Goal: Task Accomplishment & Management: Use online tool/utility

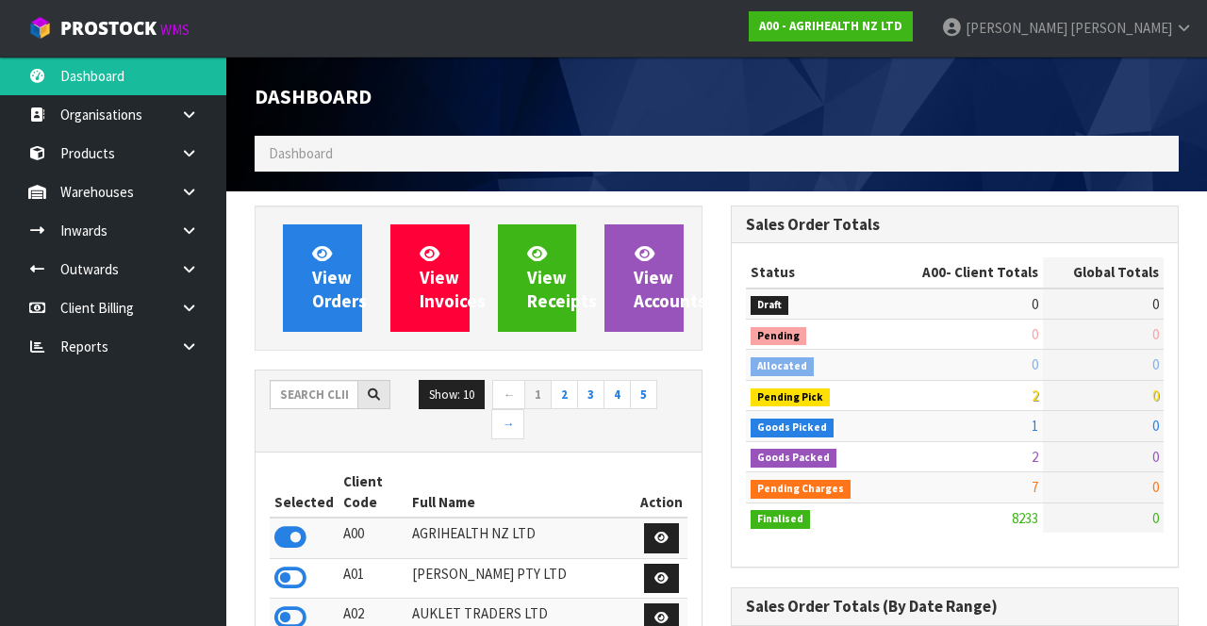
scroll to position [1542, 475]
click at [308, 389] on input "text" at bounding box center [314, 394] width 89 height 29
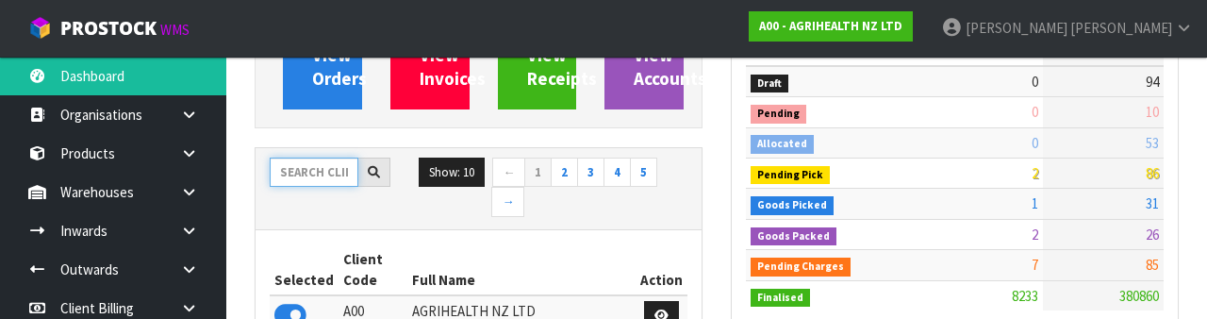
scroll to position [222, 0]
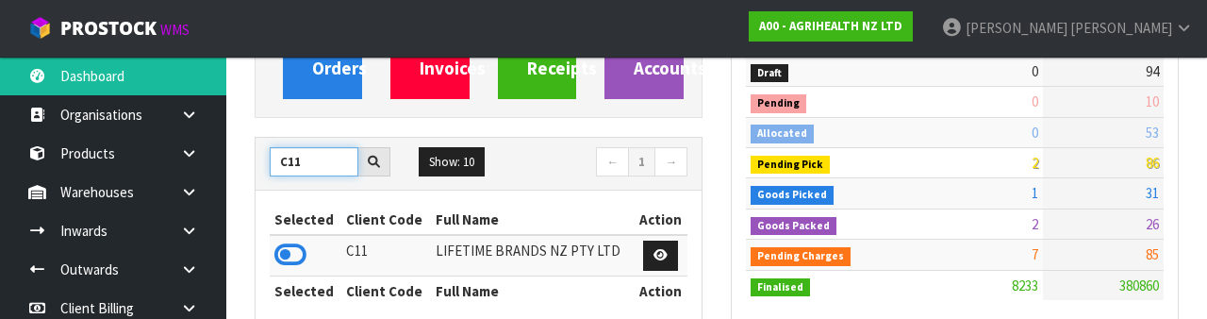
type input "C11"
click at [296, 243] on icon at bounding box center [290, 255] width 32 height 28
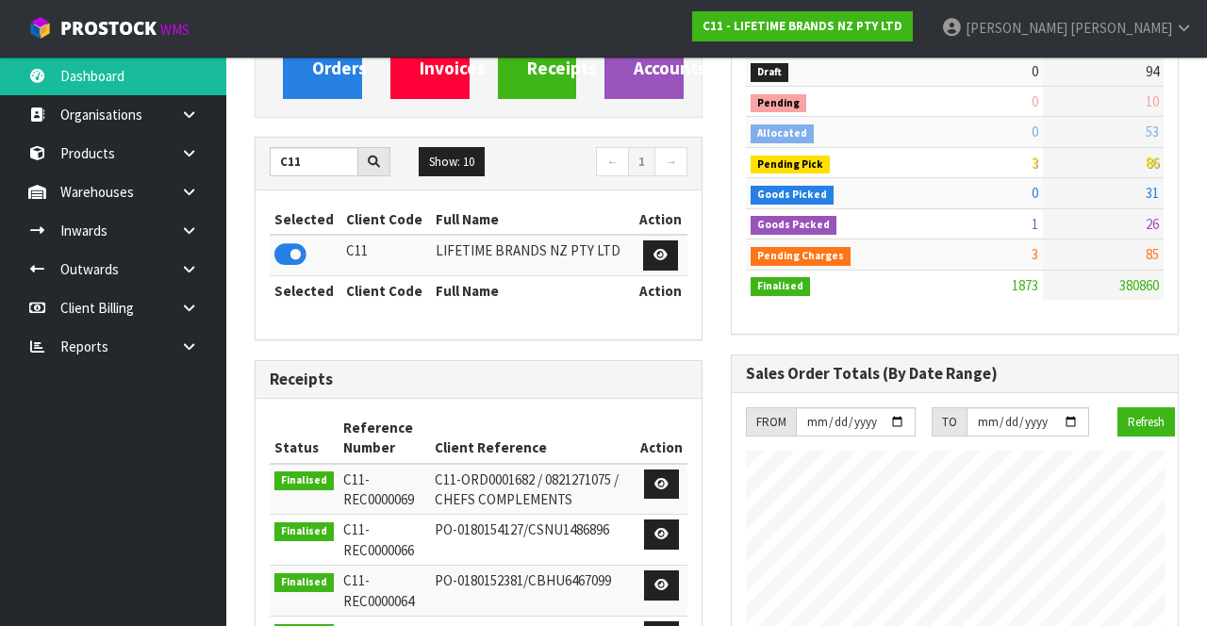
scroll to position [1684, 475]
click at [179, 198] on link at bounding box center [196, 192] width 60 height 39
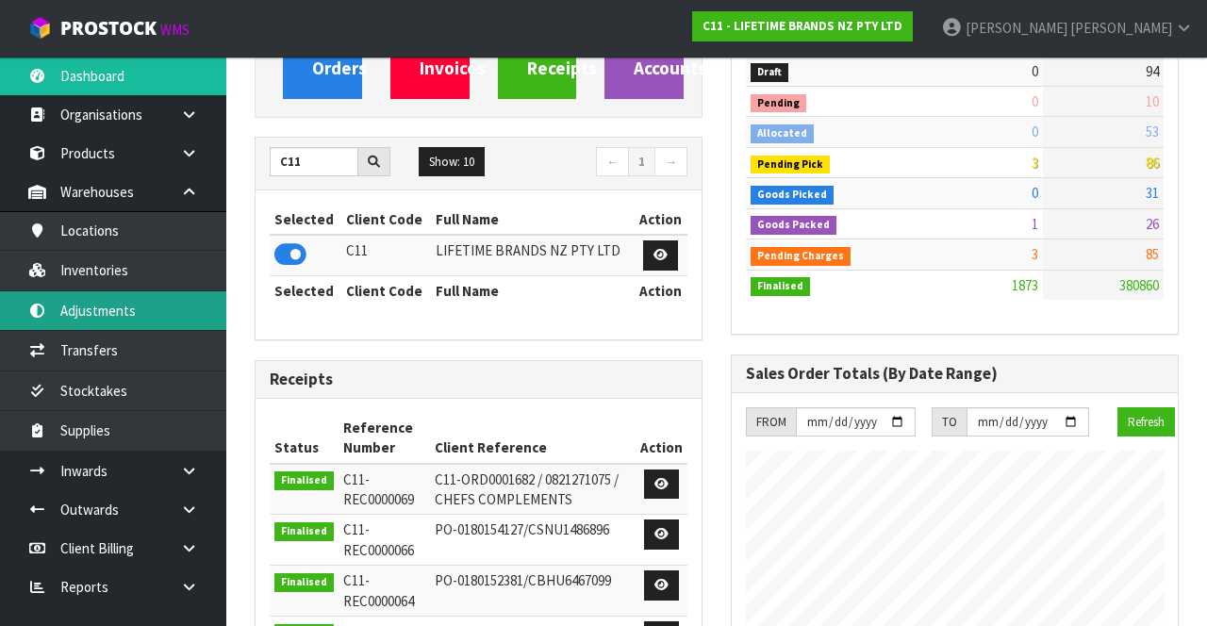
click at [162, 294] on link "Adjustments" at bounding box center [113, 310] width 226 height 39
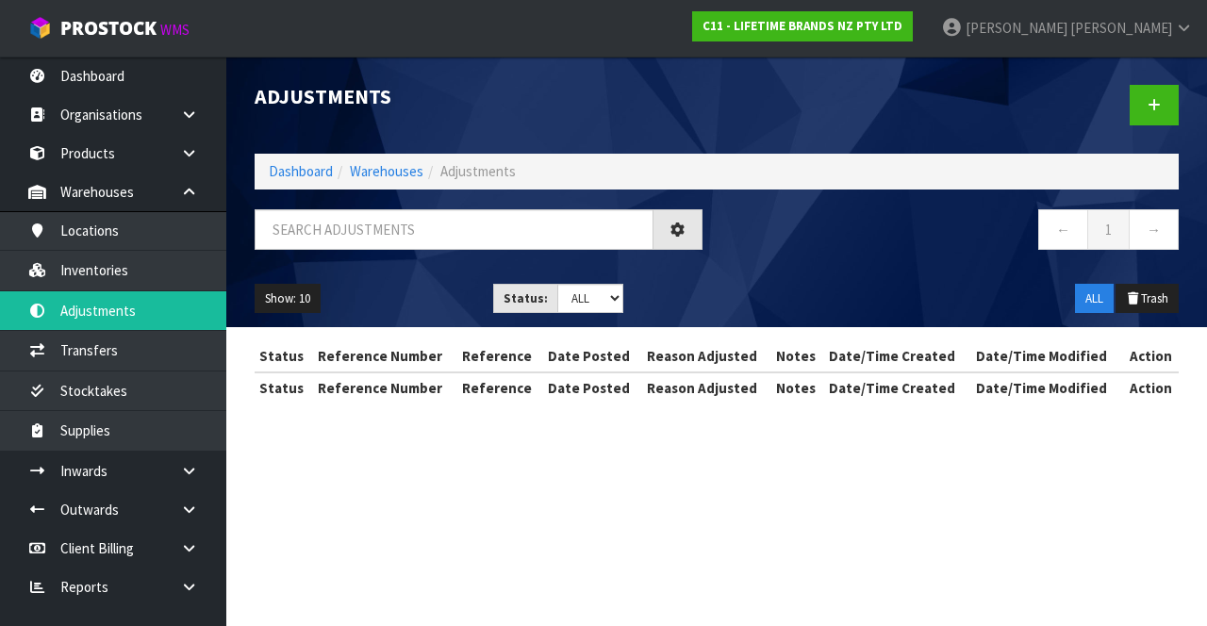
click at [156, 273] on div "Adjustments Dashboard Warehouses Adjustments ← 1 → Show: 10 5 10 25 50 Status: …" at bounding box center [603, 218] width 1207 height 437
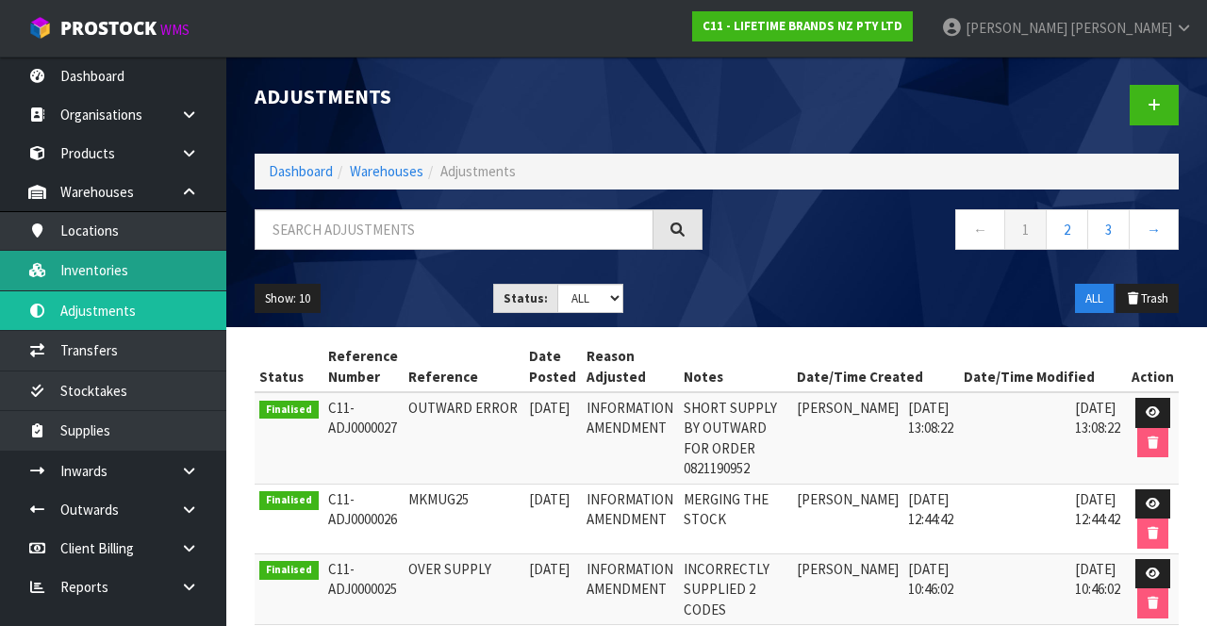
click at [141, 267] on link "Inventories" at bounding box center [113, 270] width 226 height 39
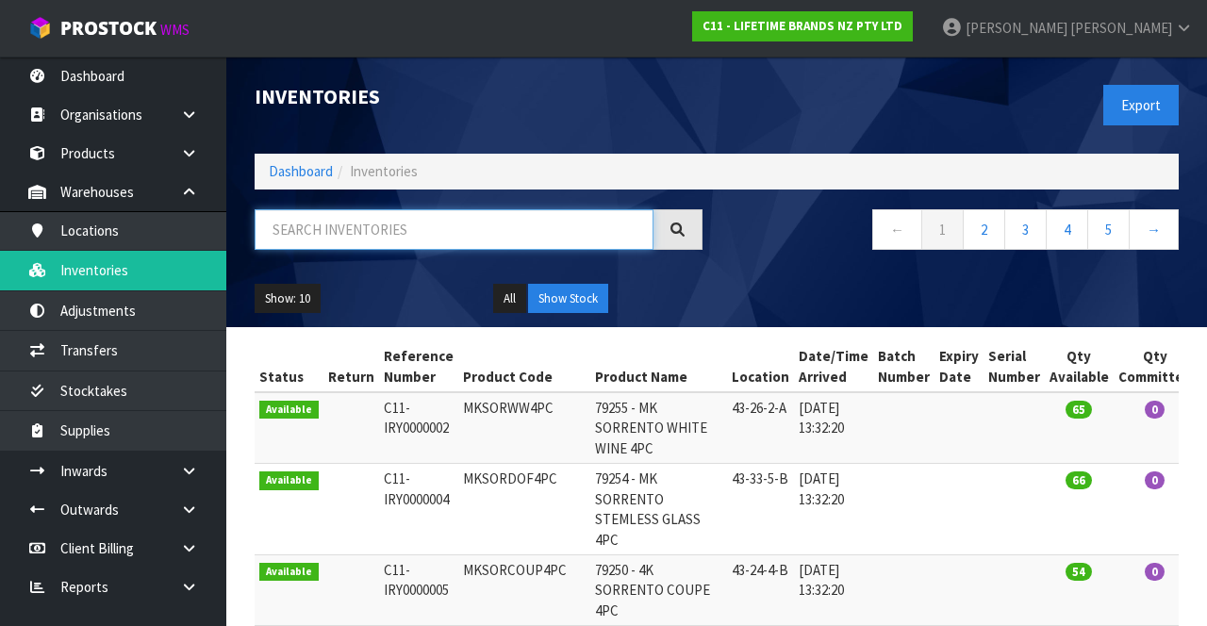
click at [423, 234] on input "text" at bounding box center [454, 229] width 399 height 41
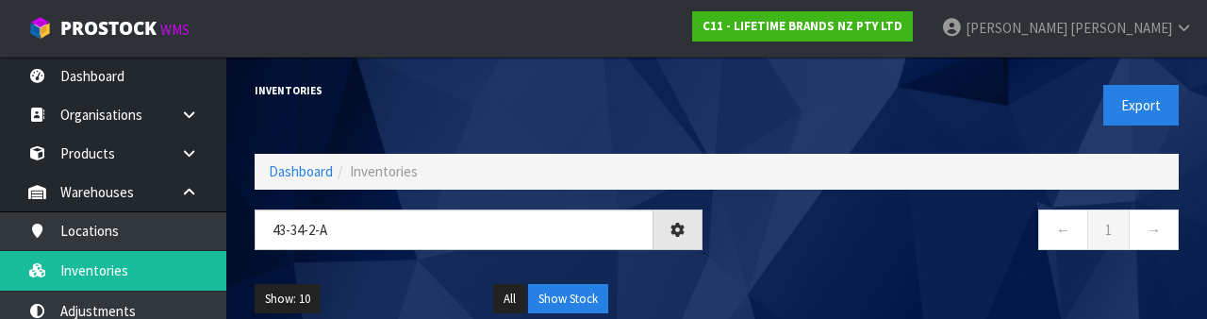
click at [845, 236] on nav "← 1 →" at bounding box center [955, 232] width 448 height 46
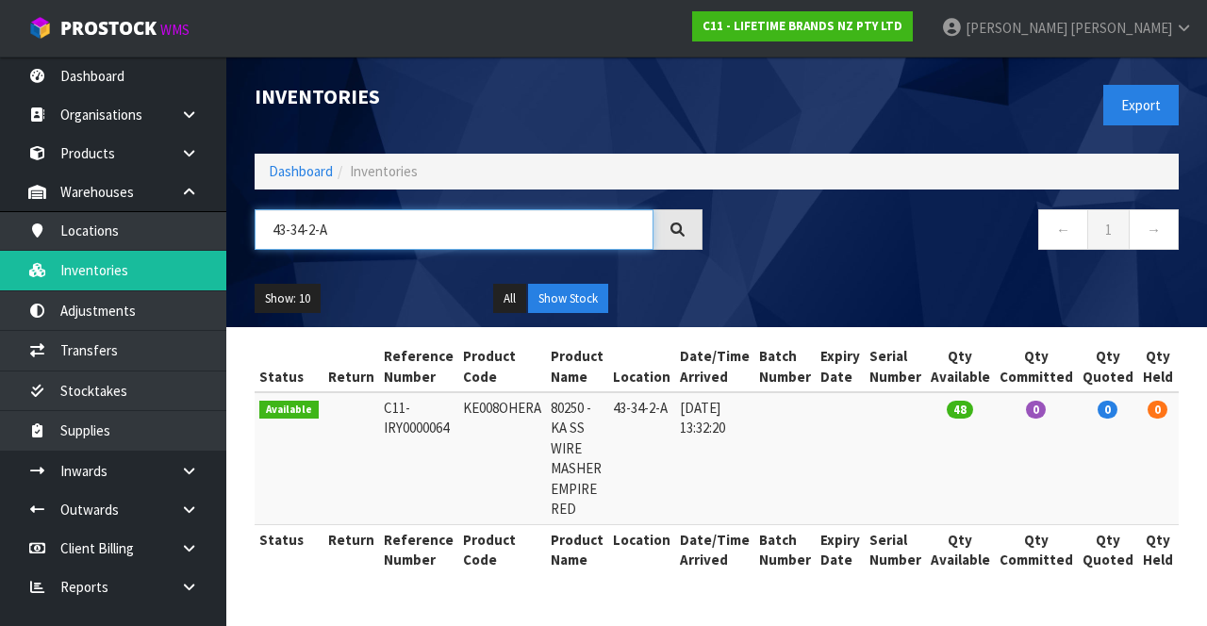
click at [358, 230] on input "43-34-2-A" at bounding box center [454, 229] width 399 height 41
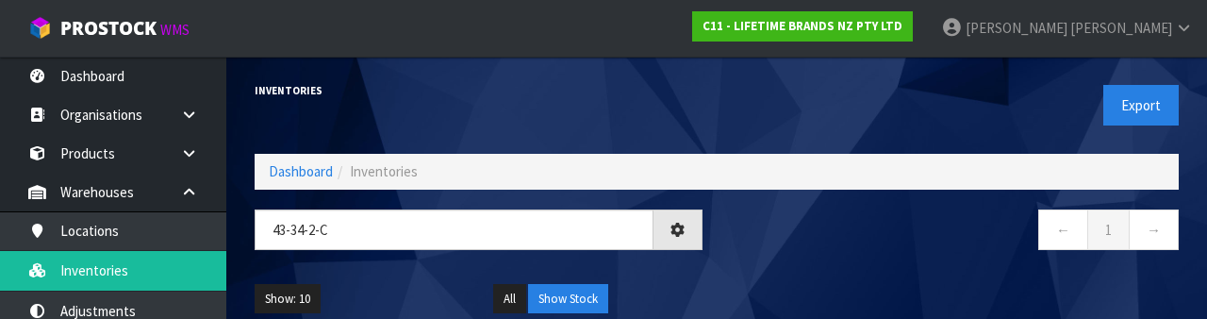
click at [849, 232] on nav "← 1 →" at bounding box center [955, 232] width 448 height 46
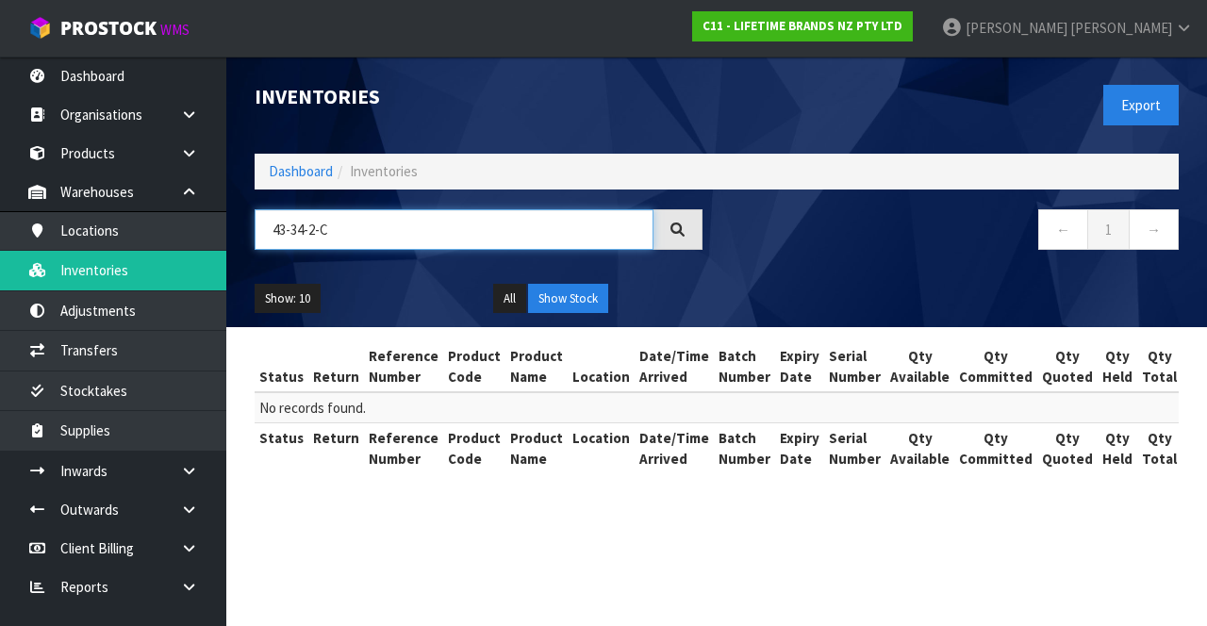
click at [434, 221] on input "43-34-2-C" at bounding box center [454, 229] width 399 height 41
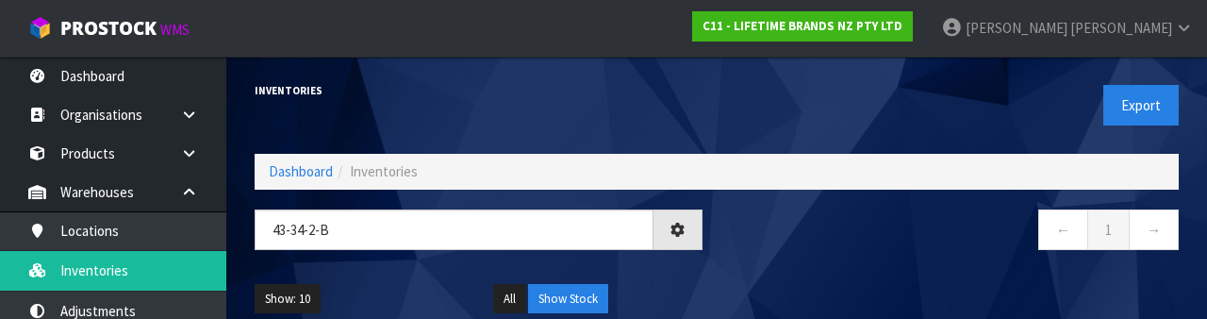
click at [826, 270] on div "Show: 10 5 10 25 50 All Show Stock" at bounding box center [717, 299] width 953 height 58
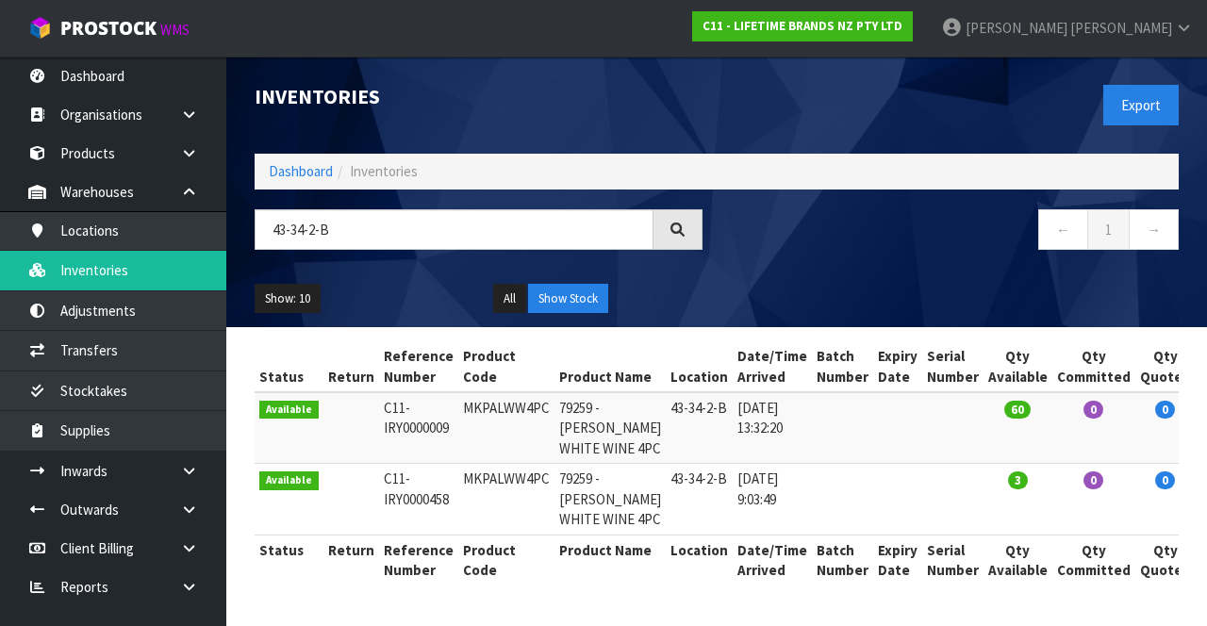
scroll to position [111, 0]
click at [870, 270] on div "Show: 10 5 10 25 50 All Show Stock" at bounding box center [717, 299] width 953 height 58
click at [360, 209] on input "43-34-2-B" at bounding box center [454, 229] width 399 height 41
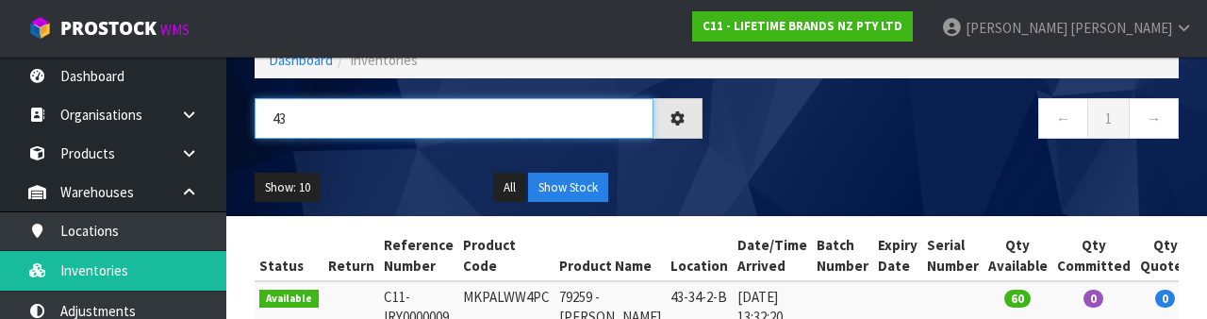
type input "4"
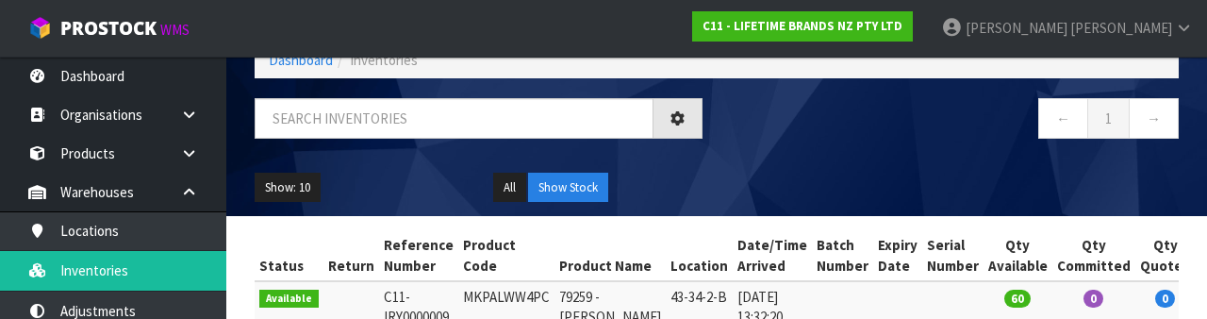
click at [919, 151] on div "← 1 →" at bounding box center [955, 128] width 476 height 60
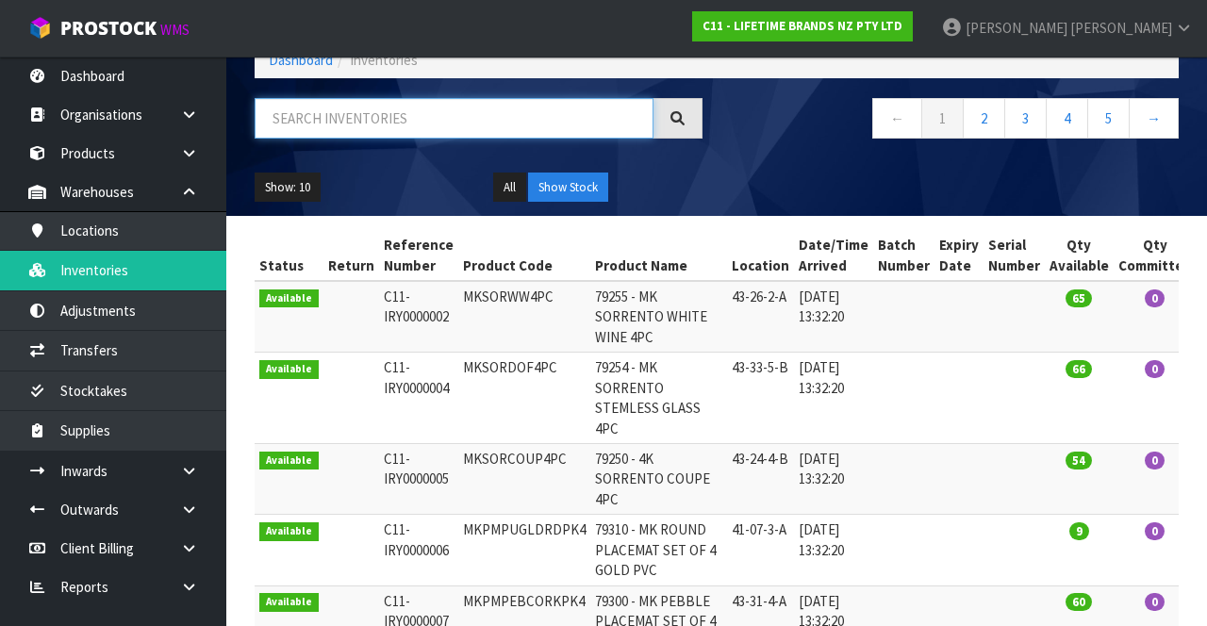
click at [421, 125] on input "text" at bounding box center [454, 118] width 399 height 41
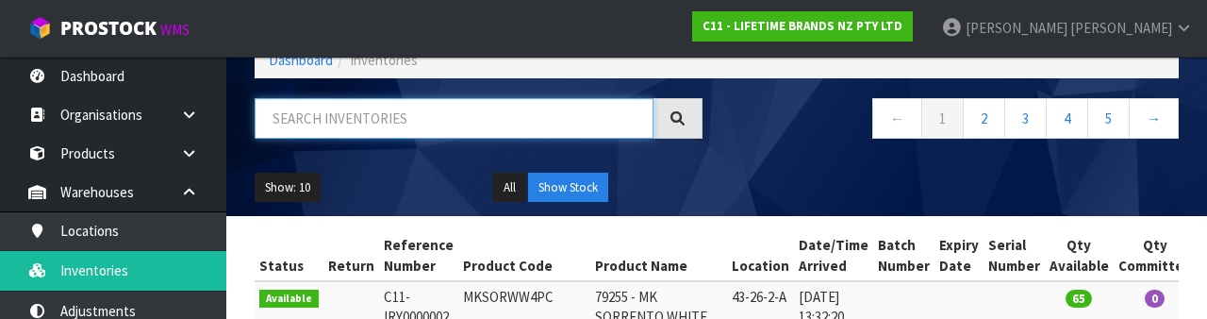
click at [361, 120] on input "text" at bounding box center [454, 118] width 399 height 41
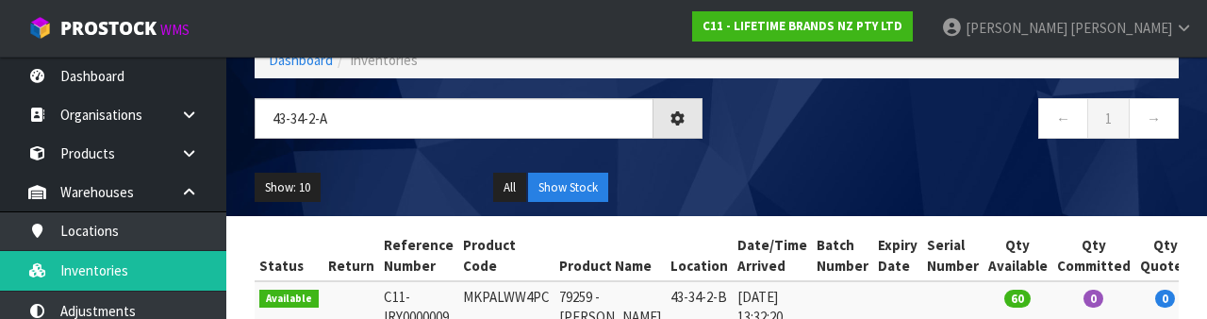
click at [827, 152] on div "← 1 →" at bounding box center [955, 128] width 476 height 60
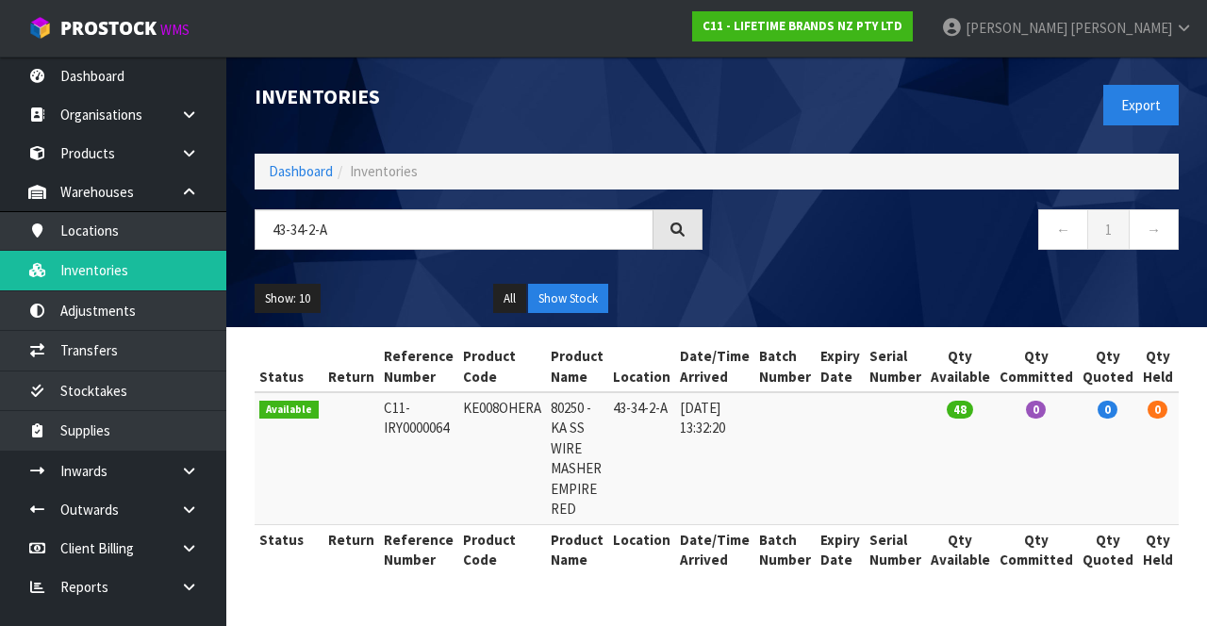
scroll to position [0, 0]
copy td "KE008OHERA"
click at [311, 223] on input "43-34-2-A" at bounding box center [454, 229] width 399 height 41
click at [321, 224] on input "43-34-2-A" at bounding box center [454, 229] width 399 height 41
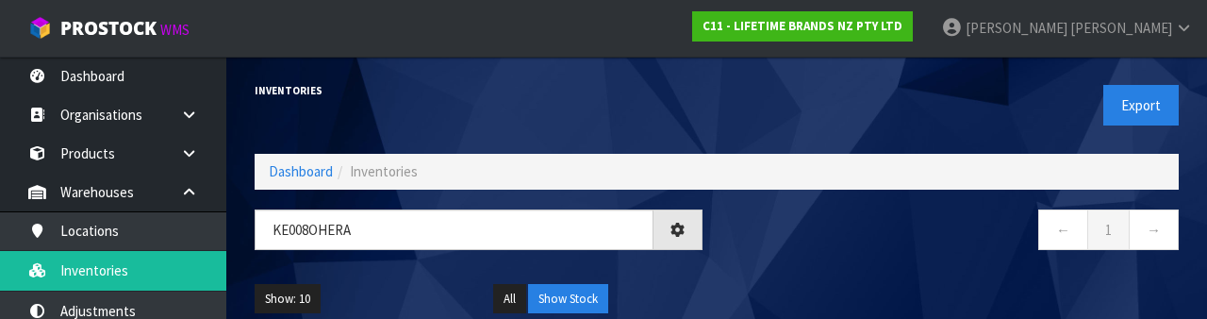
click at [799, 260] on div "← 1 →" at bounding box center [955, 239] width 476 height 60
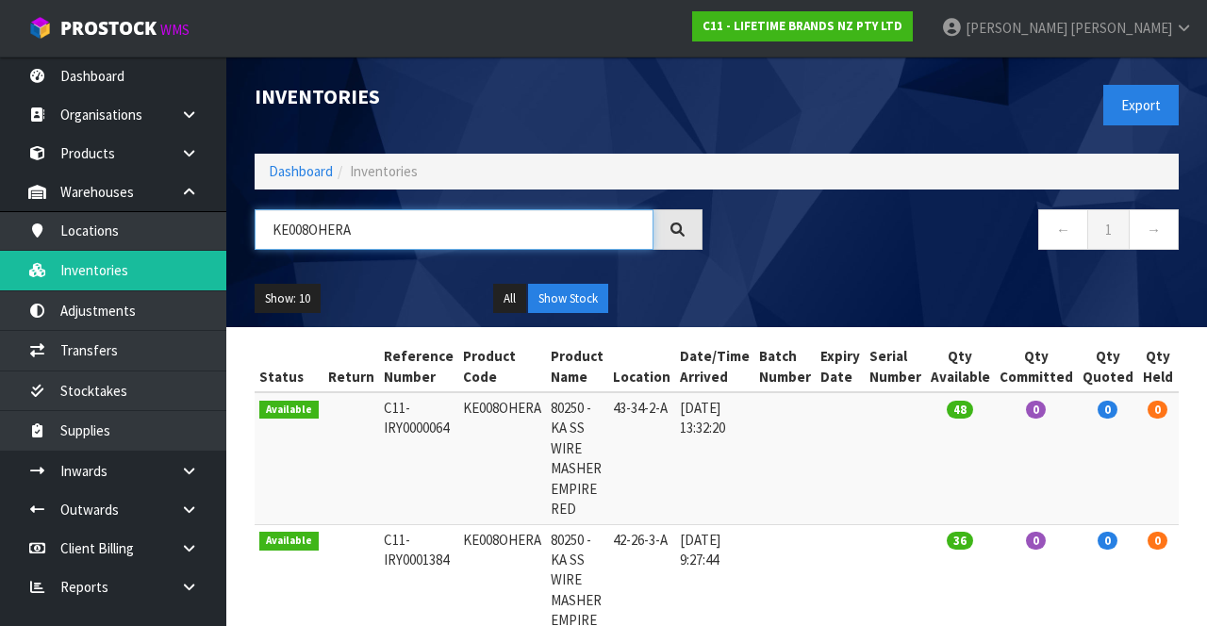
click at [417, 221] on input "KE008OHERA" at bounding box center [454, 229] width 399 height 41
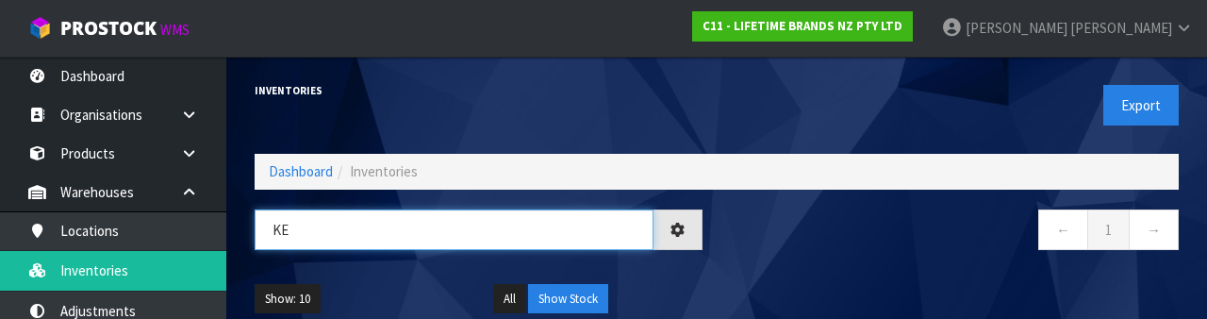
type input "K"
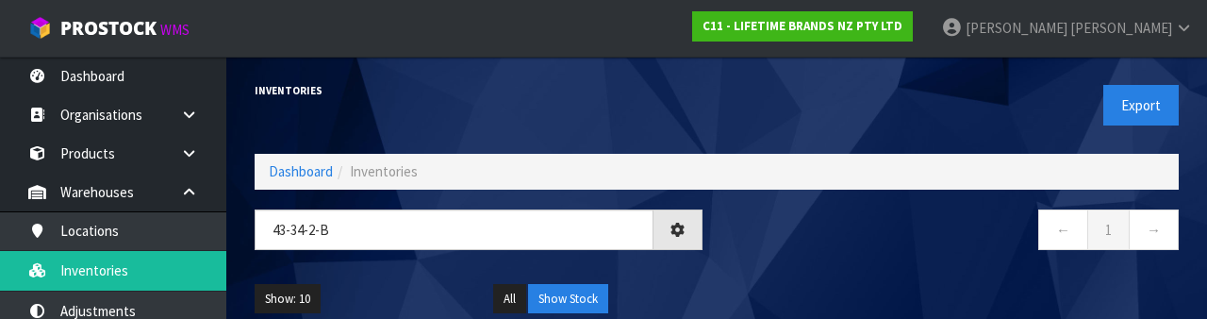
click at [881, 266] on div "← 1 →" at bounding box center [955, 239] width 476 height 60
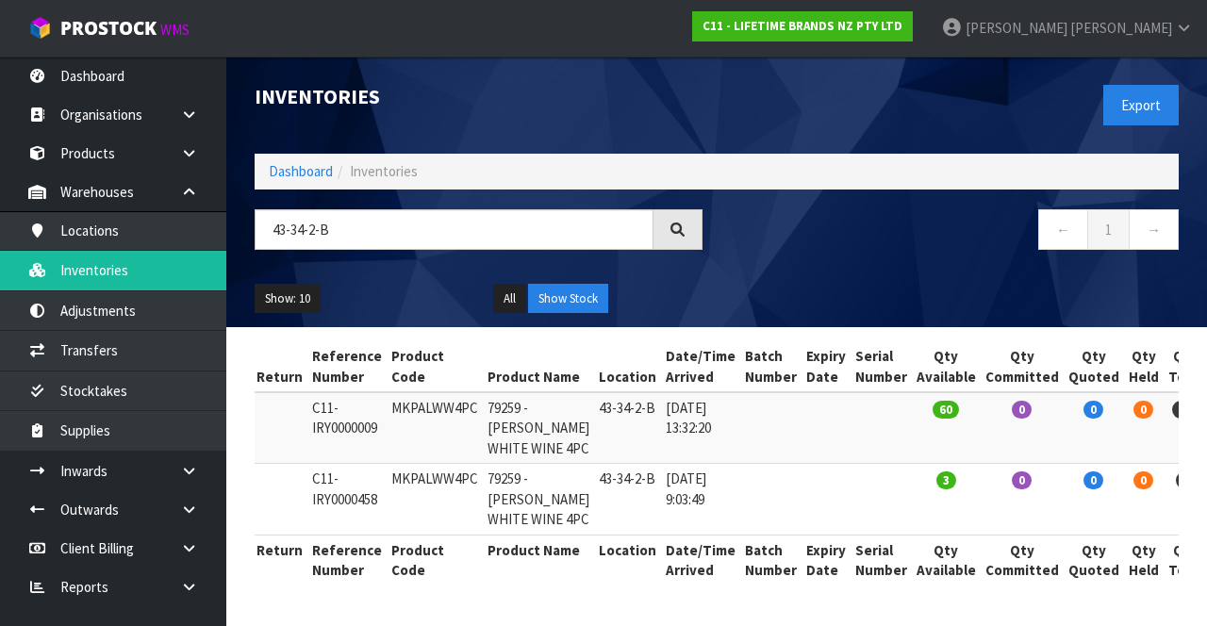
scroll to position [0, 64]
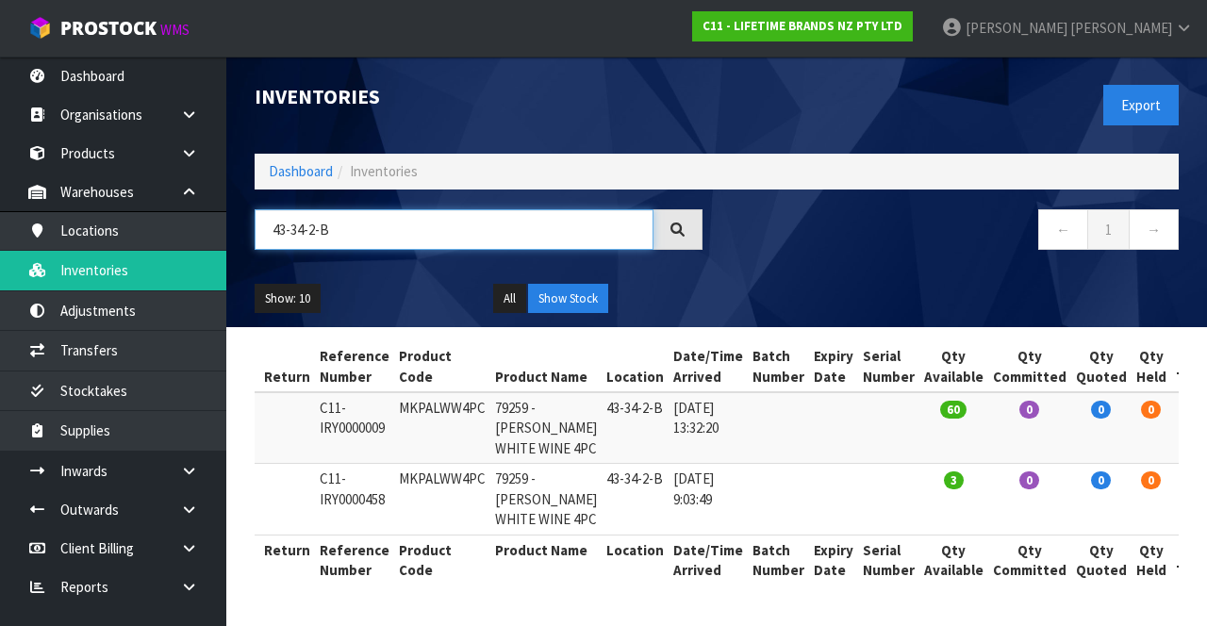
click at [366, 209] on input "43-34-2-B" at bounding box center [454, 229] width 399 height 41
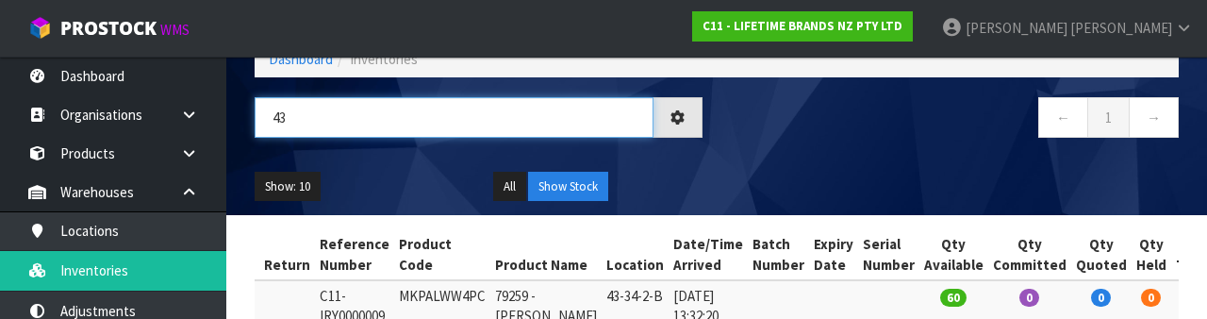
type input "43"
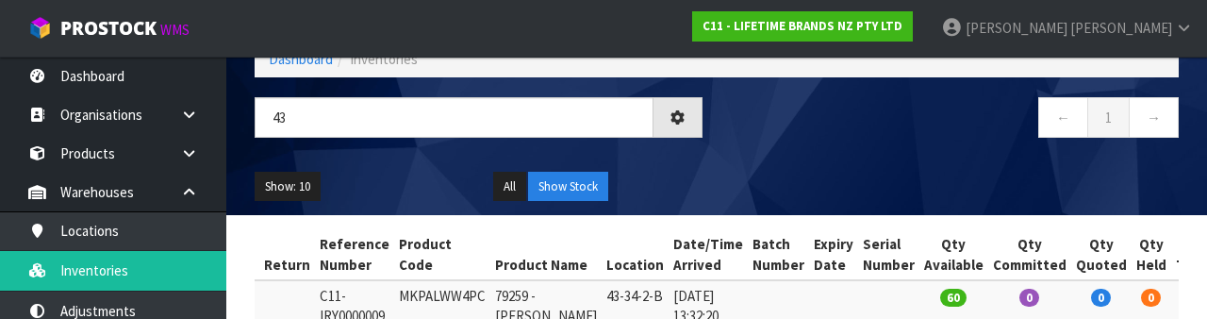
click at [921, 166] on div "Show: 10 5 10 25 50 All Show Stock" at bounding box center [717, 187] width 953 height 58
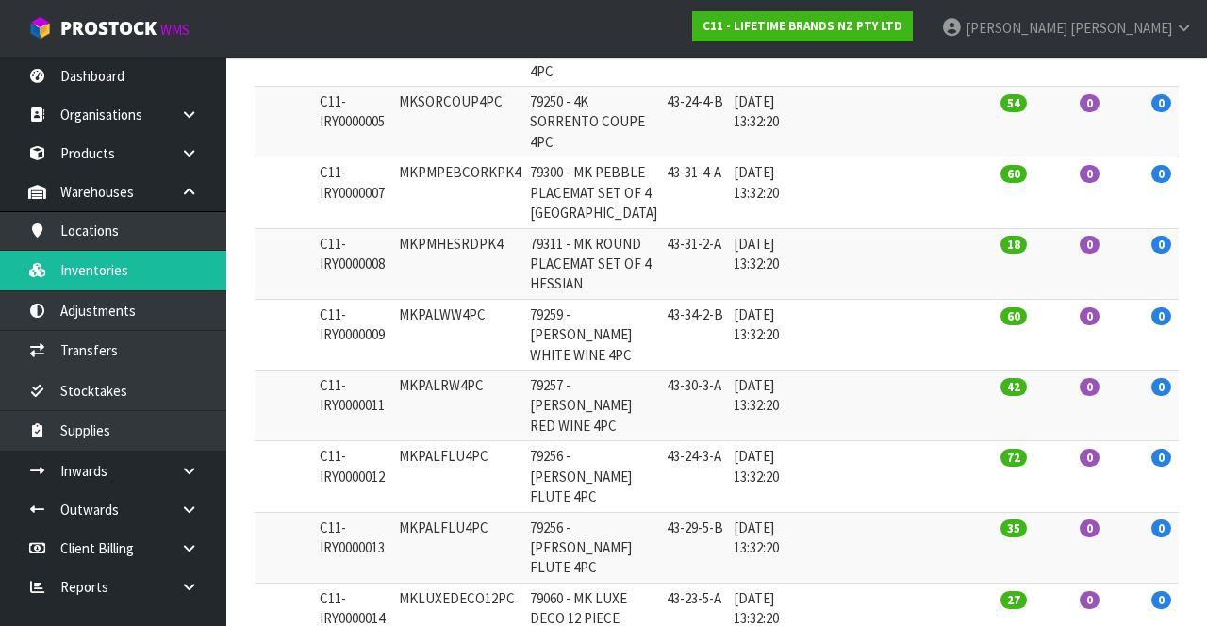
scroll to position [0, 0]
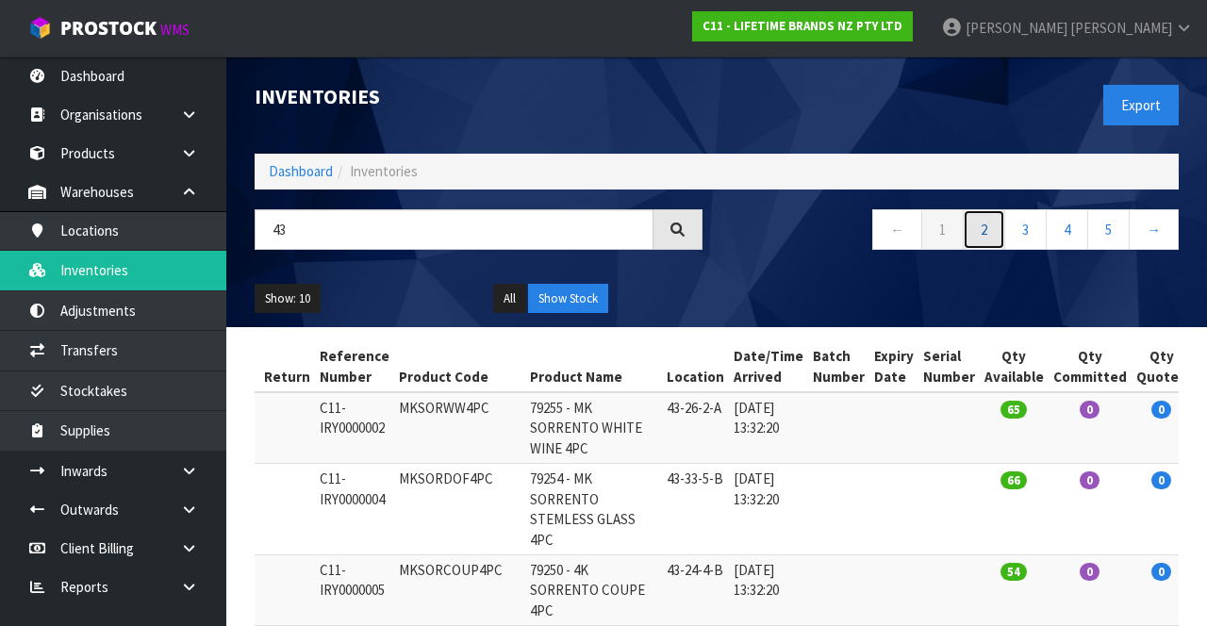
click at [983, 226] on link "2" at bounding box center [984, 229] width 42 height 41
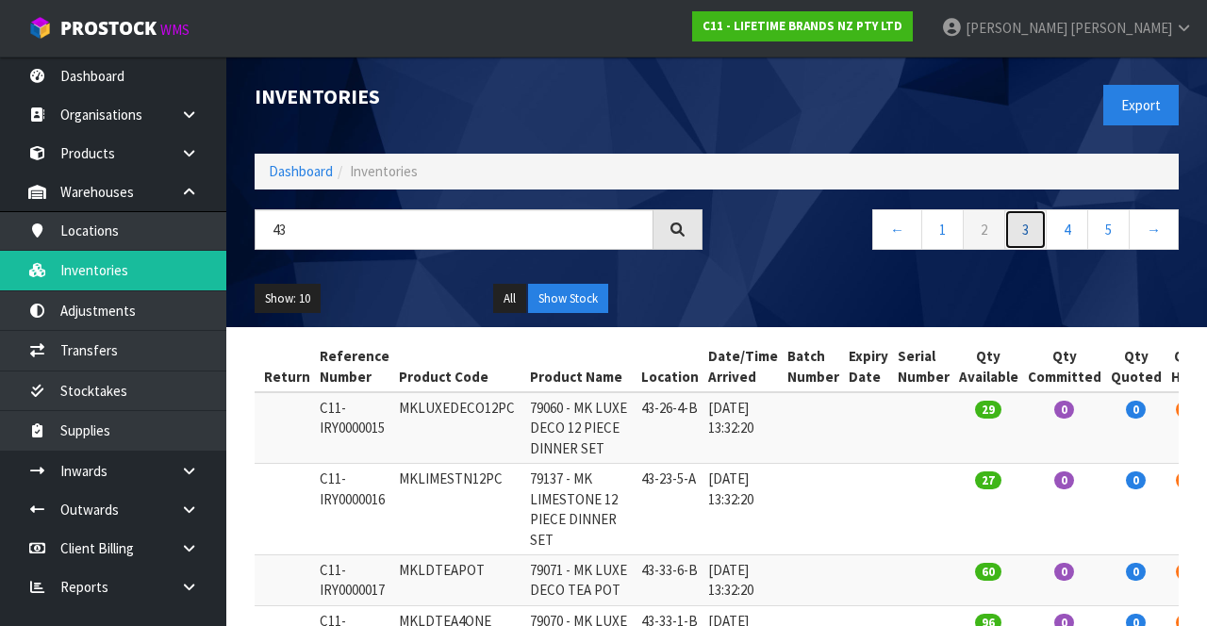
click at [1027, 228] on link "3" at bounding box center [1026, 229] width 42 height 41
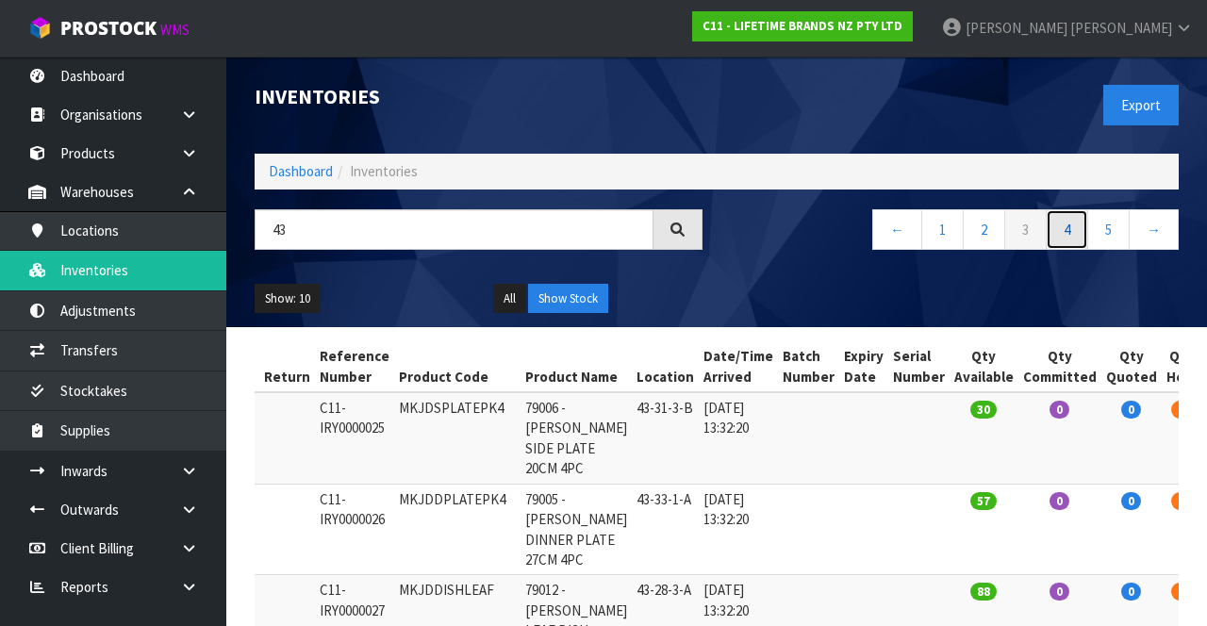
click at [1060, 233] on link "4" at bounding box center [1067, 229] width 42 height 41
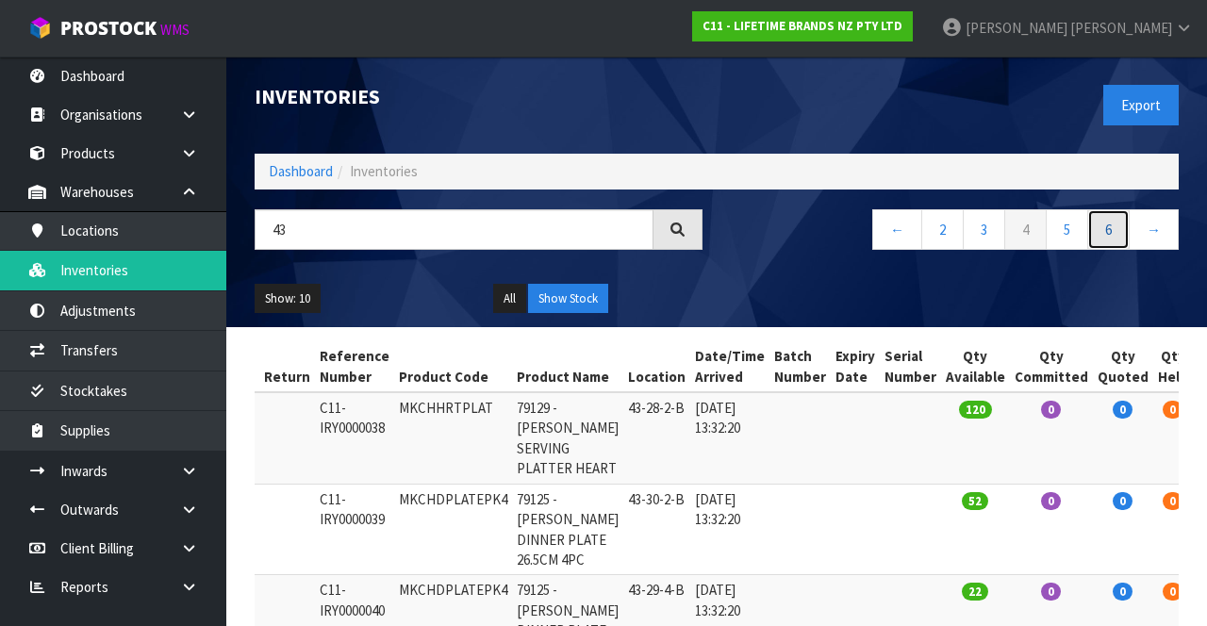
click at [1117, 219] on link "6" at bounding box center [1109, 229] width 42 height 41
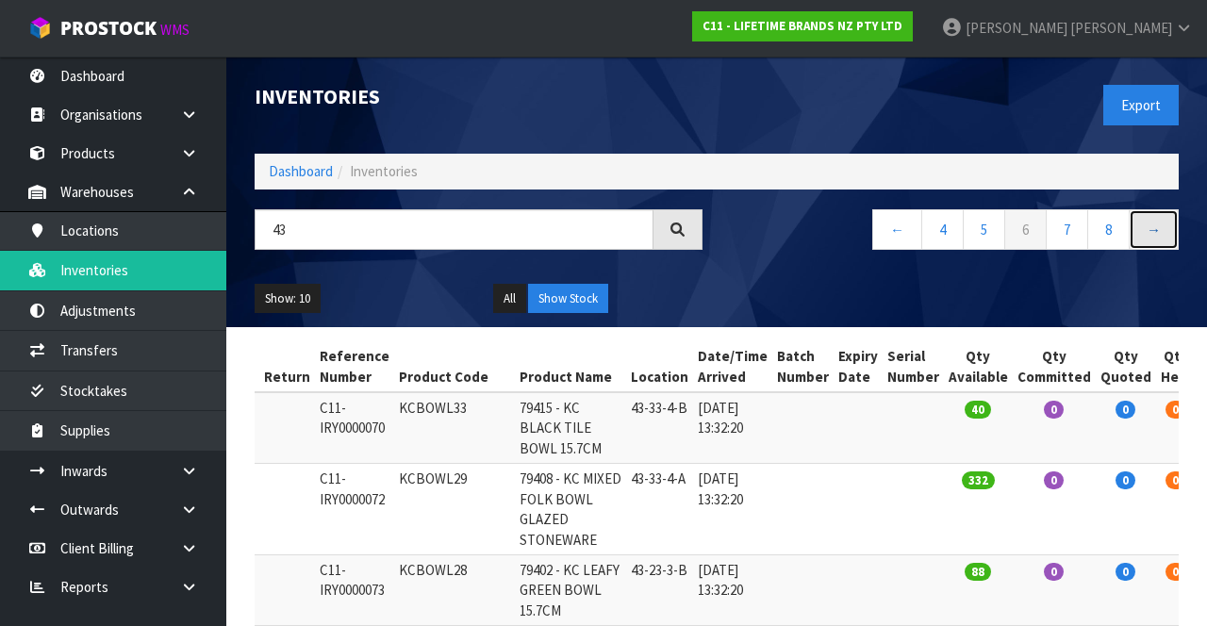
click at [1155, 232] on link "→" at bounding box center [1154, 229] width 50 height 41
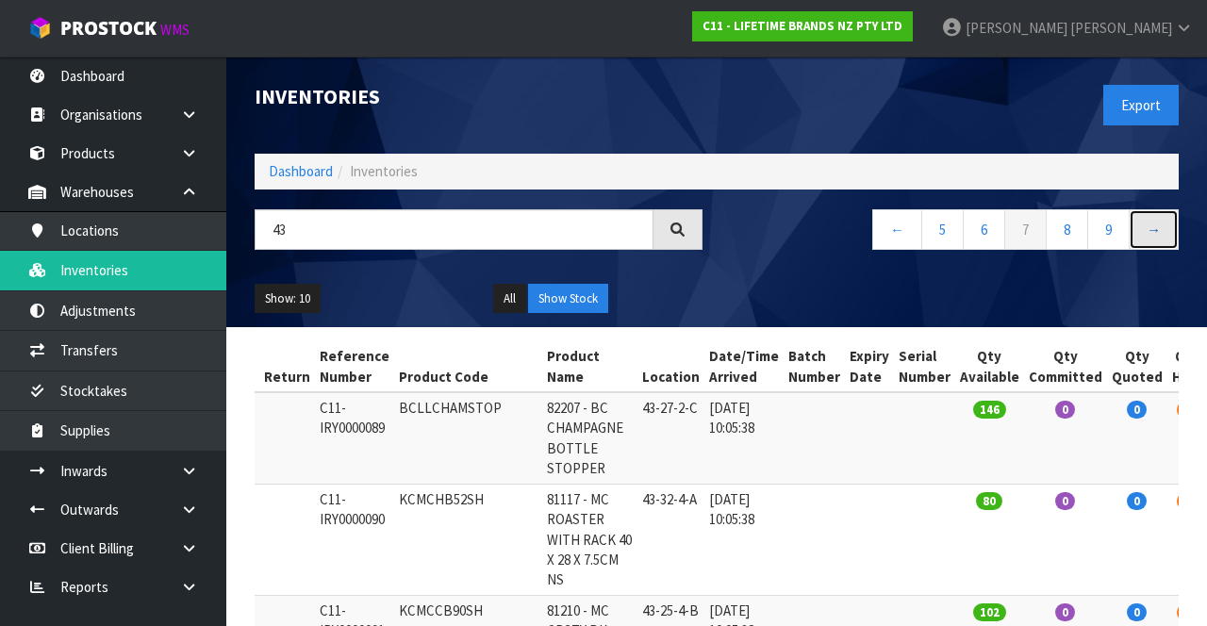
click at [1154, 228] on link "→" at bounding box center [1154, 229] width 50 height 41
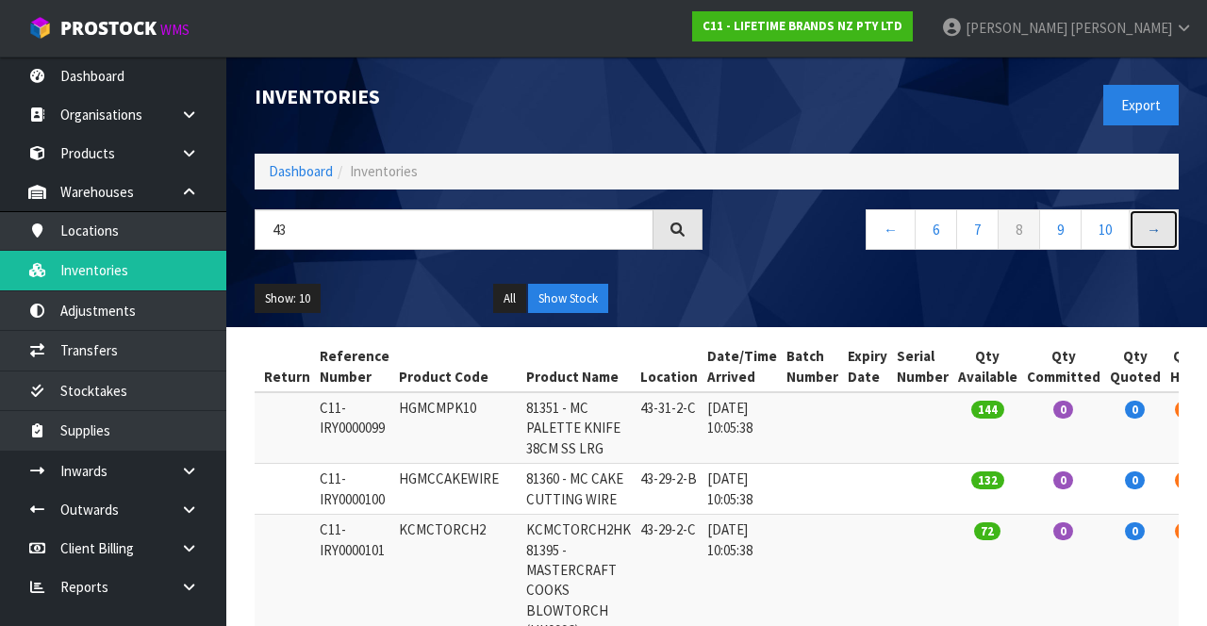
click at [1156, 236] on link "→" at bounding box center [1154, 229] width 50 height 41
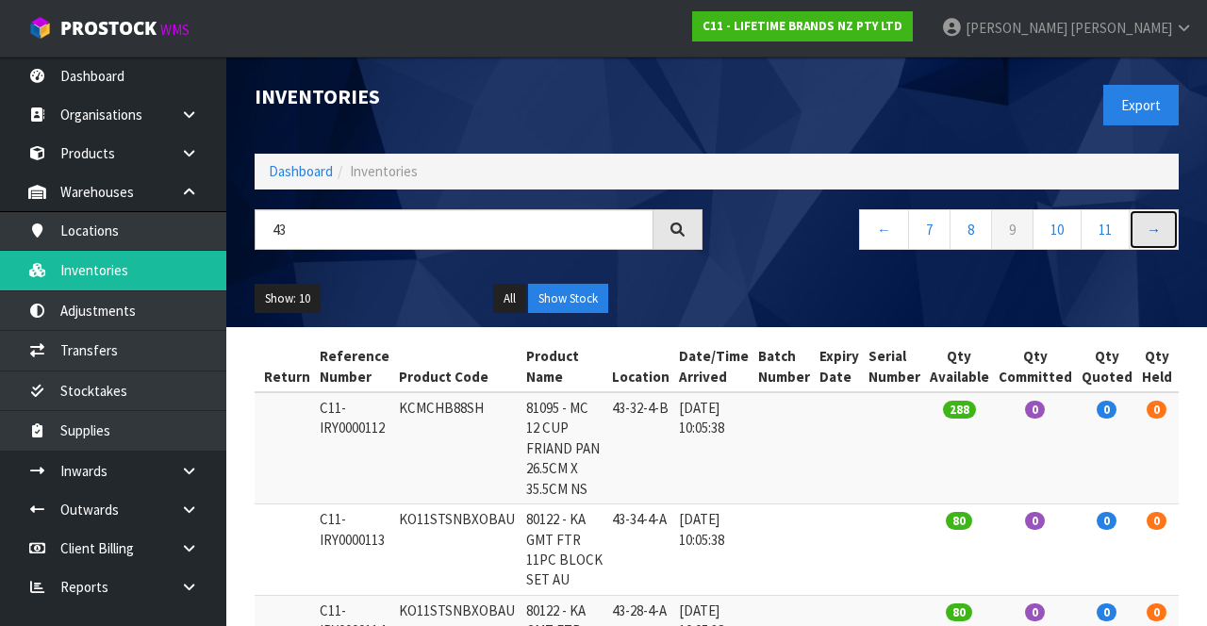
click at [1155, 228] on link "→" at bounding box center [1154, 229] width 50 height 41
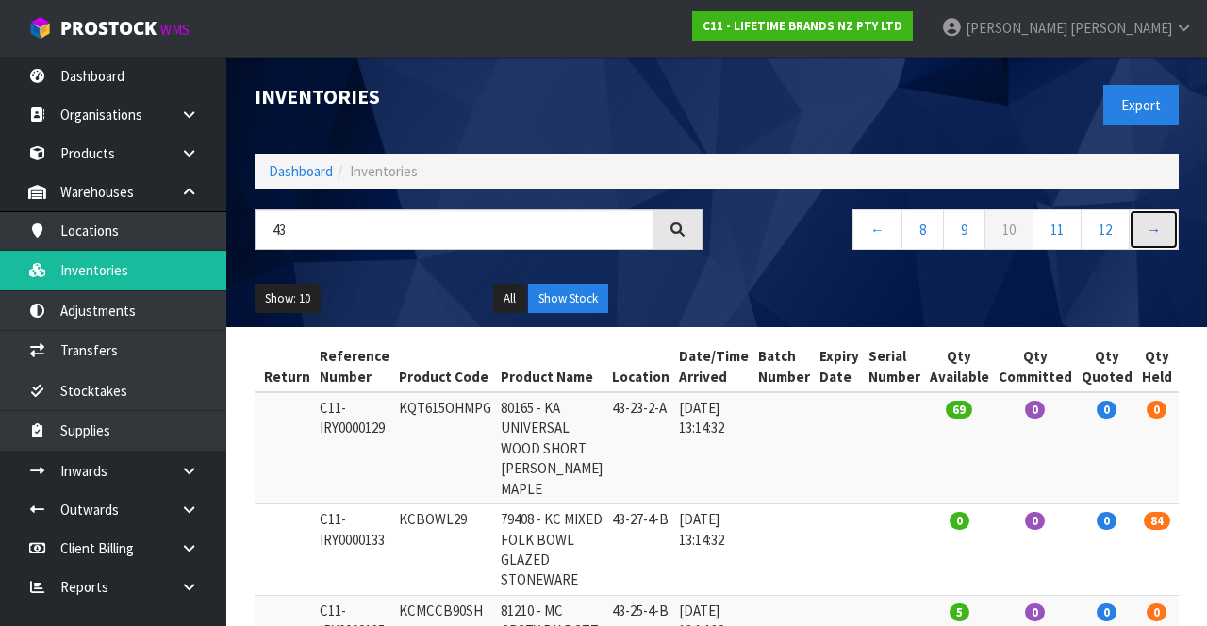
click at [1164, 226] on link "→" at bounding box center [1154, 229] width 50 height 41
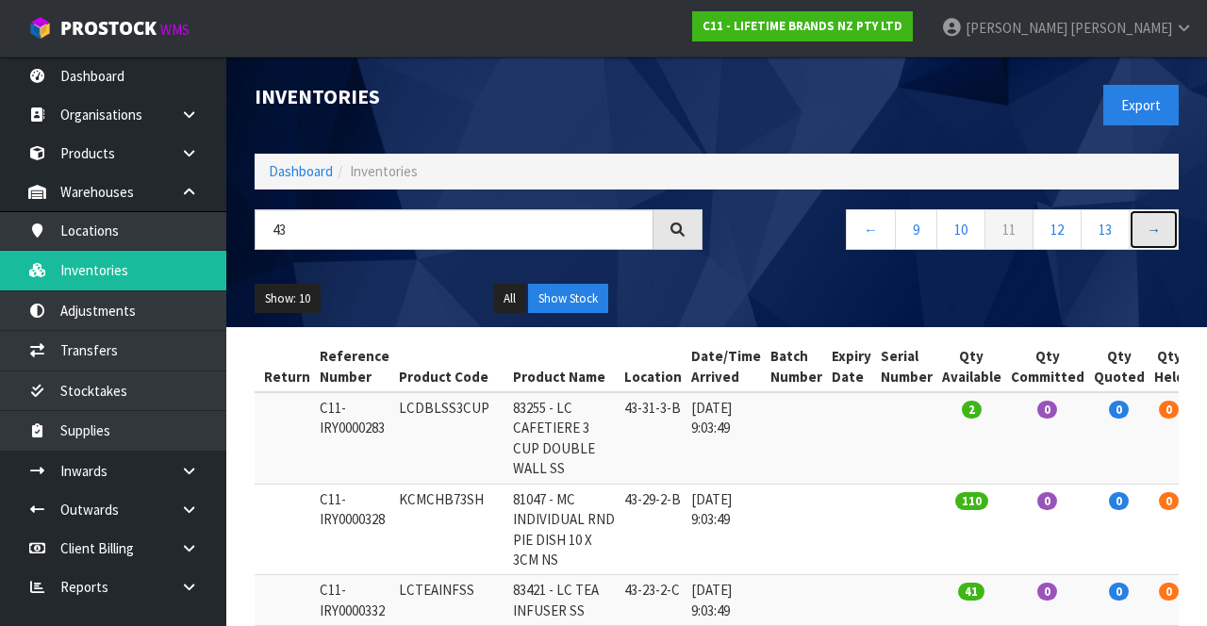
click at [1164, 234] on link "→" at bounding box center [1154, 229] width 50 height 41
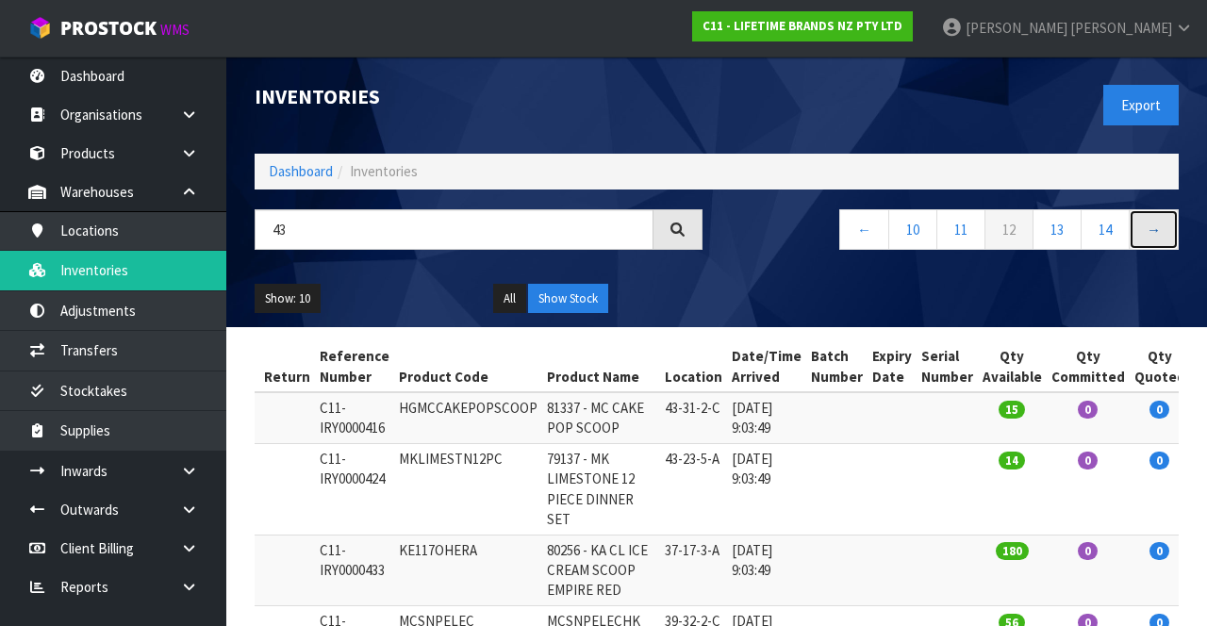
click at [1164, 234] on link "→" at bounding box center [1154, 229] width 50 height 41
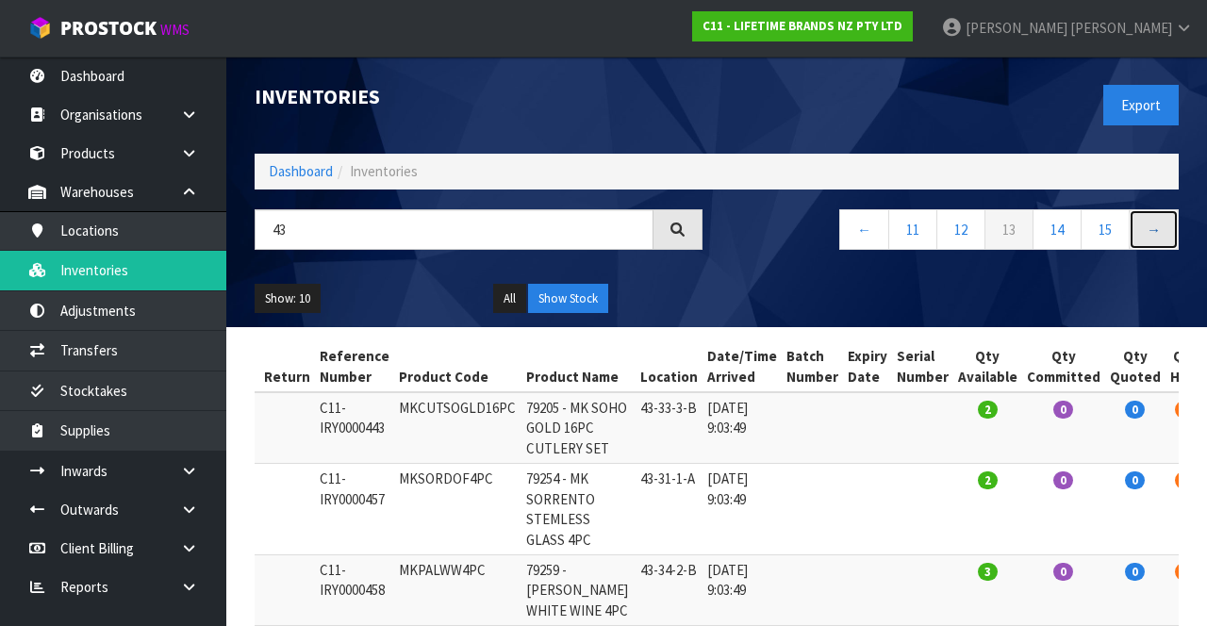
click at [1163, 231] on link "→" at bounding box center [1154, 229] width 50 height 41
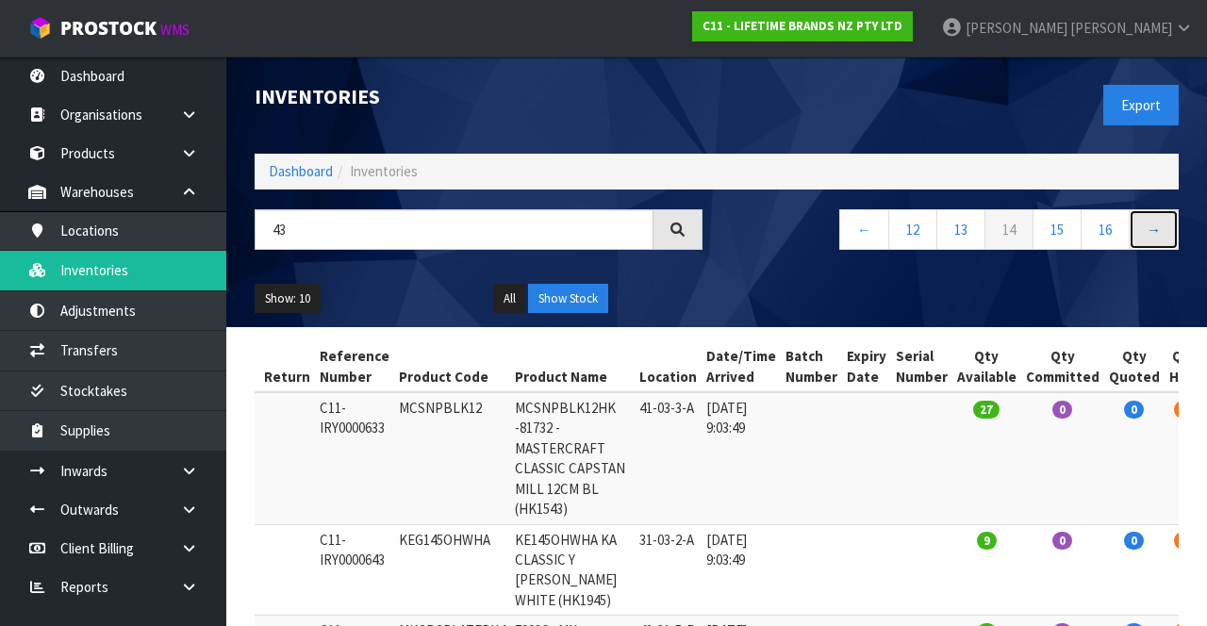
click at [1160, 234] on link "→" at bounding box center [1154, 229] width 50 height 41
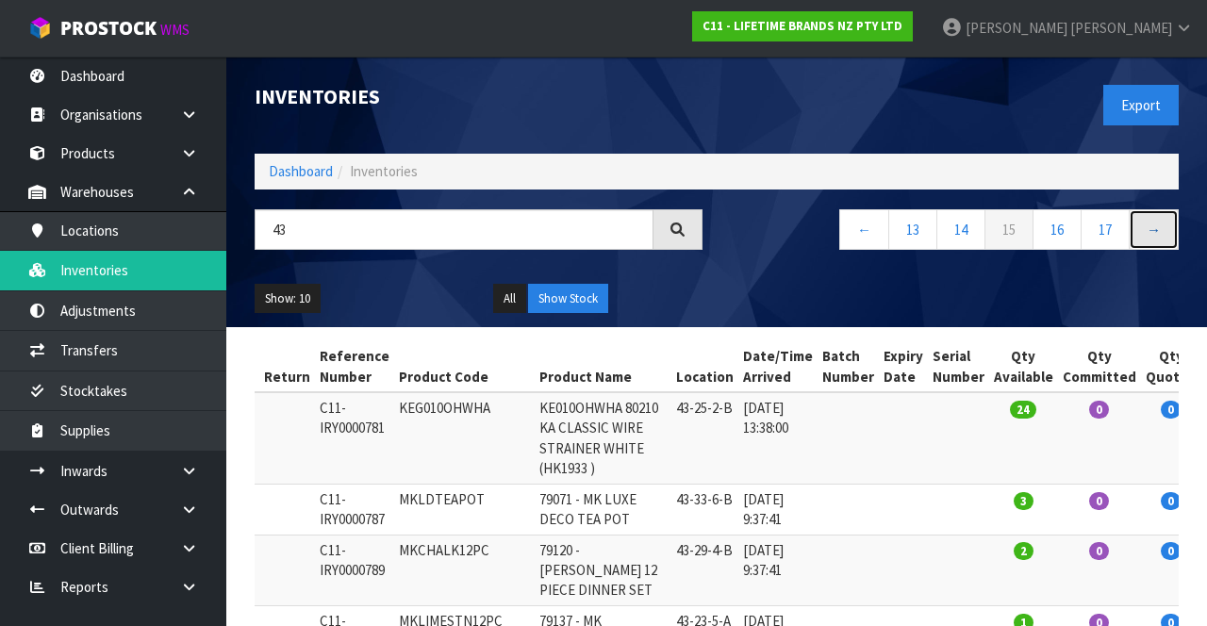
click at [1161, 224] on link "→" at bounding box center [1154, 229] width 50 height 41
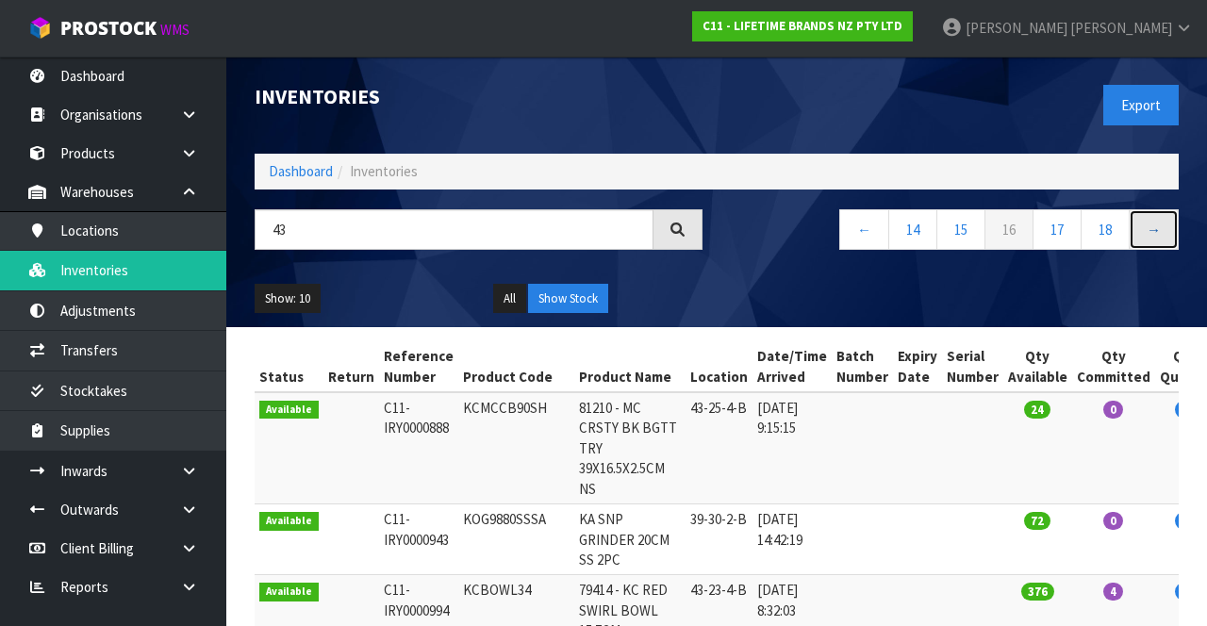
click at [1149, 235] on link "→" at bounding box center [1154, 229] width 50 height 41
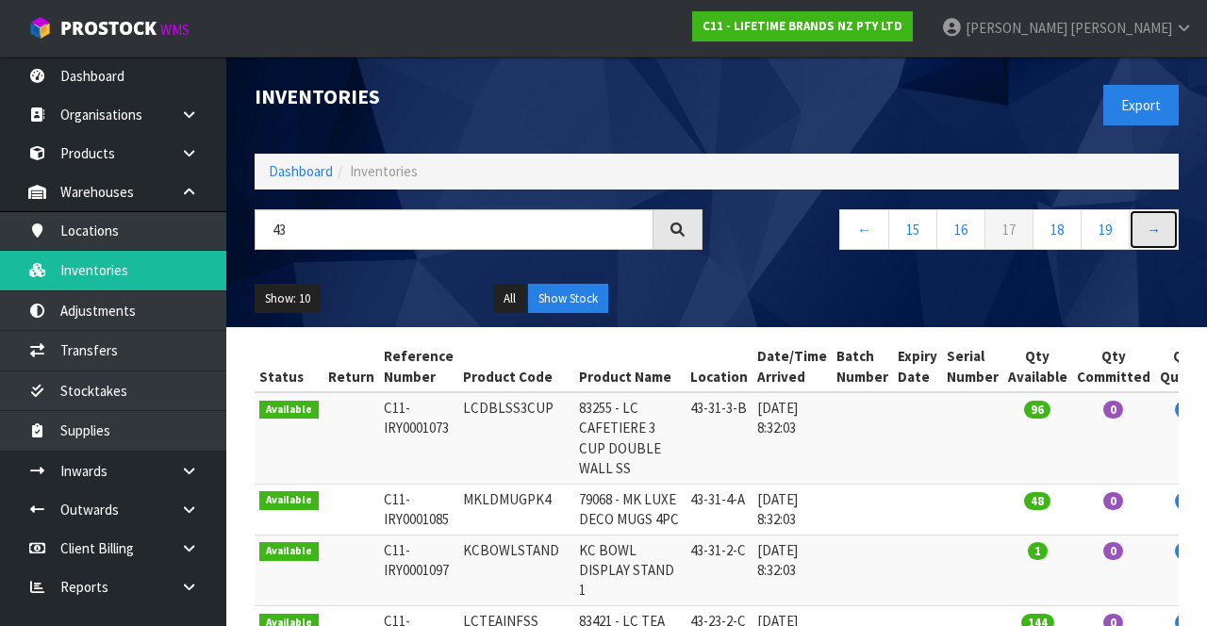
click at [1162, 234] on link "→" at bounding box center [1154, 229] width 50 height 41
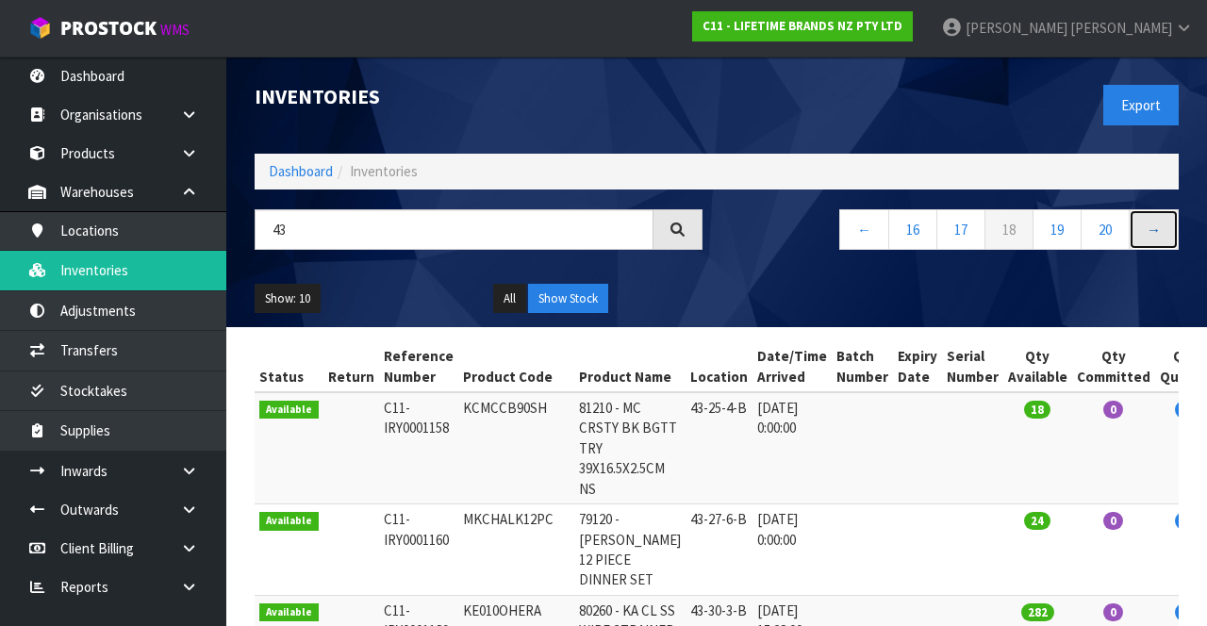
click at [1147, 235] on link "→" at bounding box center [1154, 229] width 50 height 41
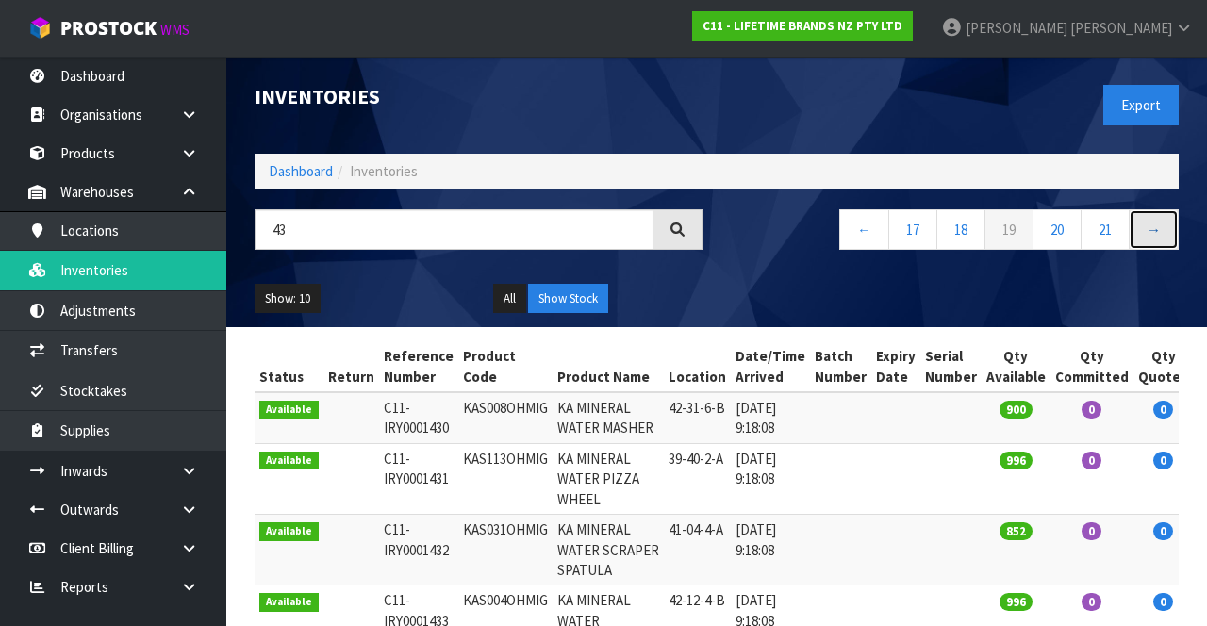
click at [1147, 231] on link "→" at bounding box center [1154, 229] width 50 height 41
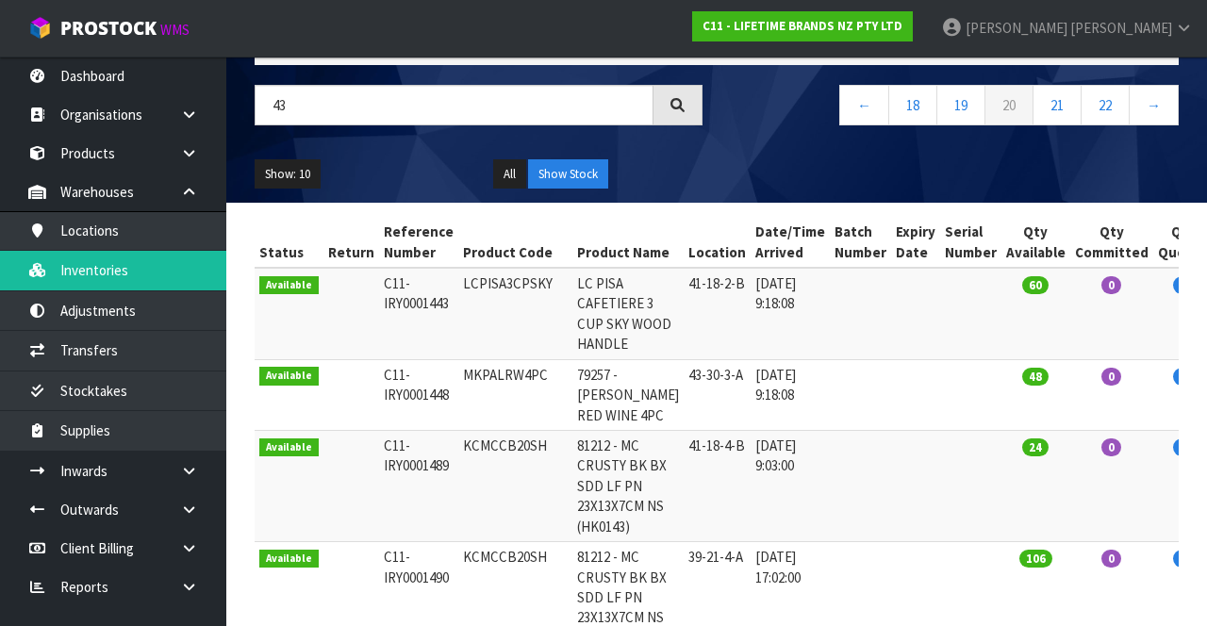
scroll to position [140, 0]
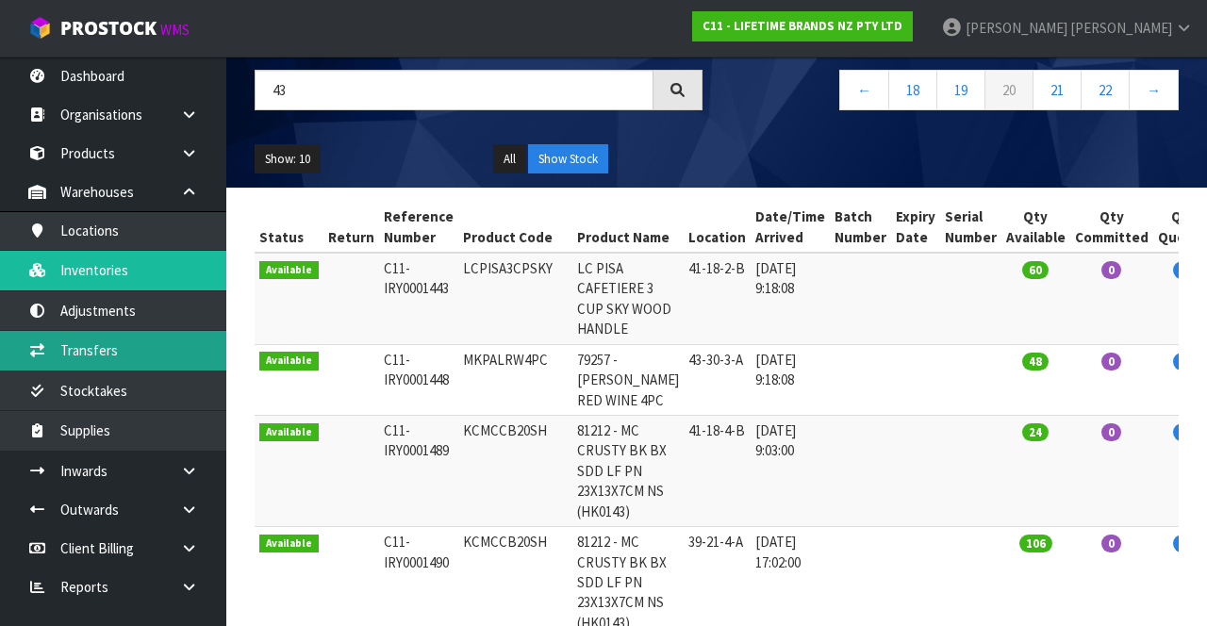
click at [89, 355] on link "Transfers" at bounding box center [113, 350] width 226 height 39
click at [91, 353] on link "Transfers" at bounding box center [113, 350] width 226 height 39
click at [89, 355] on link "Transfers" at bounding box center [113, 350] width 226 height 39
click at [94, 369] on link "Transfers" at bounding box center [113, 350] width 226 height 39
click at [89, 355] on link "Transfers" at bounding box center [113, 350] width 226 height 39
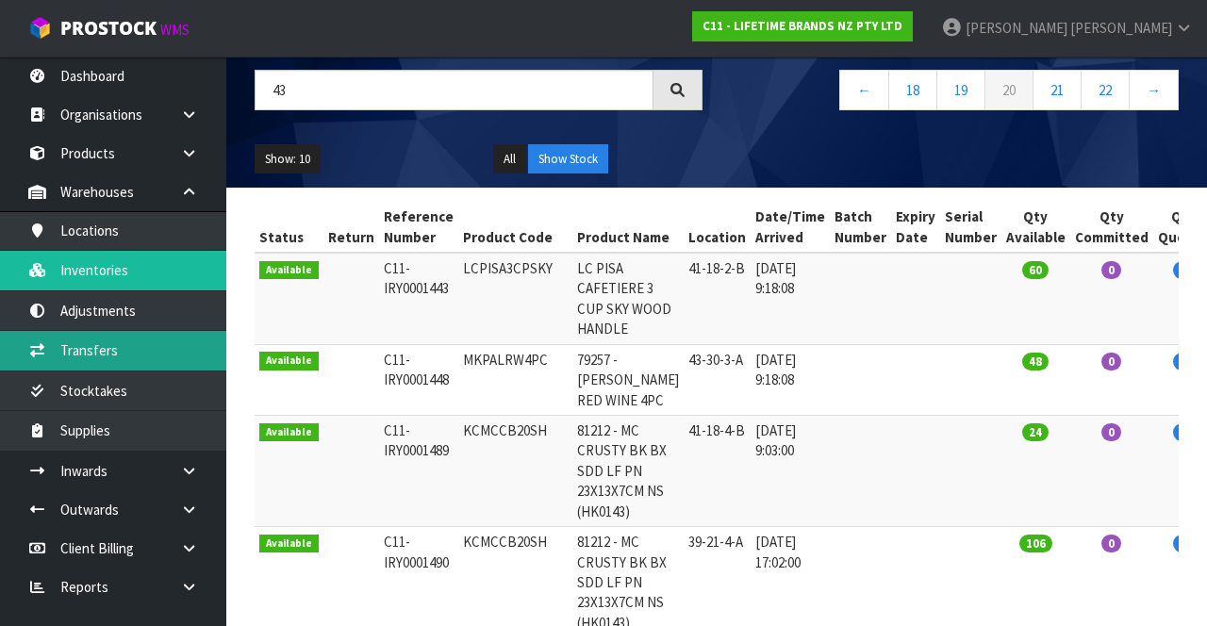
click at [91, 354] on link "Transfers" at bounding box center [113, 350] width 226 height 39
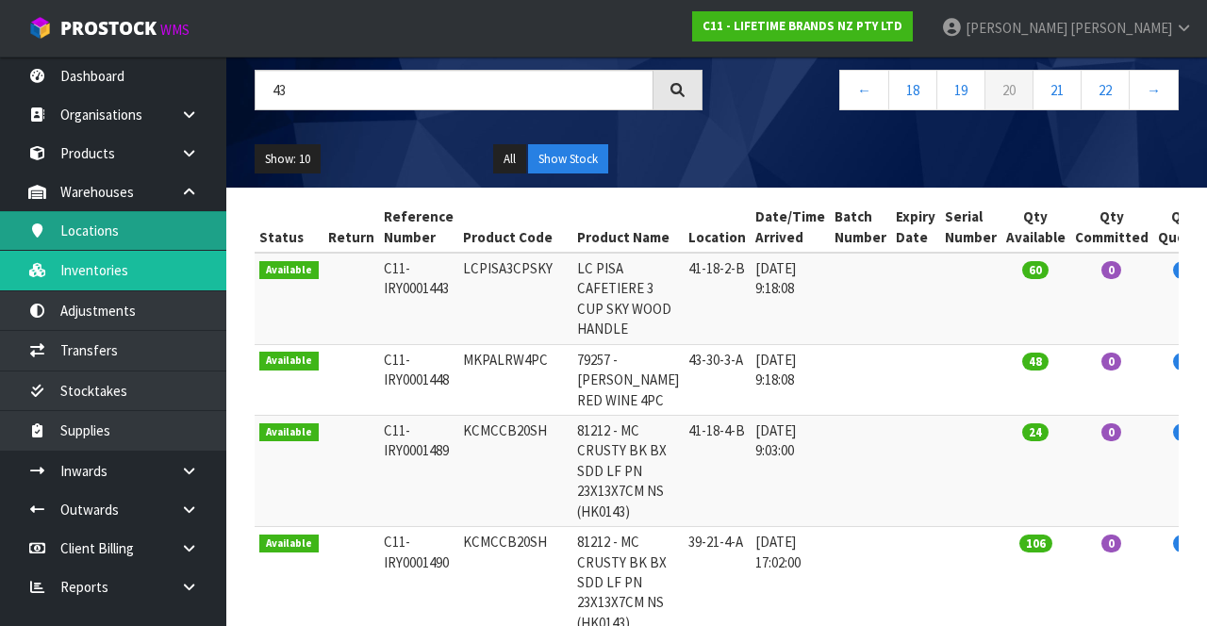
click at [74, 232] on link "Locations" at bounding box center [113, 230] width 226 height 39
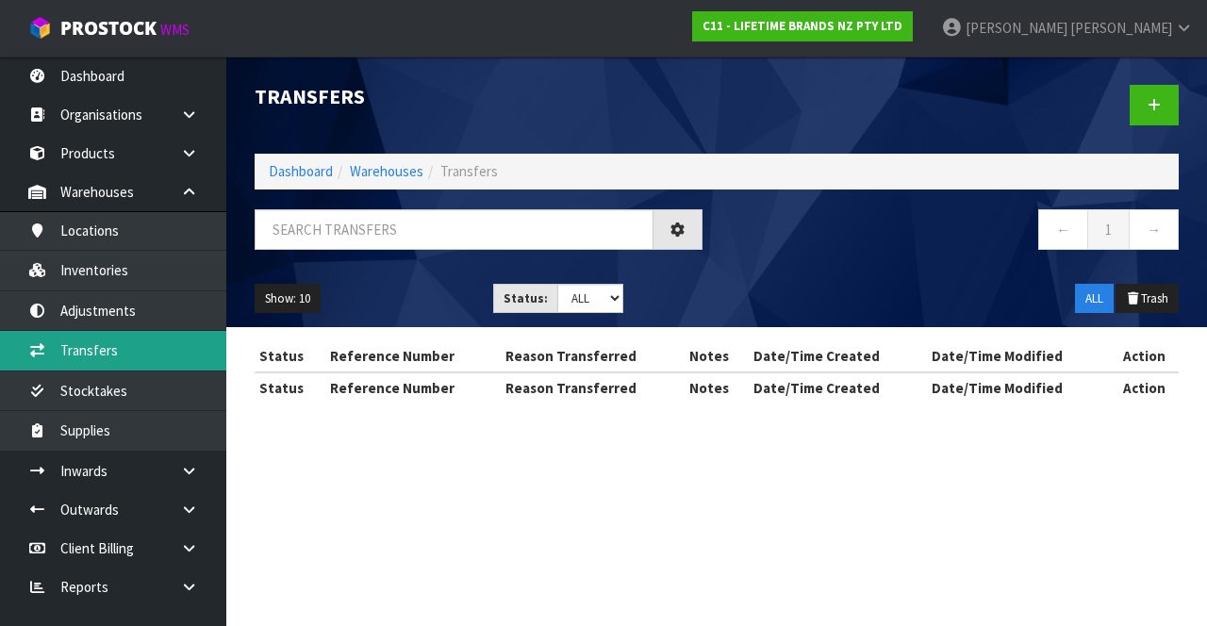
click at [76, 358] on link "Transfers" at bounding box center [113, 350] width 226 height 39
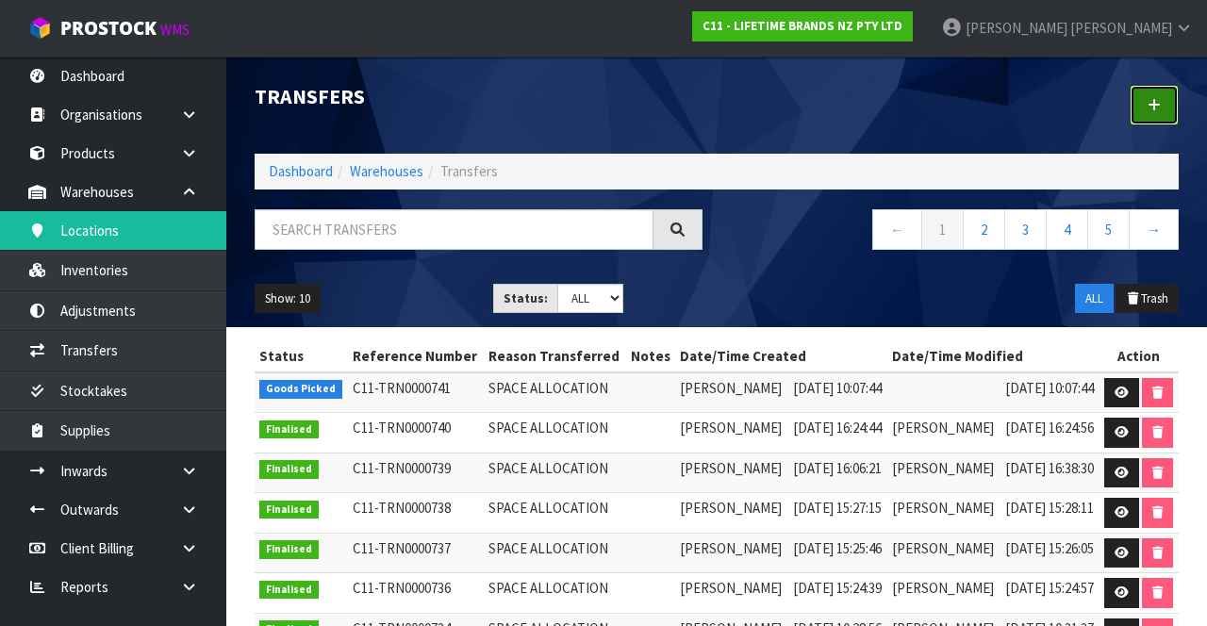
click at [1156, 94] on link at bounding box center [1154, 105] width 49 height 41
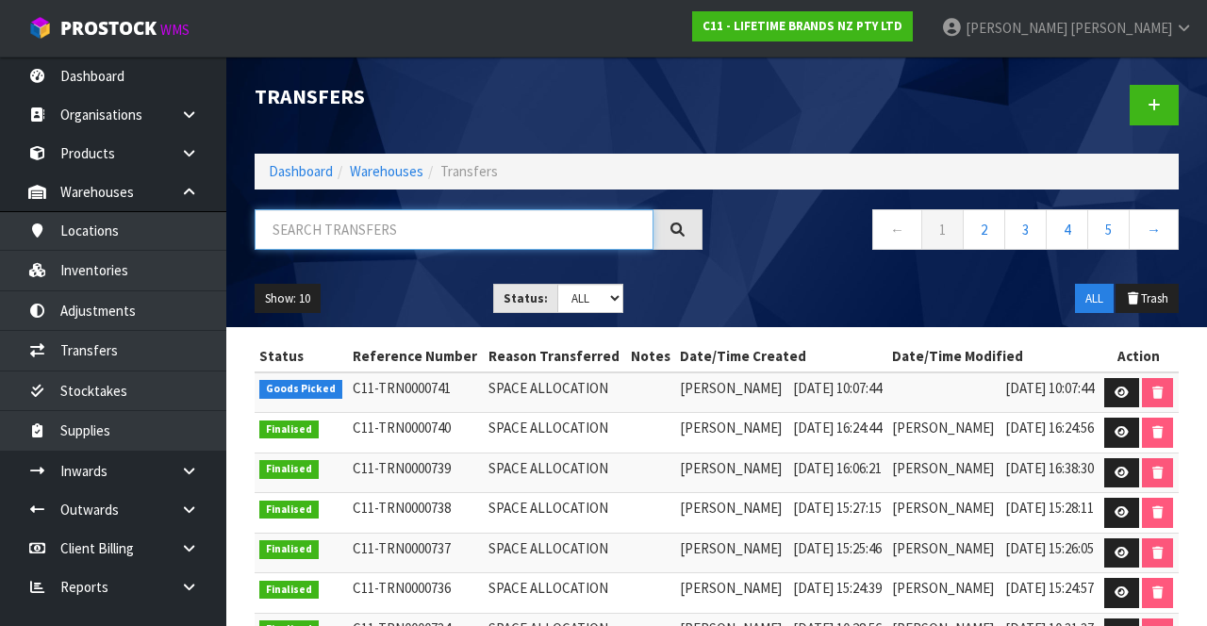
click at [428, 224] on input "text" at bounding box center [454, 229] width 399 height 41
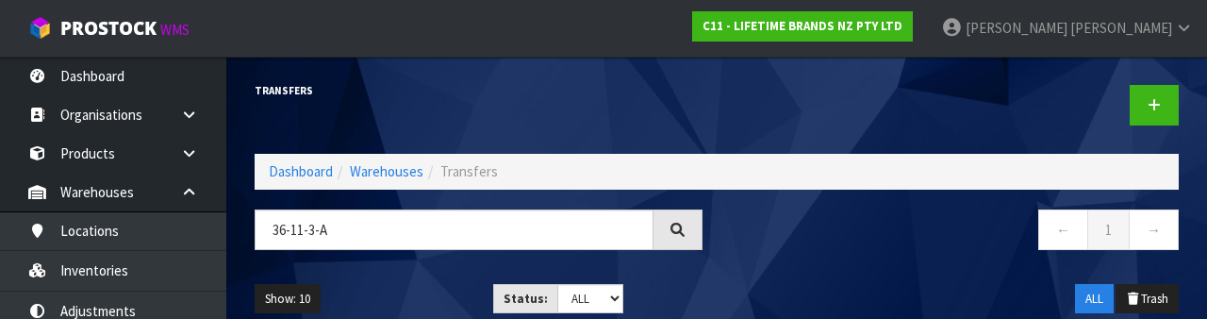
click at [754, 253] on nav "← 1 →" at bounding box center [955, 232] width 448 height 46
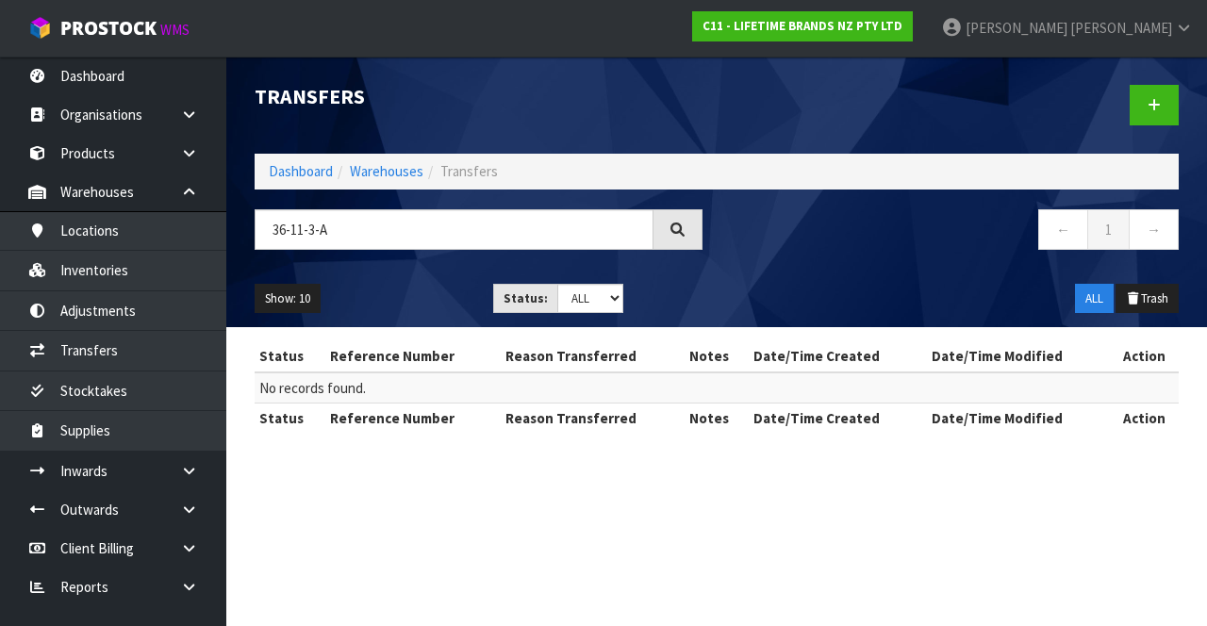
type input "36-11-3-A"
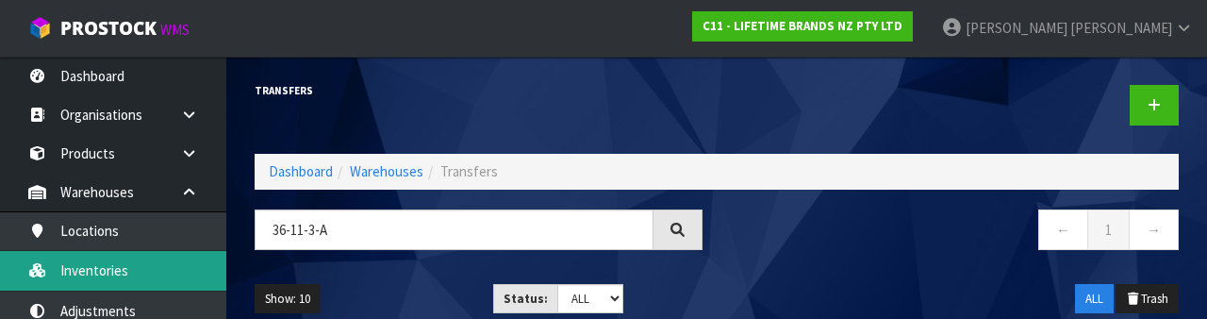
click at [164, 272] on link "Inventories" at bounding box center [113, 270] width 226 height 39
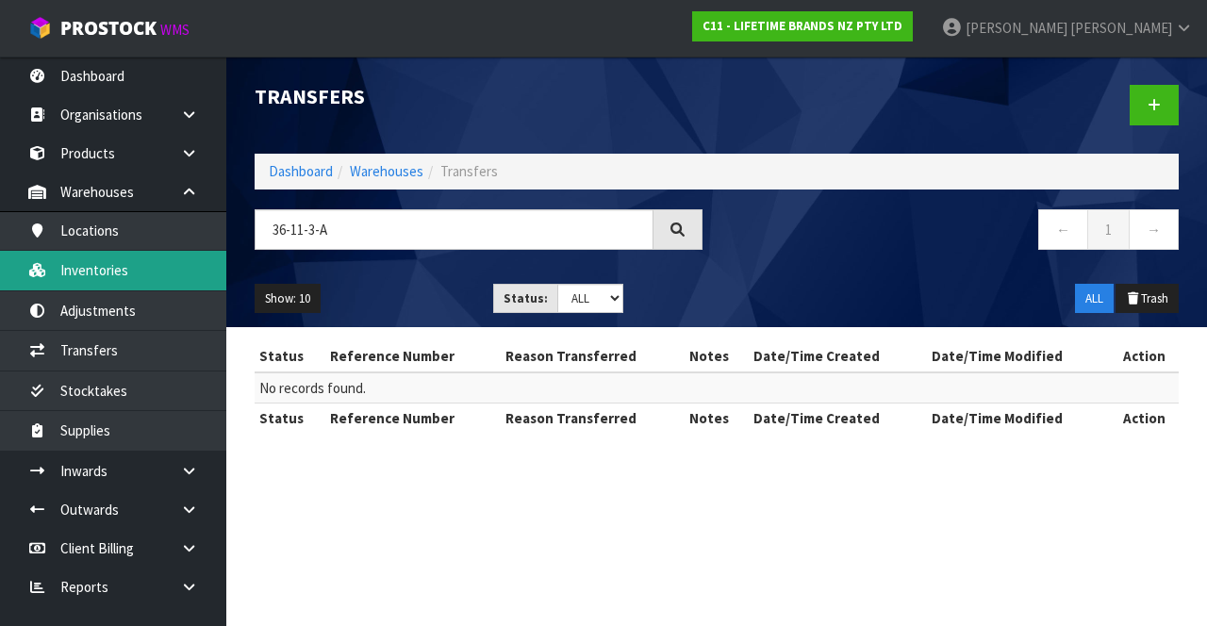
click at [171, 274] on link "Inventories" at bounding box center [113, 270] width 226 height 39
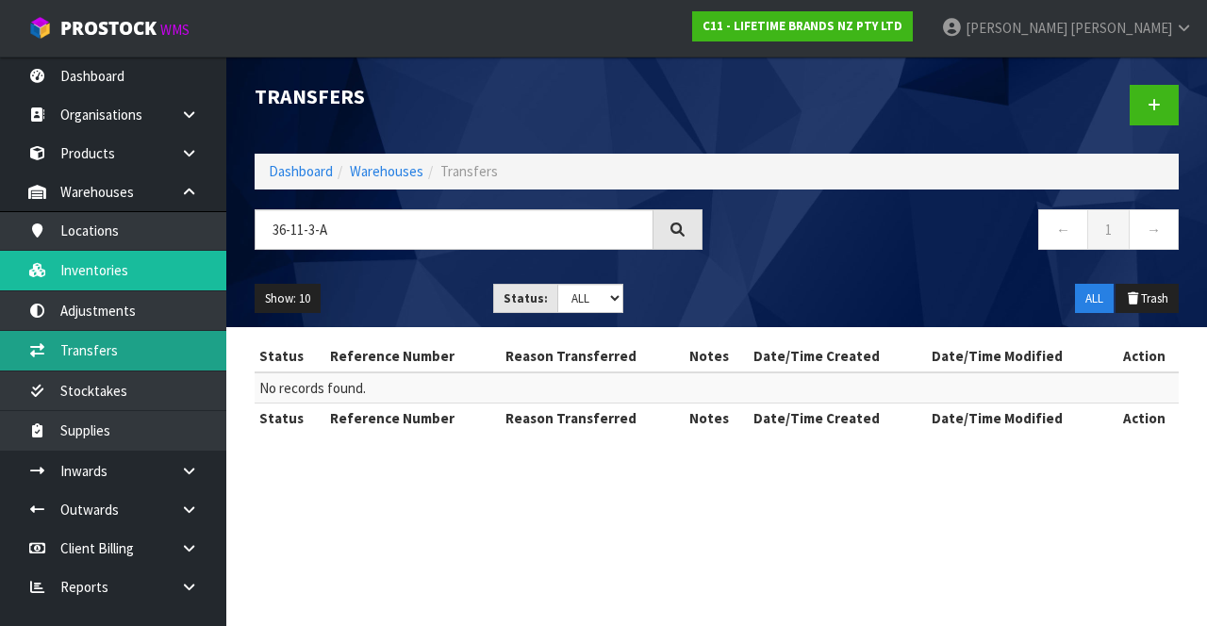
click at [162, 355] on link "Transfers" at bounding box center [113, 350] width 226 height 39
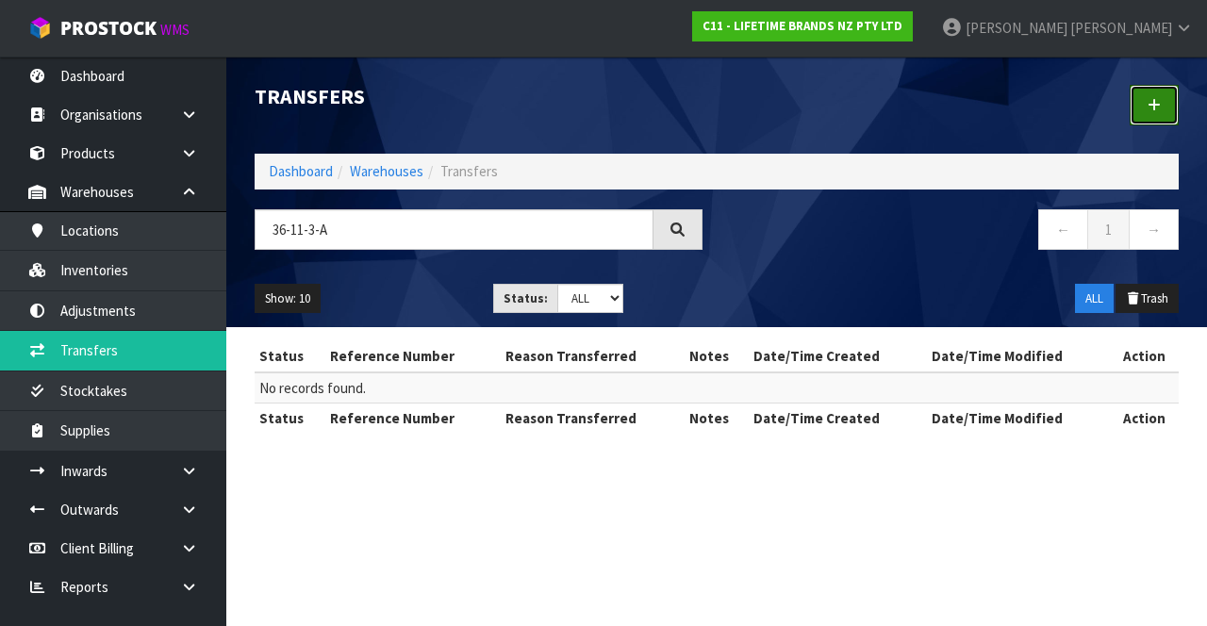
click at [1162, 115] on link at bounding box center [1154, 105] width 49 height 41
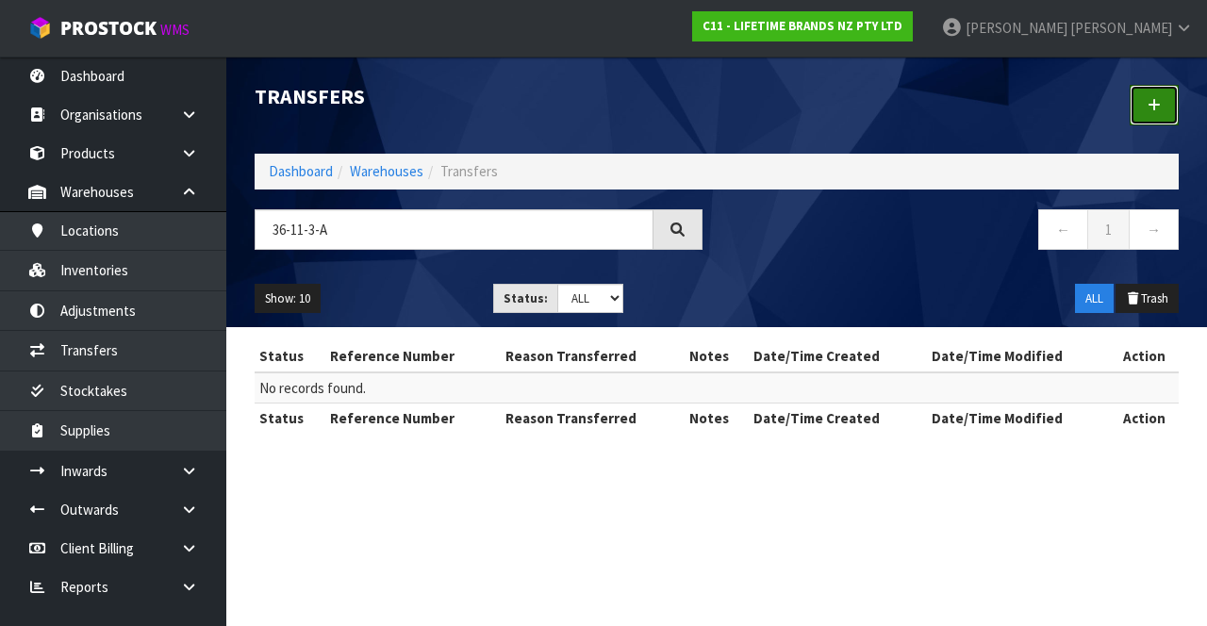
click at [1163, 124] on link at bounding box center [1154, 105] width 49 height 41
click at [1170, 108] on link at bounding box center [1154, 105] width 49 height 41
click at [1160, 91] on link at bounding box center [1154, 105] width 49 height 41
click at [1158, 99] on icon at bounding box center [1154, 105] width 13 height 14
click at [1146, 91] on link at bounding box center [1154, 105] width 49 height 41
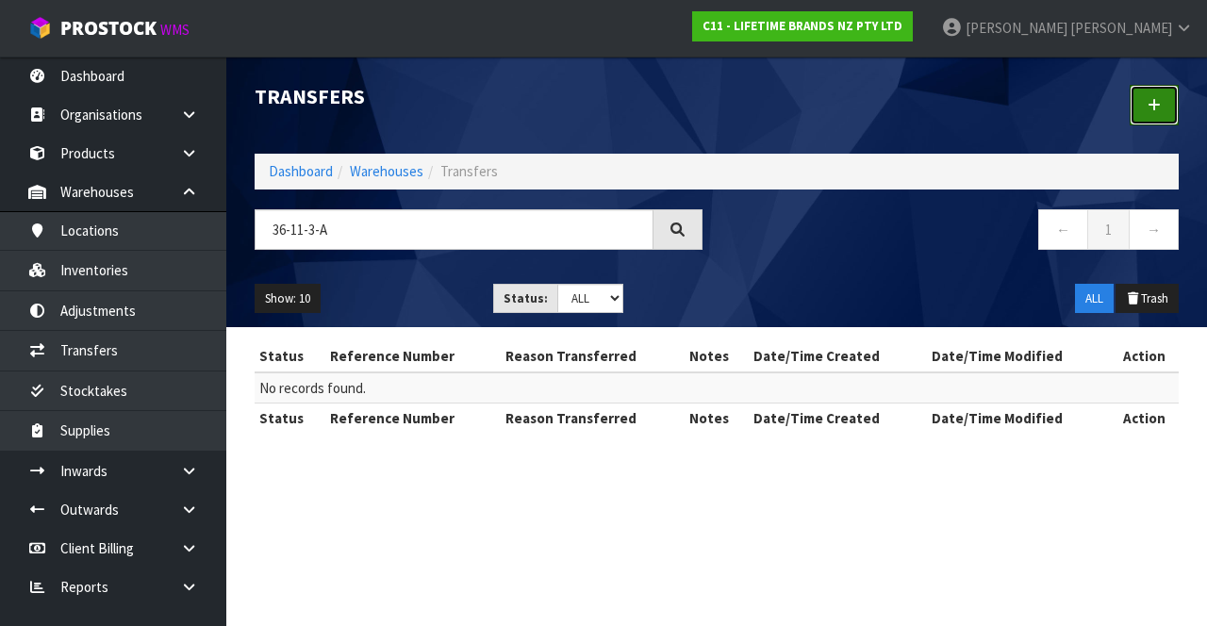
click at [1149, 106] on icon at bounding box center [1154, 105] width 13 height 14
click at [1144, 108] on link at bounding box center [1154, 105] width 49 height 41
click at [1168, 95] on link at bounding box center [1154, 105] width 49 height 41
click at [1174, 87] on link at bounding box center [1154, 105] width 49 height 41
click at [1156, 122] on link at bounding box center [1154, 105] width 49 height 41
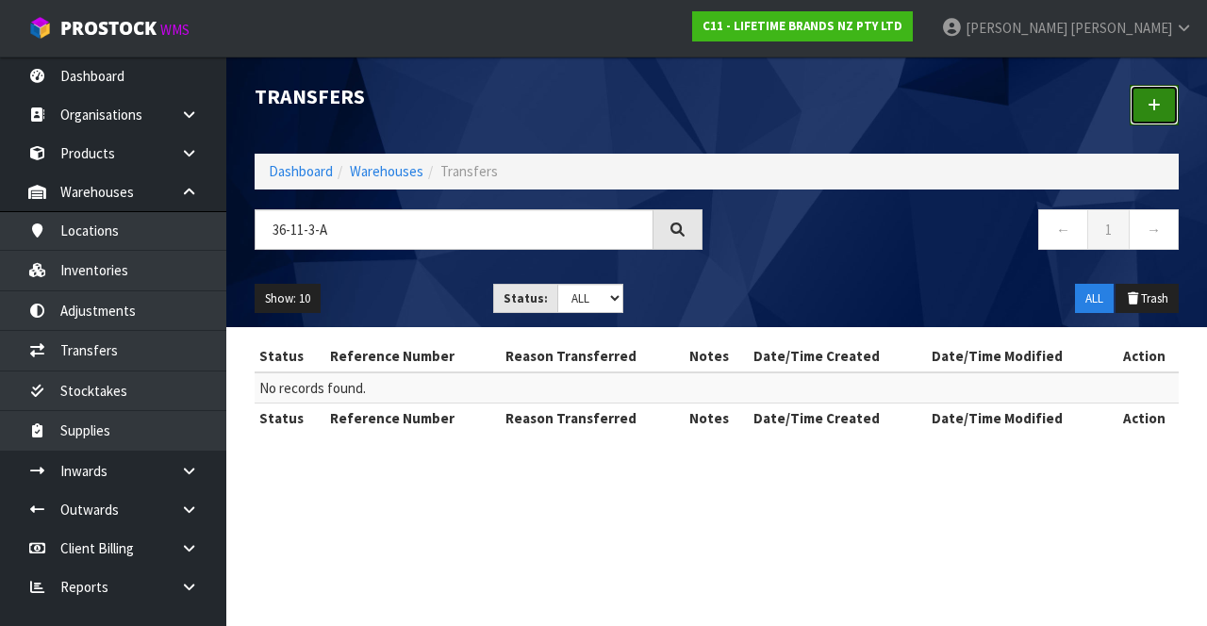
click at [1162, 108] on link at bounding box center [1154, 105] width 49 height 41
click at [1137, 117] on link at bounding box center [1154, 105] width 49 height 41
click at [1153, 108] on icon at bounding box center [1154, 105] width 13 height 14
click at [1152, 113] on link at bounding box center [1154, 105] width 49 height 41
click at [1156, 114] on link at bounding box center [1154, 105] width 49 height 41
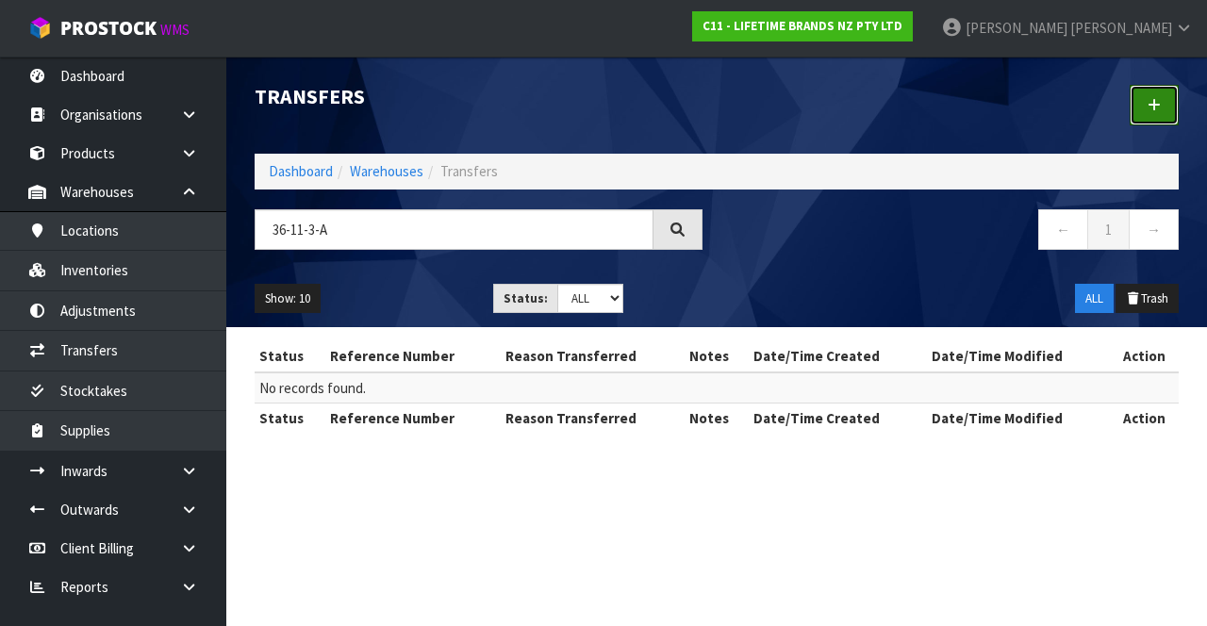
click at [1170, 108] on link at bounding box center [1154, 105] width 49 height 41
click at [1160, 105] on icon at bounding box center [1154, 105] width 13 height 14
click at [1161, 99] on link at bounding box center [1154, 105] width 49 height 41
click at [1156, 106] on icon at bounding box center [1154, 105] width 13 height 14
click at [1139, 121] on link at bounding box center [1154, 105] width 49 height 41
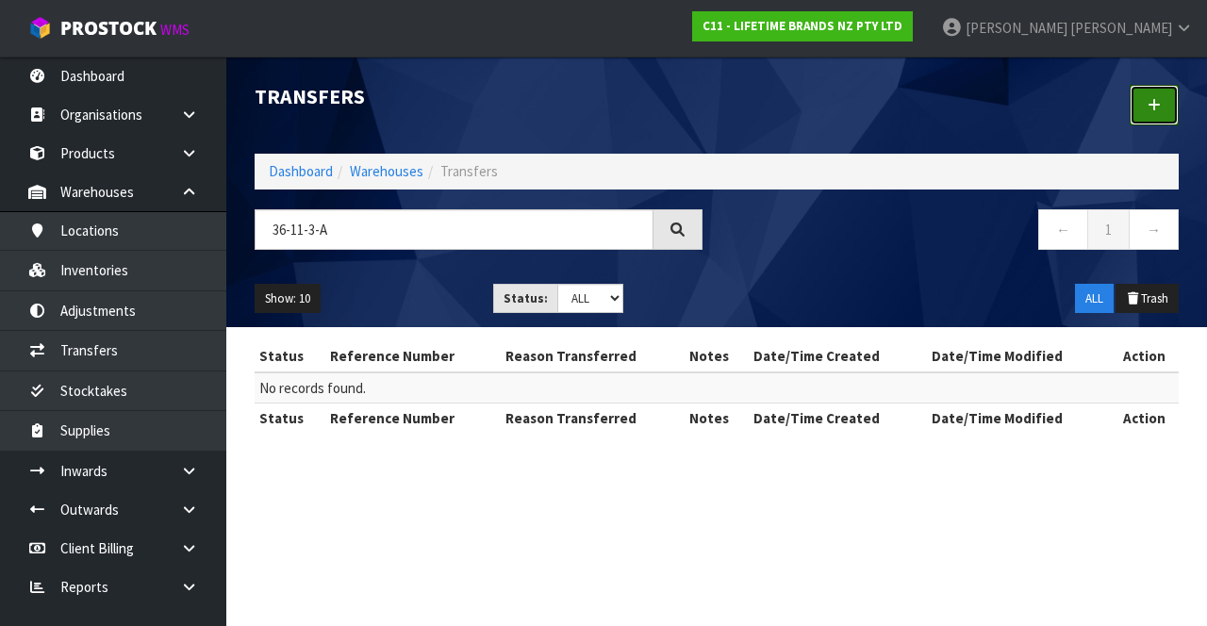
click at [1151, 125] on link at bounding box center [1154, 105] width 49 height 41
click at [1156, 119] on link at bounding box center [1154, 105] width 49 height 41
click at [1146, 122] on link at bounding box center [1154, 105] width 49 height 41
click at [1174, 32] on link "[PERSON_NAME]" at bounding box center [1067, 28] width 280 height 57
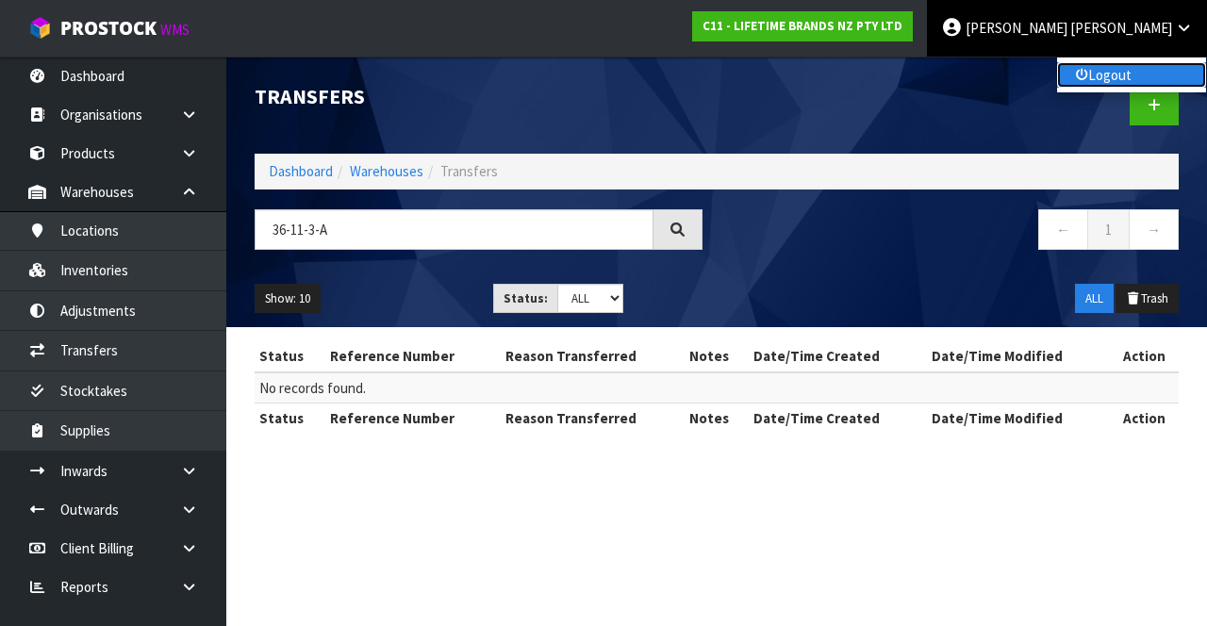
click at [1119, 83] on link "Logout" at bounding box center [1131, 74] width 149 height 25
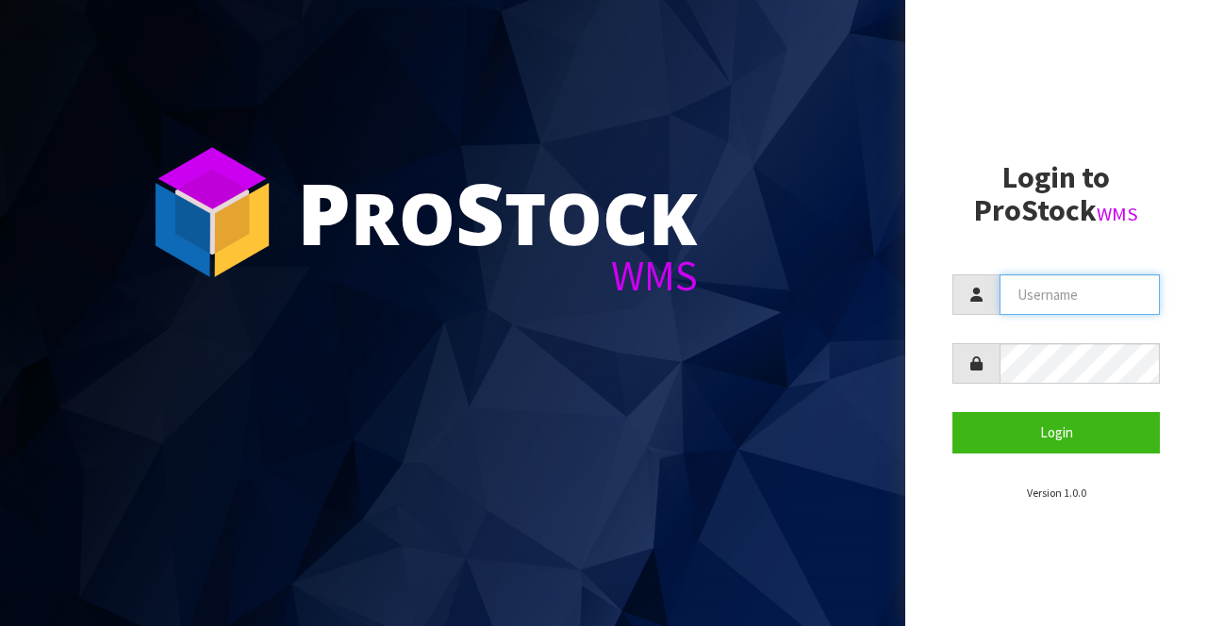
click at [1066, 288] on input "text" at bounding box center [1080, 294] width 160 height 41
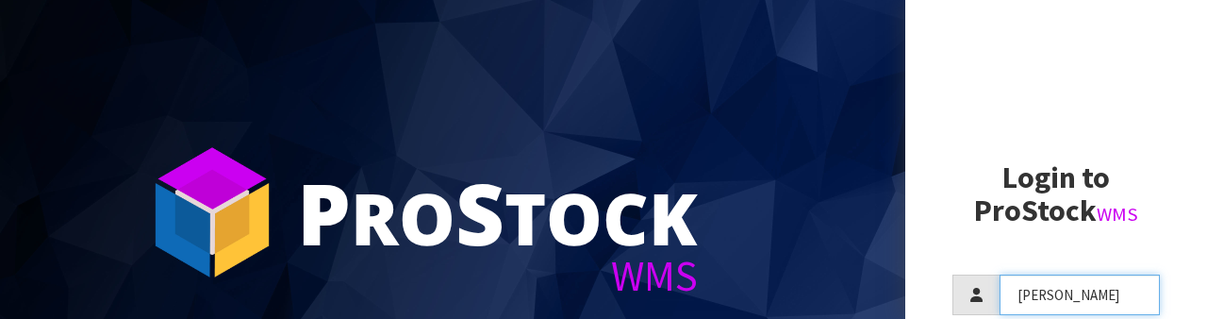
type input "[PERSON_NAME]"
click at [1077, 147] on aside "Login to ProStock WMS [PERSON_NAME] Login Version 1.0.0" at bounding box center [1057, 159] width 302 height 319
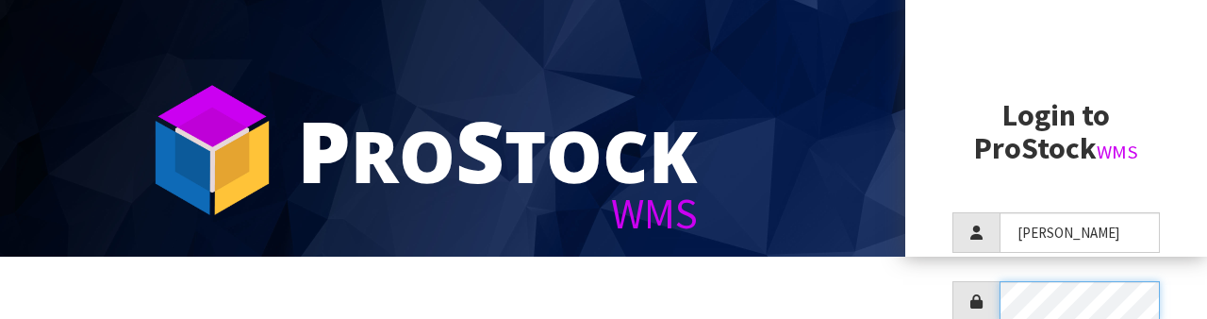
scroll to position [182, 0]
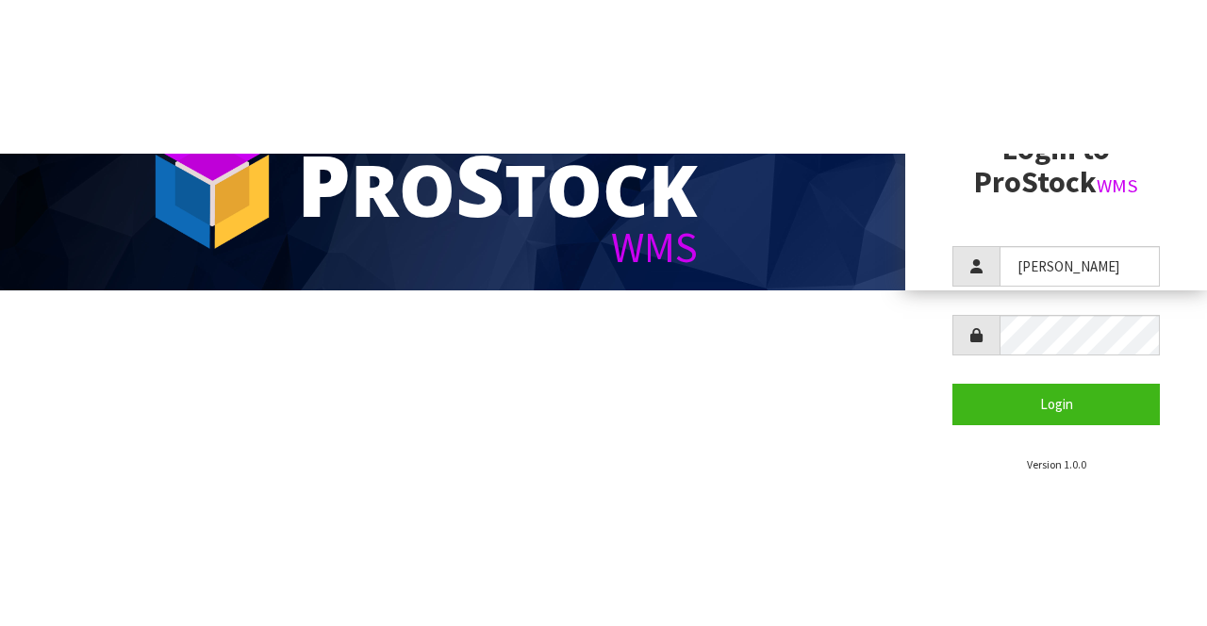
scroll to position [0, 0]
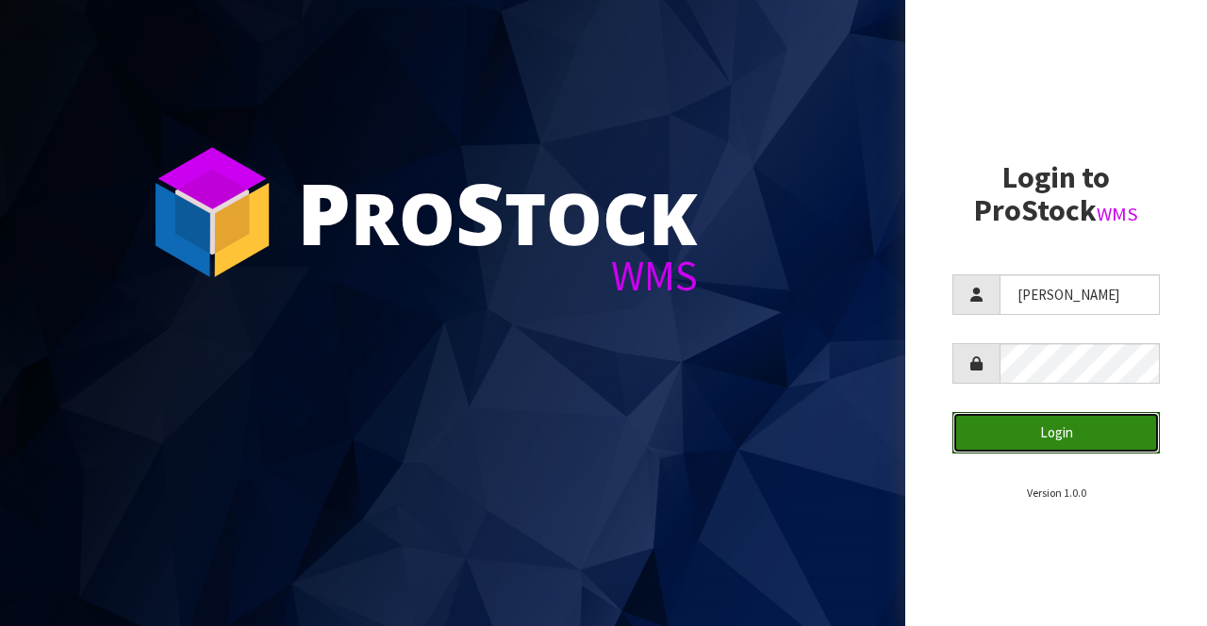
click at [1062, 434] on button "Login" at bounding box center [1057, 432] width 208 height 41
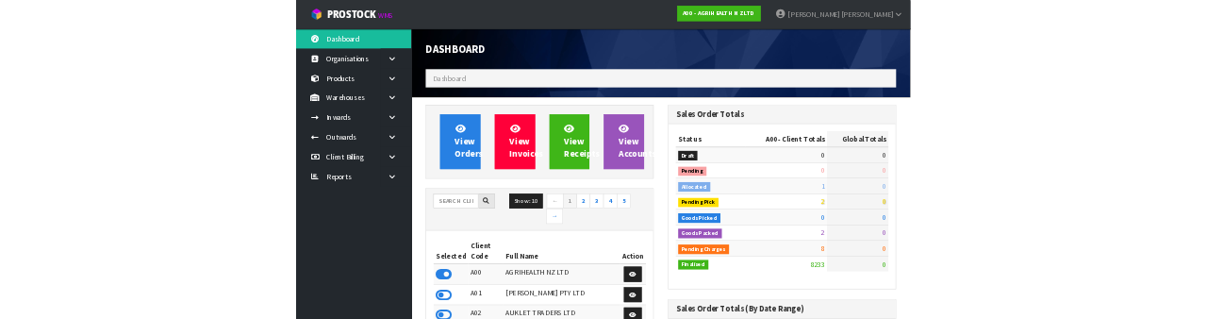
scroll to position [1542, 475]
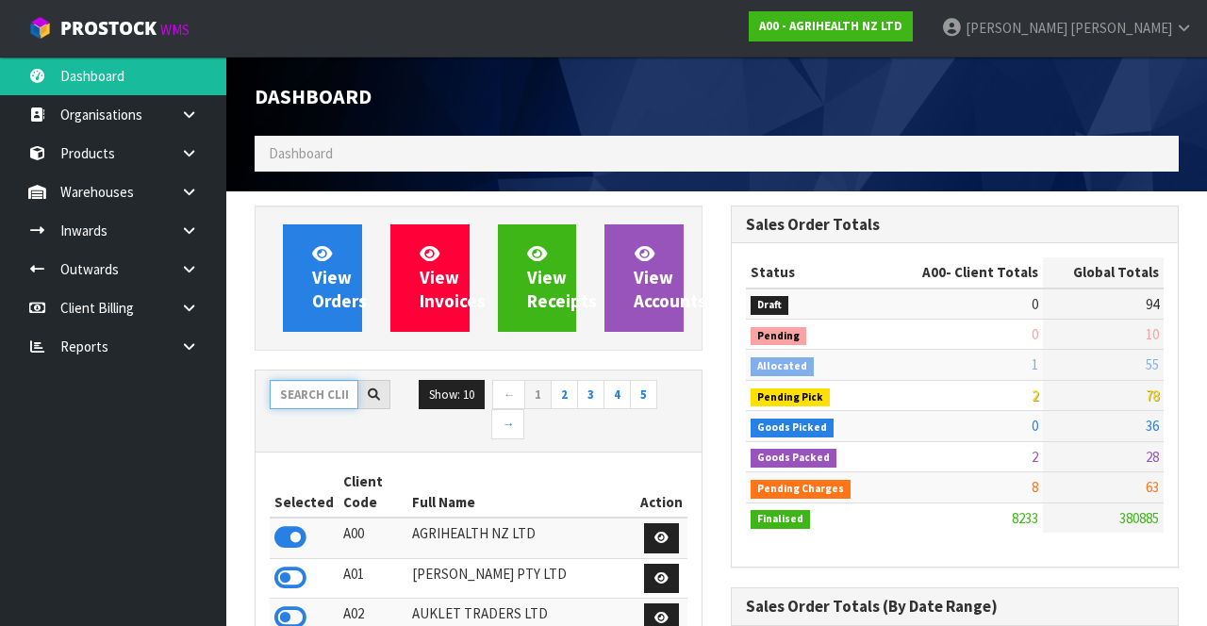
click at [296, 387] on input "text" at bounding box center [314, 394] width 89 height 29
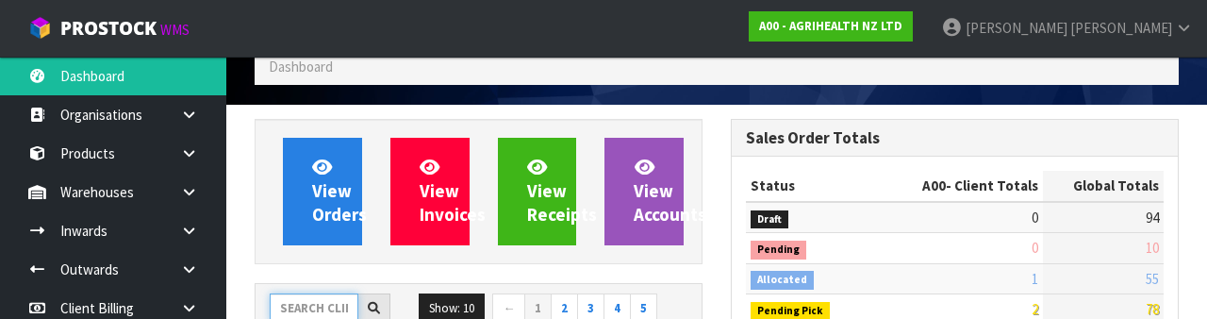
scroll to position [222, 0]
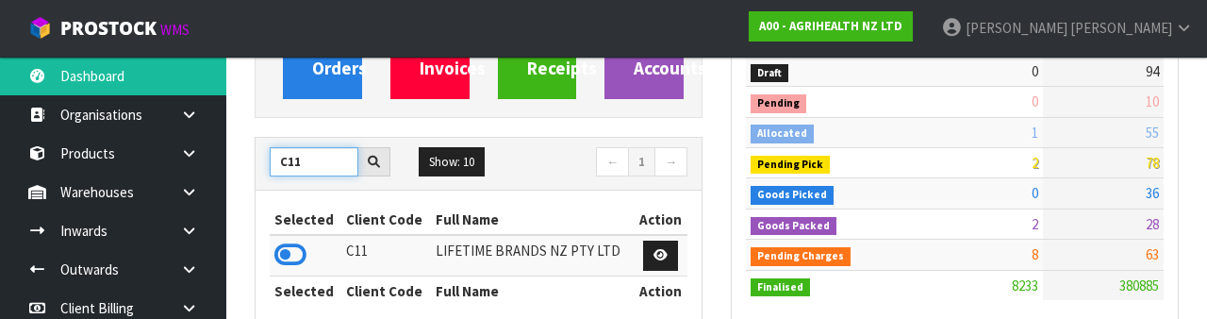
type input "C11"
click at [282, 264] on icon at bounding box center [290, 255] width 32 height 28
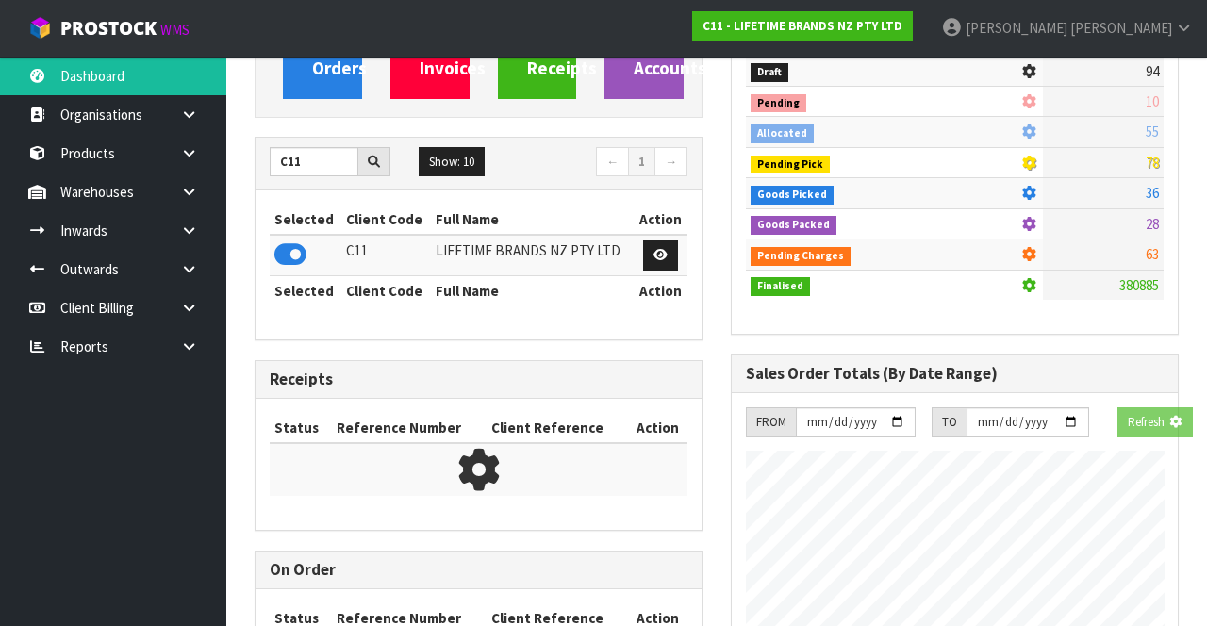
scroll to position [1684, 475]
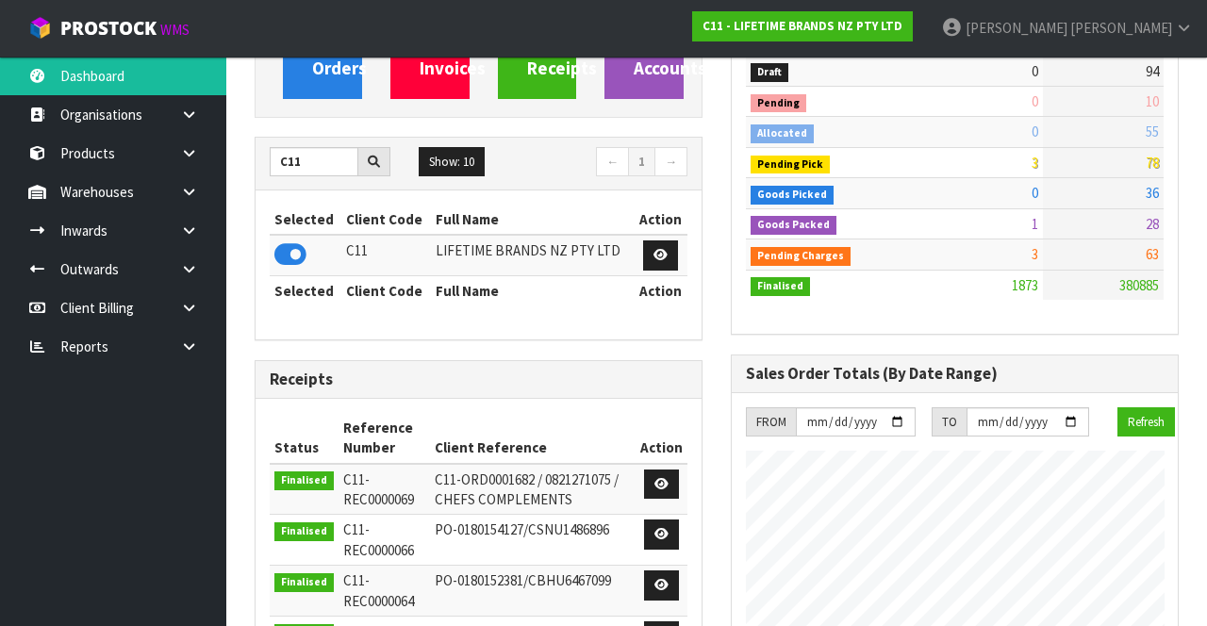
click at [183, 195] on icon at bounding box center [189, 192] width 18 height 14
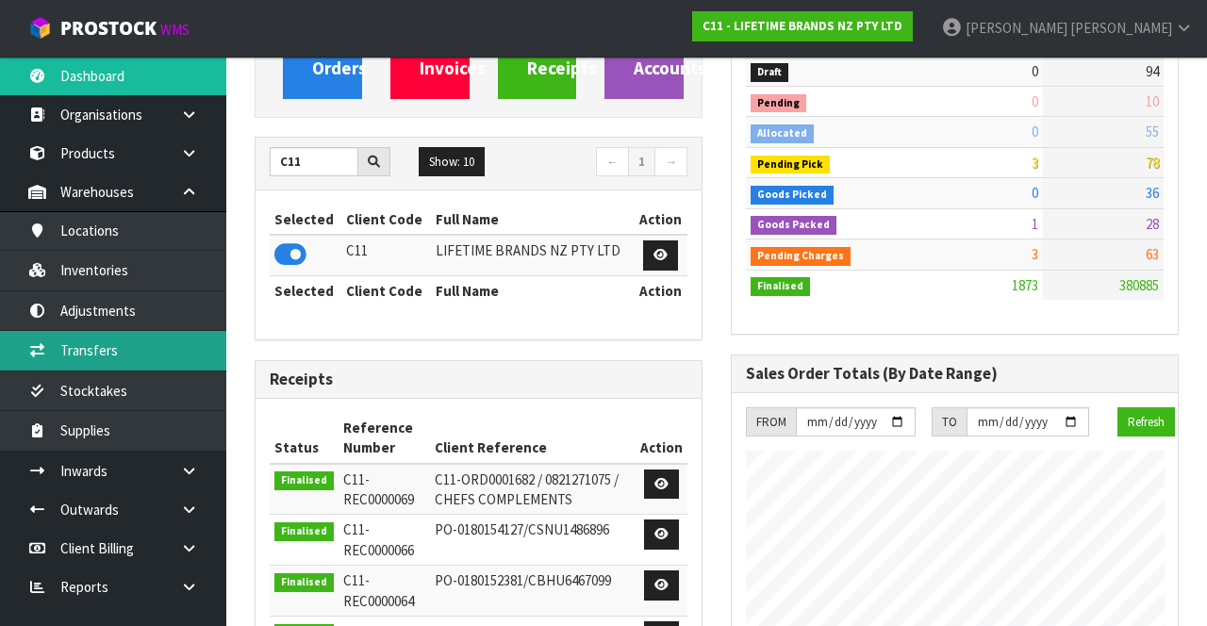
click at [104, 349] on link "Transfers" at bounding box center [113, 350] width 226 height 39
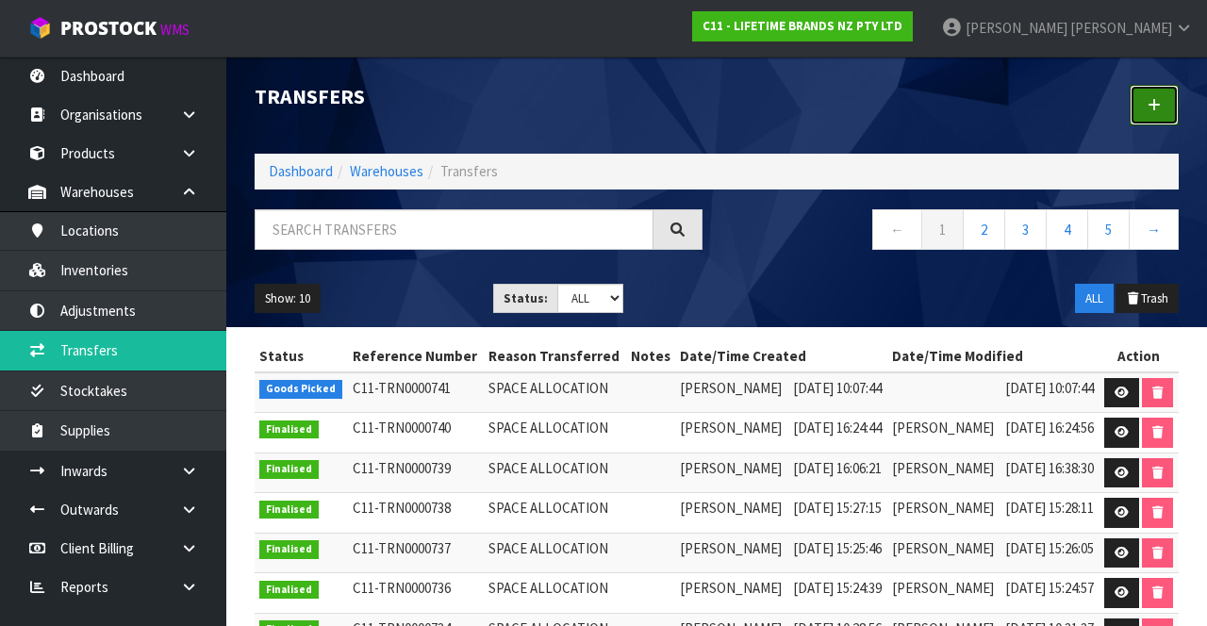
click at [1161, 118] on link at bounding box center [1154, 105] width 49 height 41
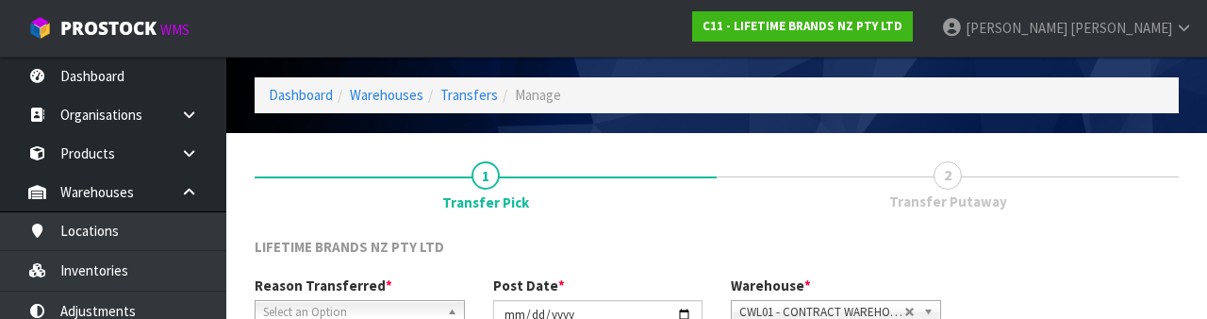
scroll to position [225, 0]
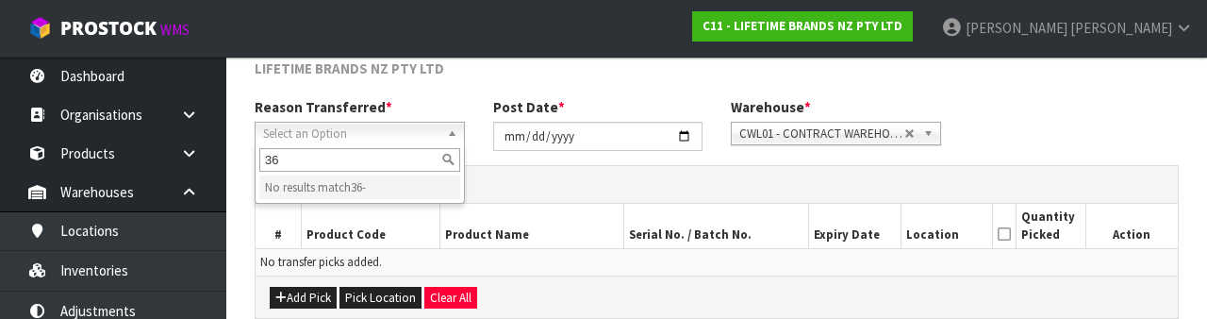
type input "3"
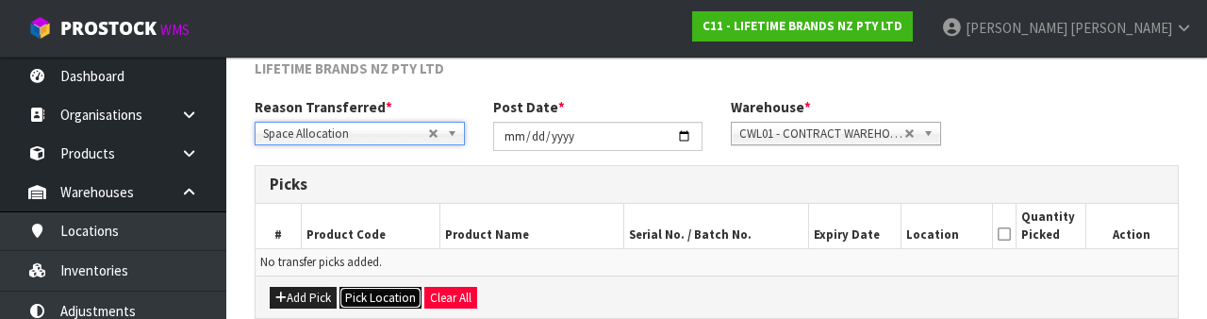
click at [385, 292] on button "Pick Location" at bounding box center [381, 298] width 82 height 23
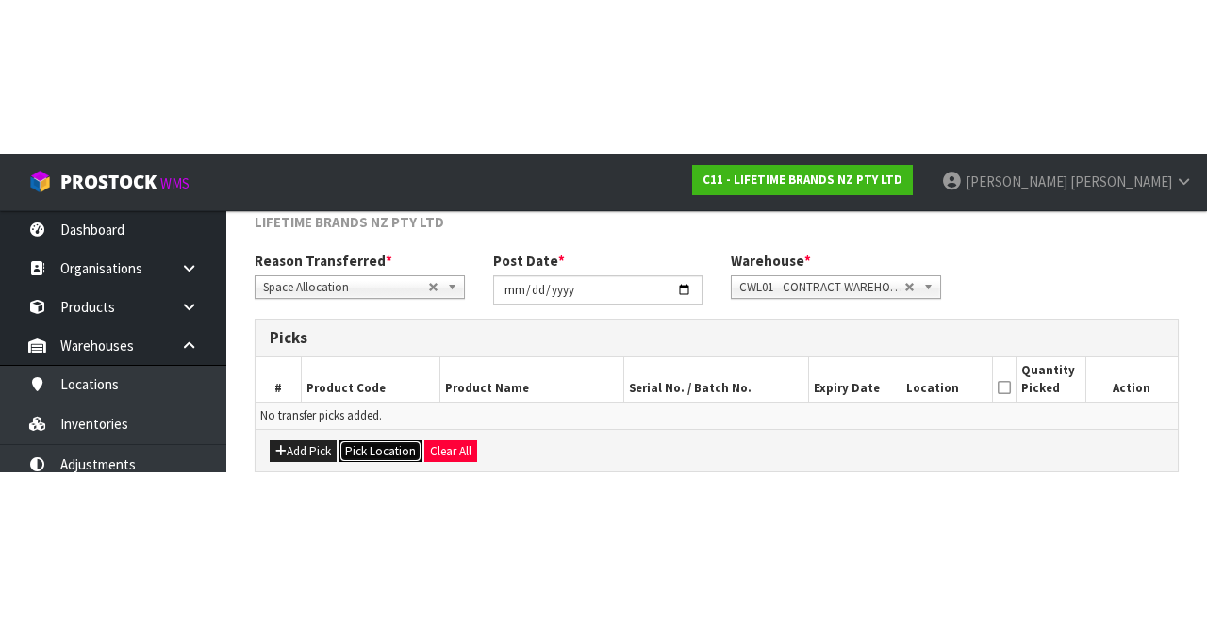
scroll to position [102, 0]
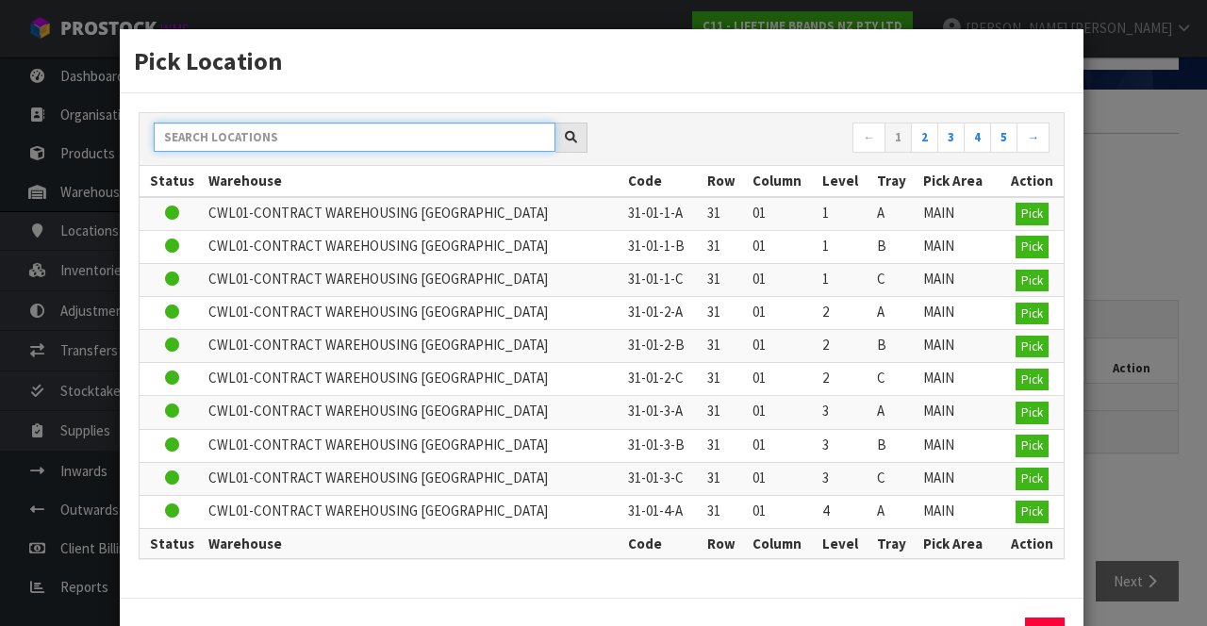
click at [438, 137] on input "text" at bounding box center [355, 137] width 402 height 29
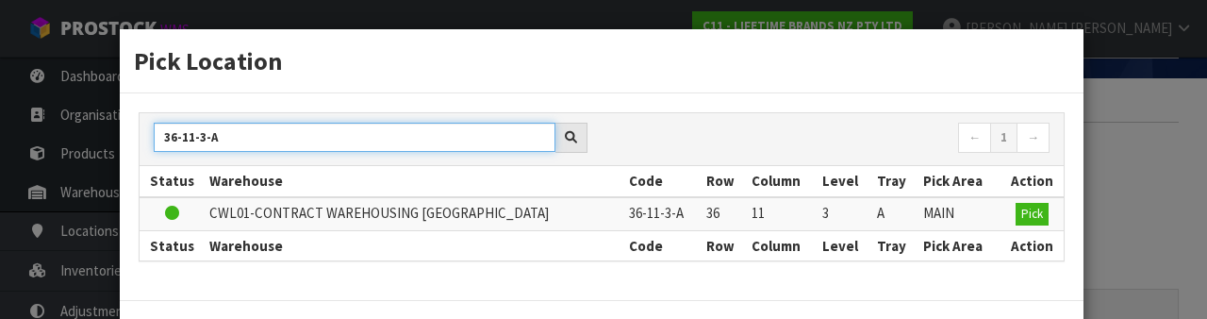
type input "36-11-3-A"
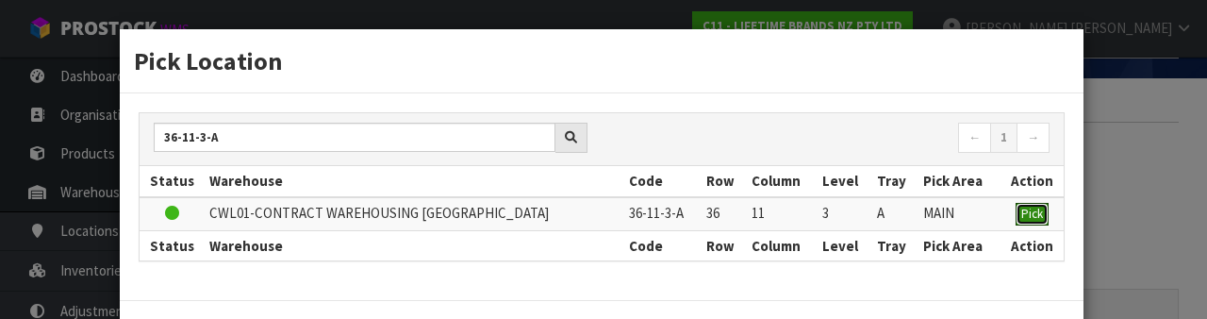
click at [1035, 216] on span "Pick" at bounding box center [1033, 214] width 22 height 16
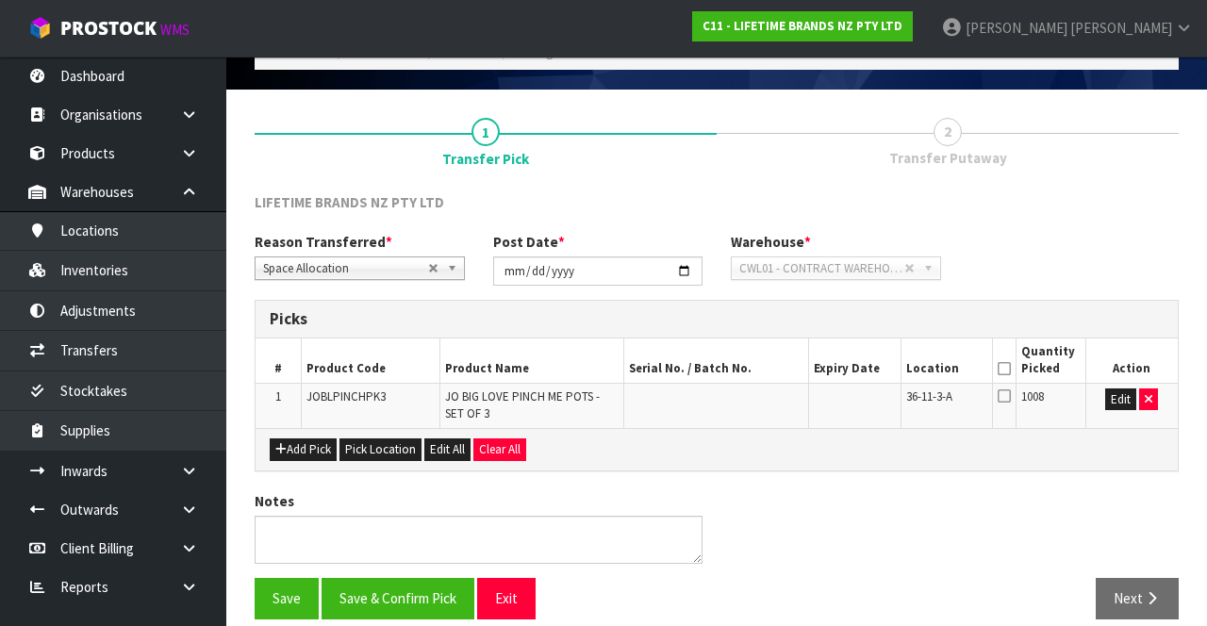
click at [1005, 369] on icon at bounding box center [1004, 369] width 13 height 1
click at [284, 588] on button "Save" at bounding box center [287, 598] width 64 height 41
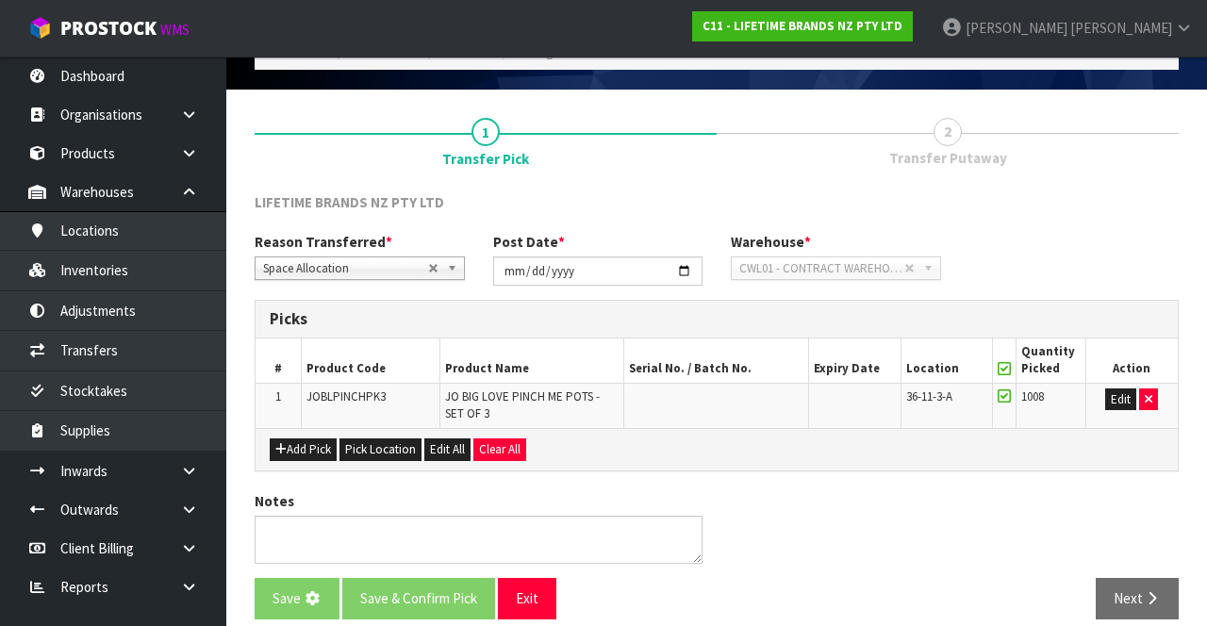
scroll to position [0, 0]
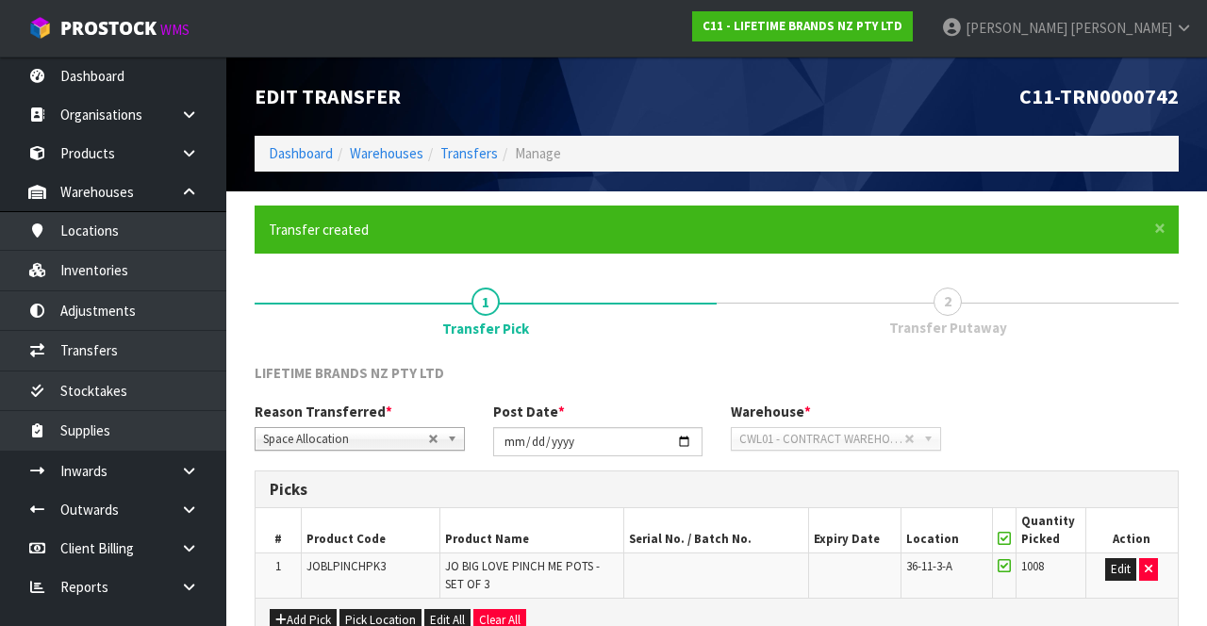
scroll to position [187, 0]
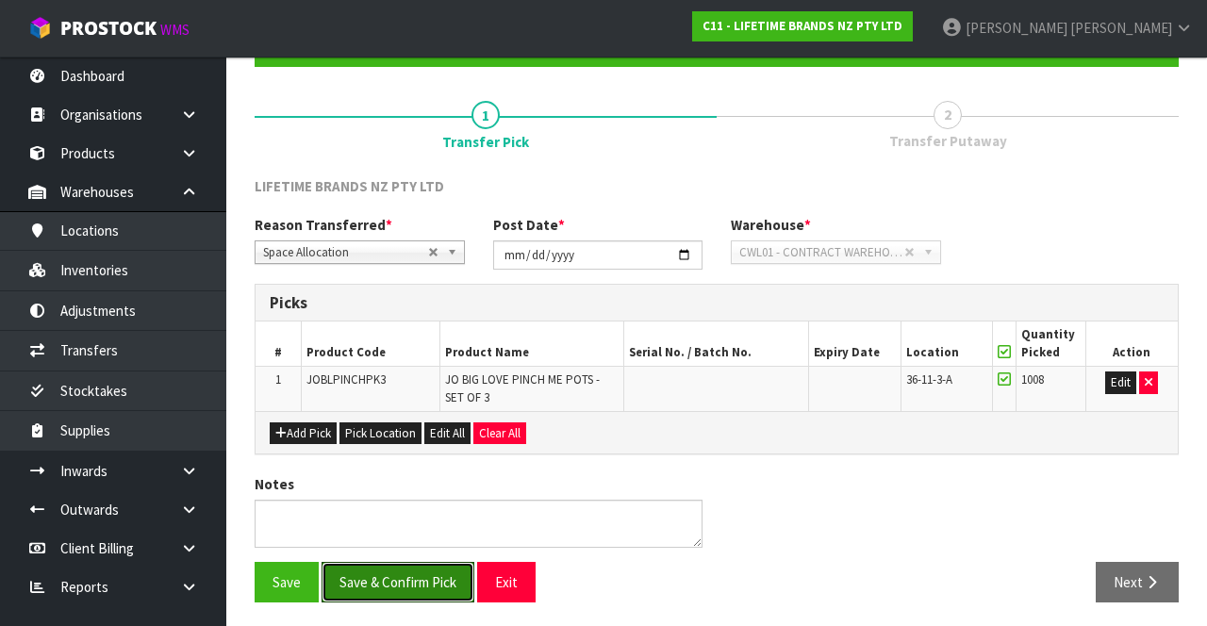
click at [411, 566] on button "Save & Confirm Pick" at bounding box center [398, 582] width 153 height 41
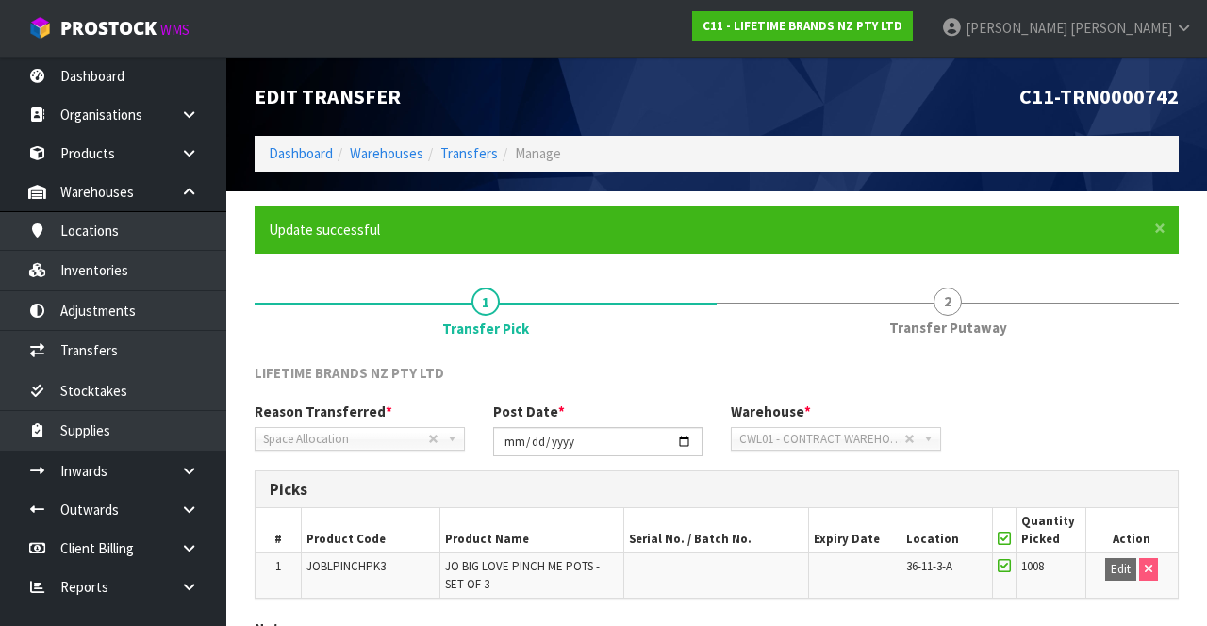
scroll to position [146, 0]
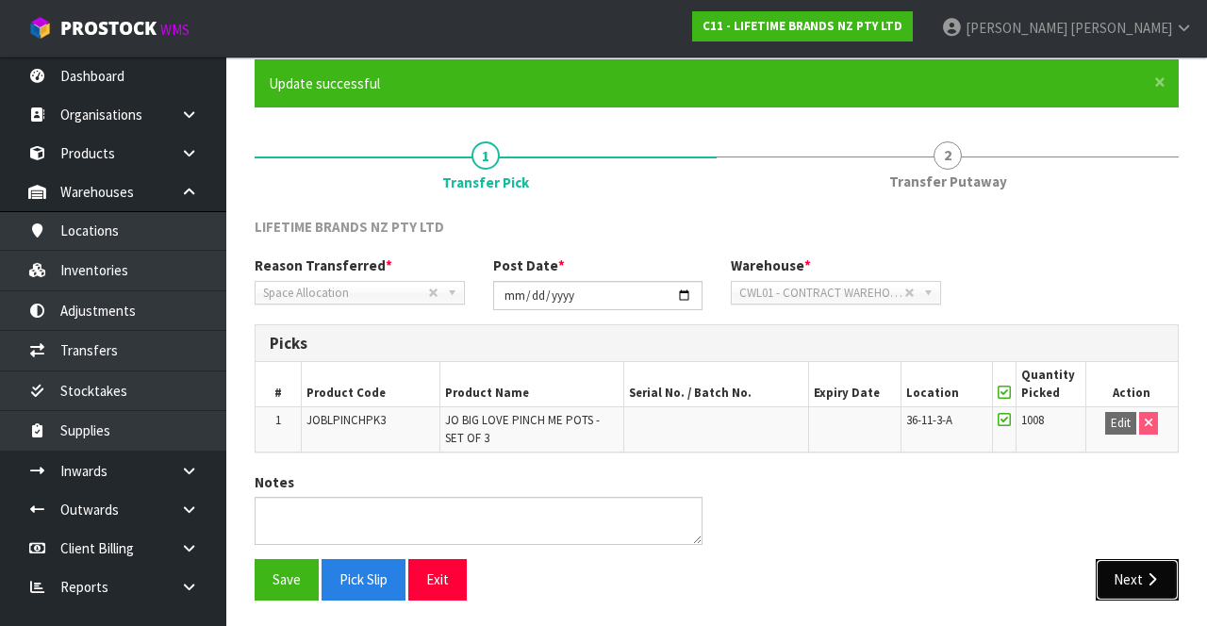
click at [1145, 559] on button "Next" at bounding box center [1137, 579] width 83 height 41
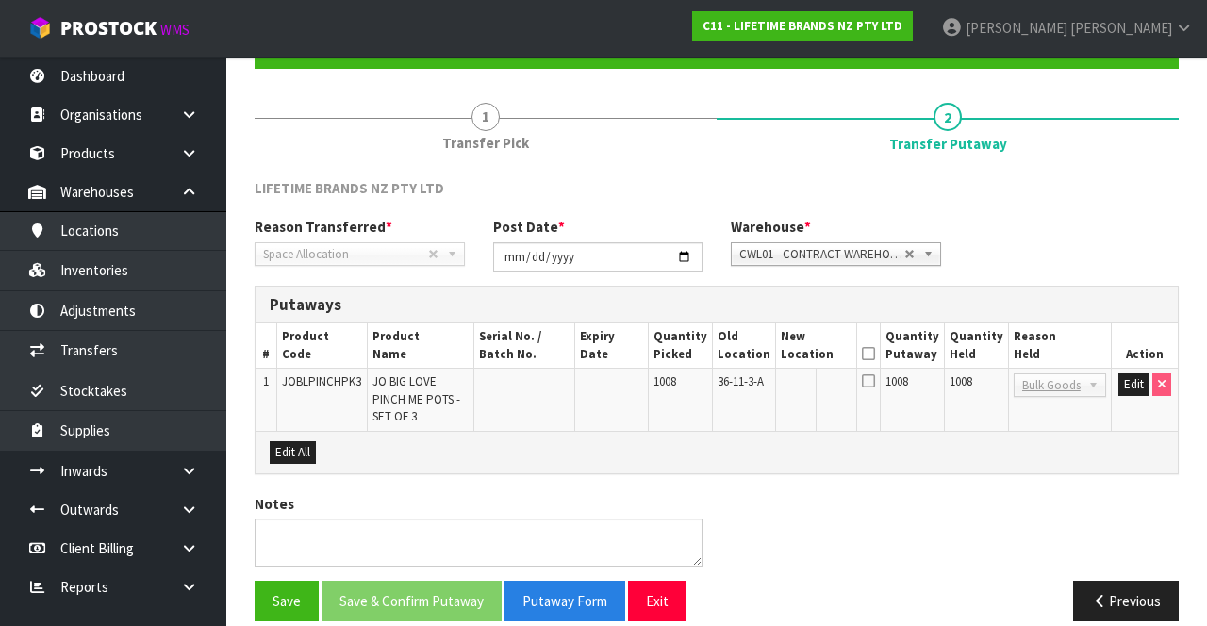
scroll to position [187, 0]
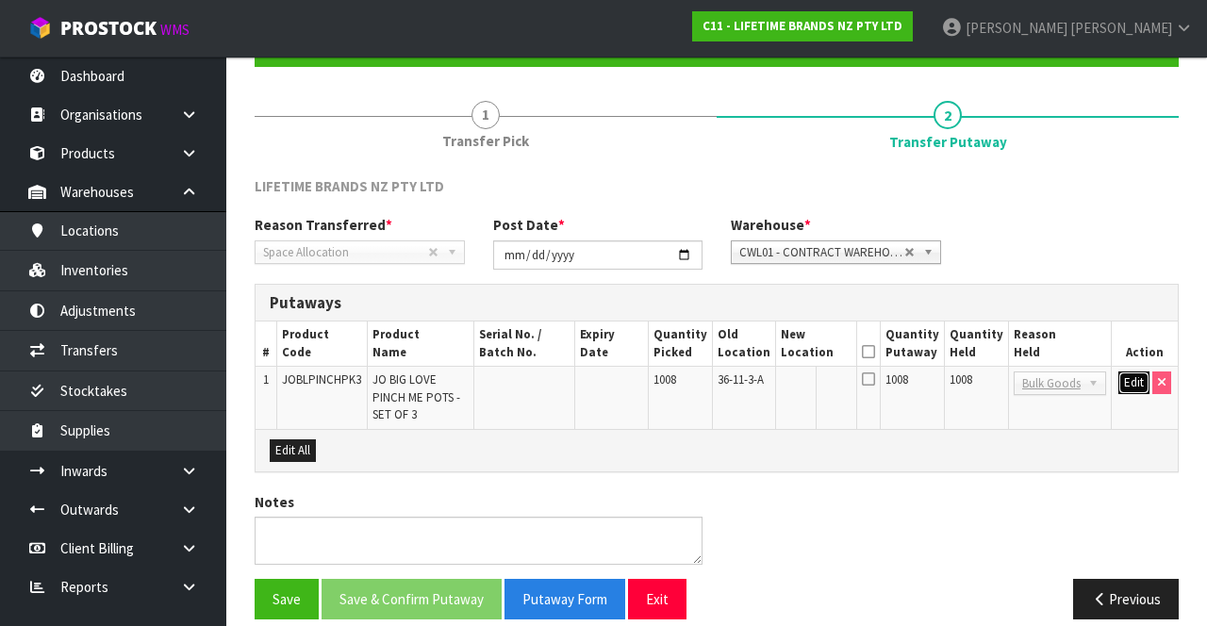
click at [1123, 386] on button "Edit" at bounding box center [1134, 383] width 31 height 23
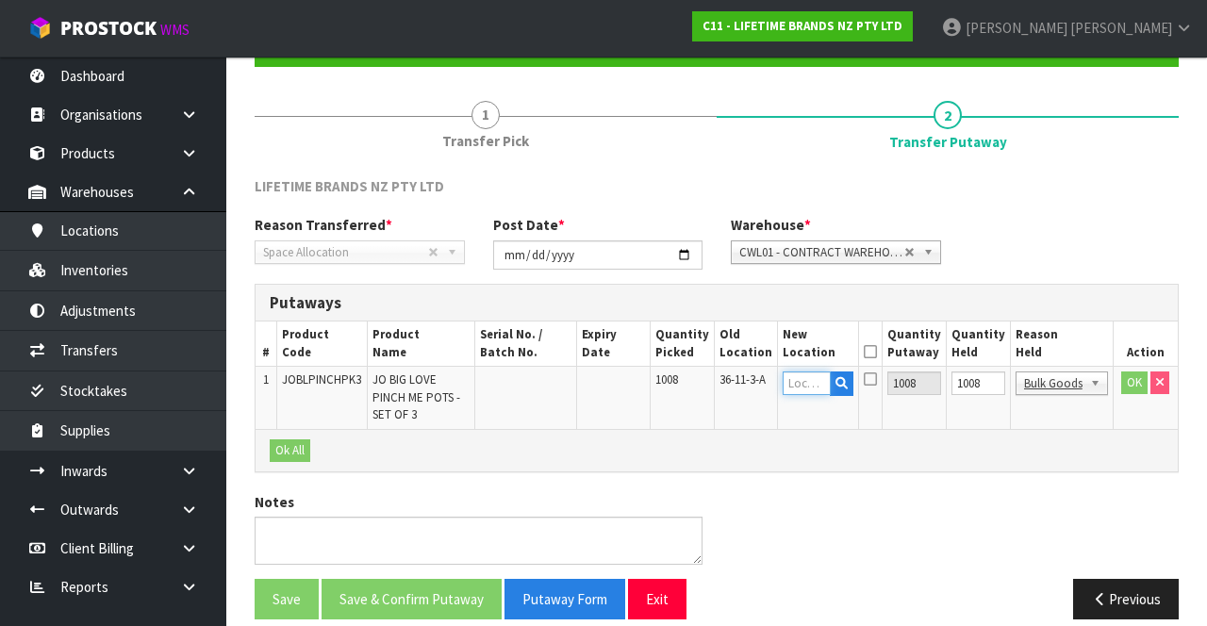
click at [811, 379] on input "text" at bounding box center [807, 384] width 48 height 24
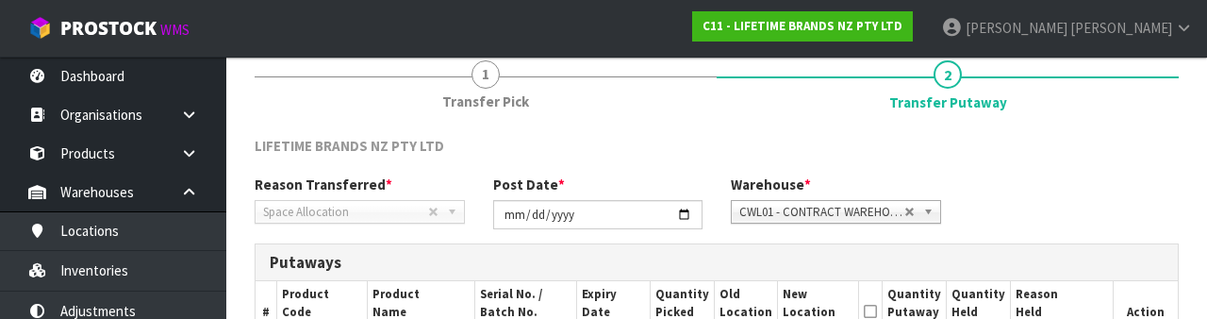
scroll to position [398, 0]
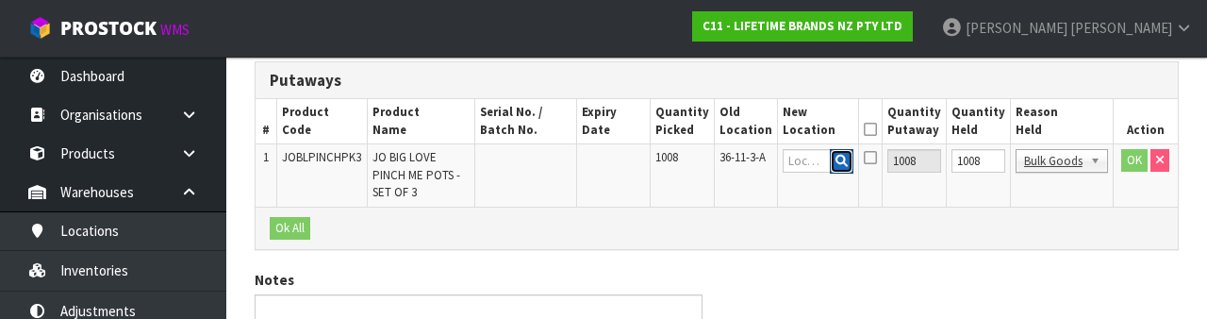
click at [848, 162] on icon "button" at bounding box center [842, 161] width 12 height 12
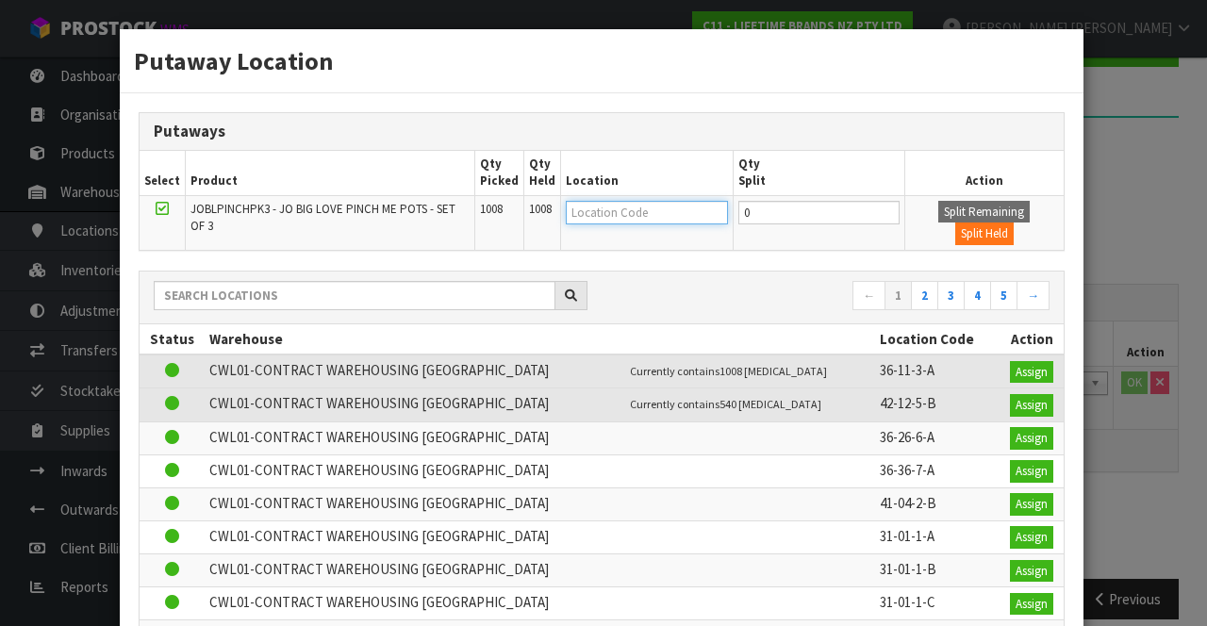
click at [637, 208] on input "text" at bounding box center [647, 213] width 162 height 24
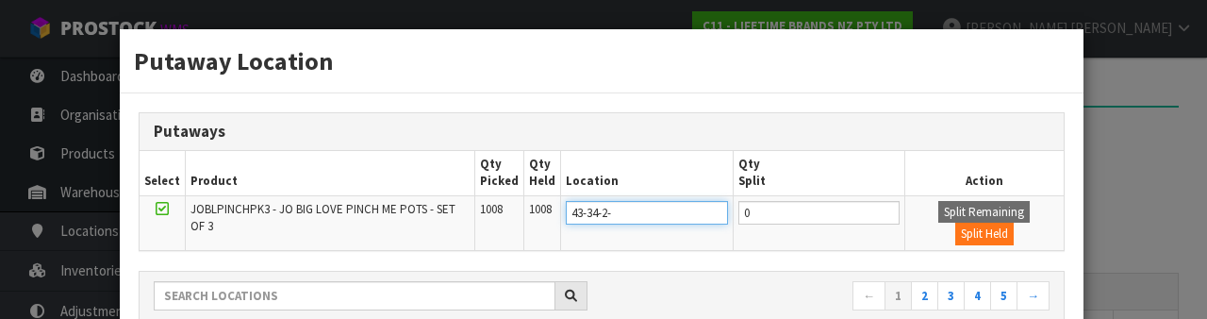
type input "43-34-2-a"
type input "43-34-2-A"
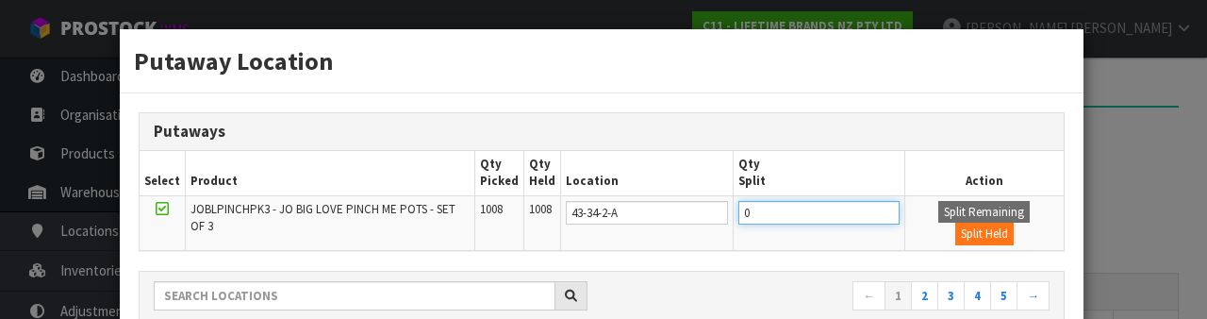
click at [789, 216] on input "0" at bounding box center [819, 213] width 161 height 24
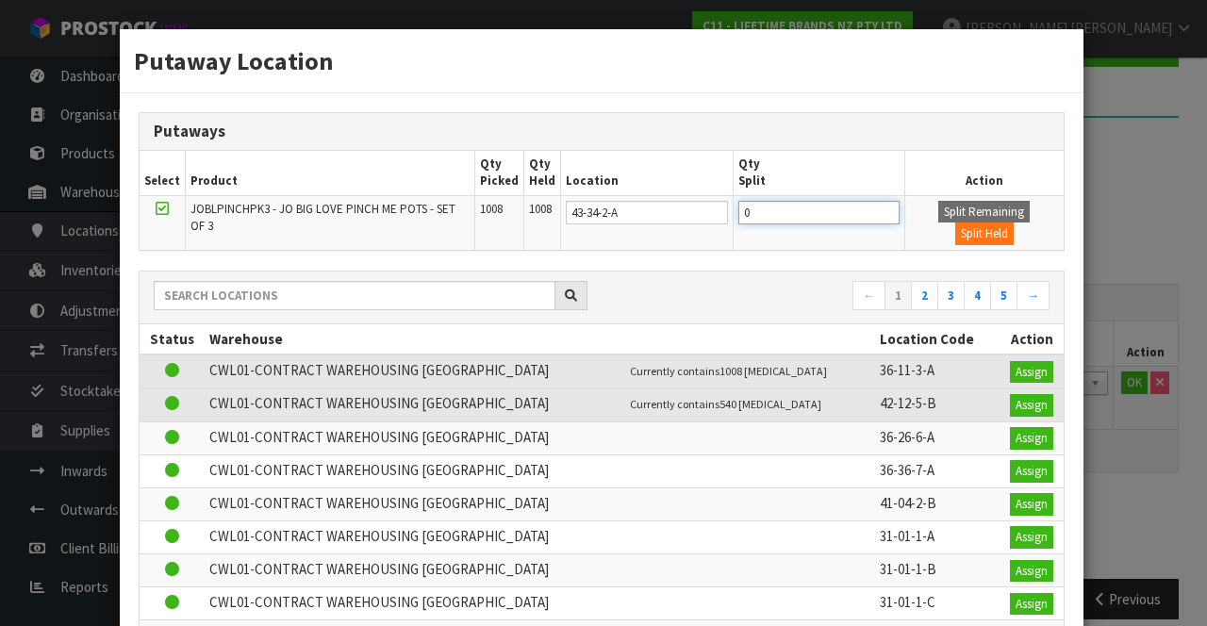
click at [787, 215] on input "0" at bounding box center [819, 213] width 161 height 24
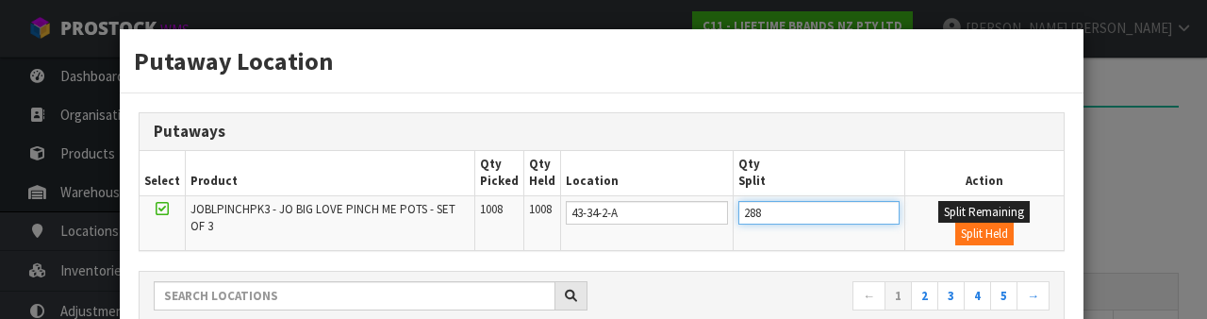
type input "288"
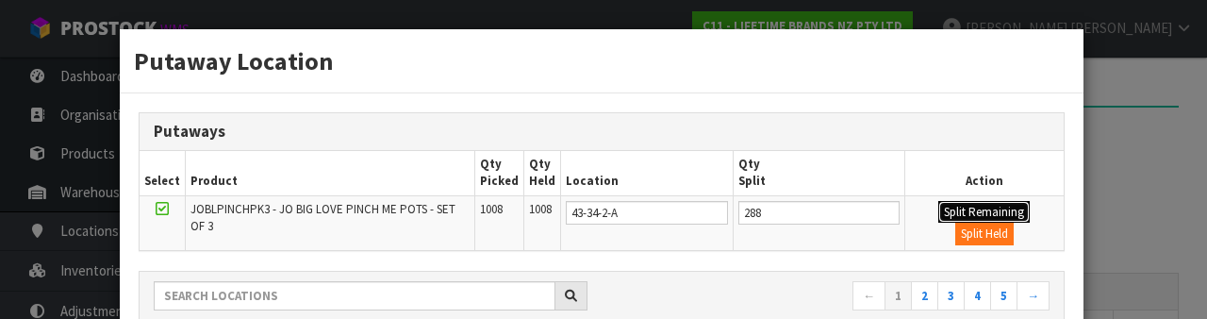
click at [972, 208] on button "Split Remaining" at bounding box center [984, 212] width 91 height 23
type input "288"
type input "0"
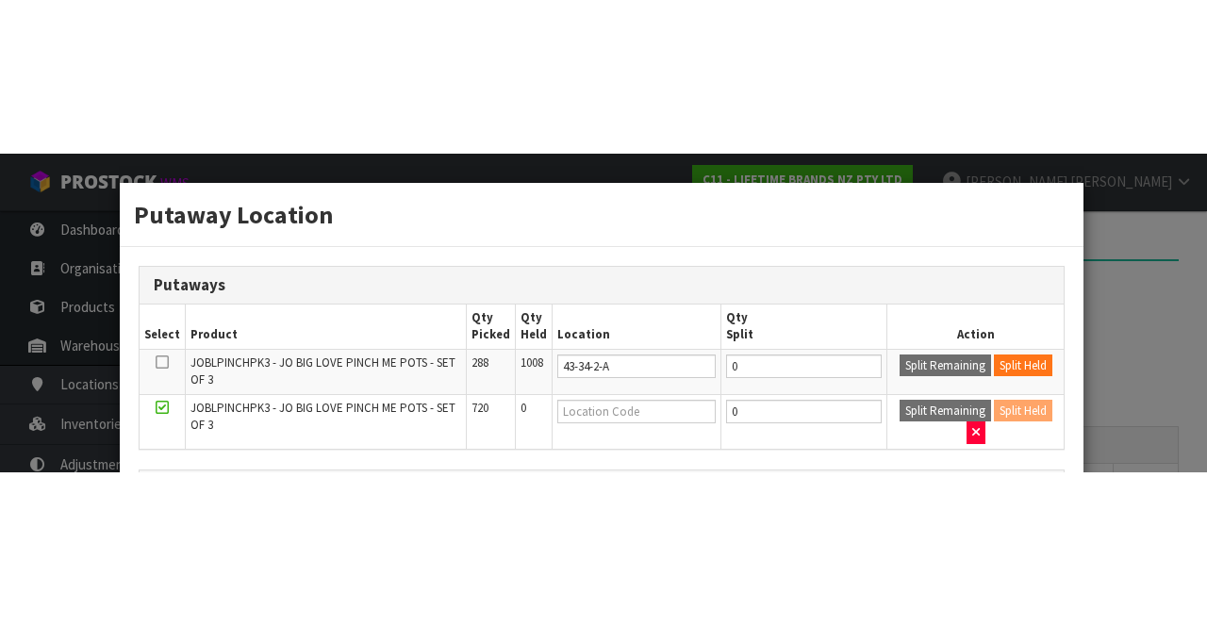
scroll to position [198, 0]
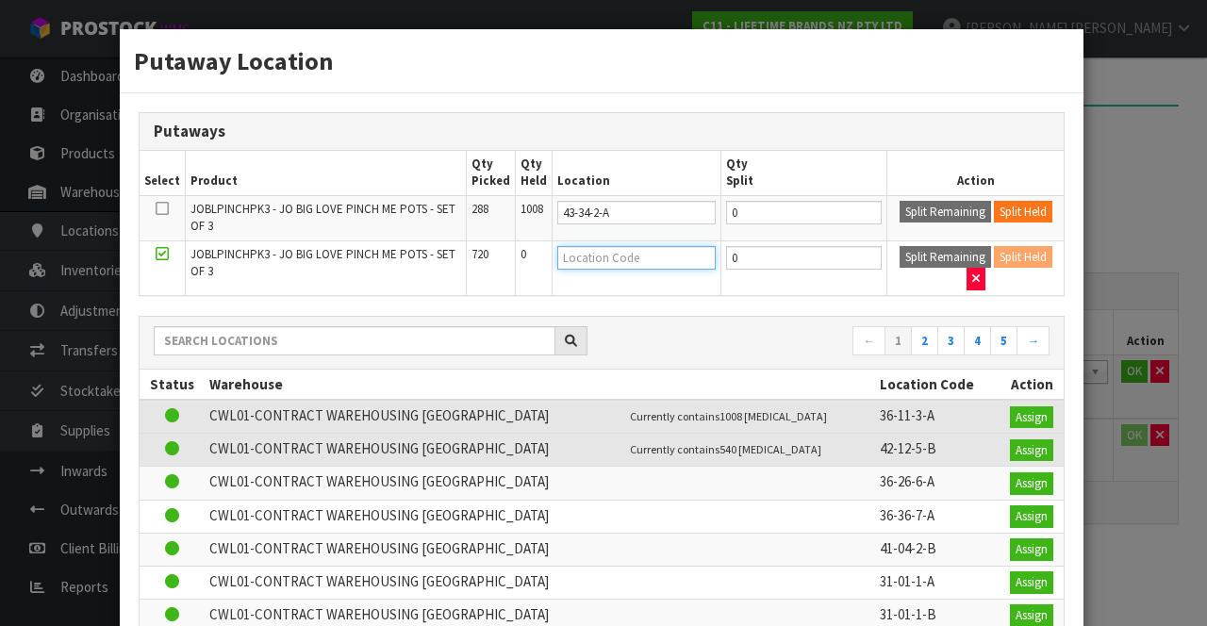
click at [607, 251] on input "text" at bounding box center [636, 258] width 158 height 24
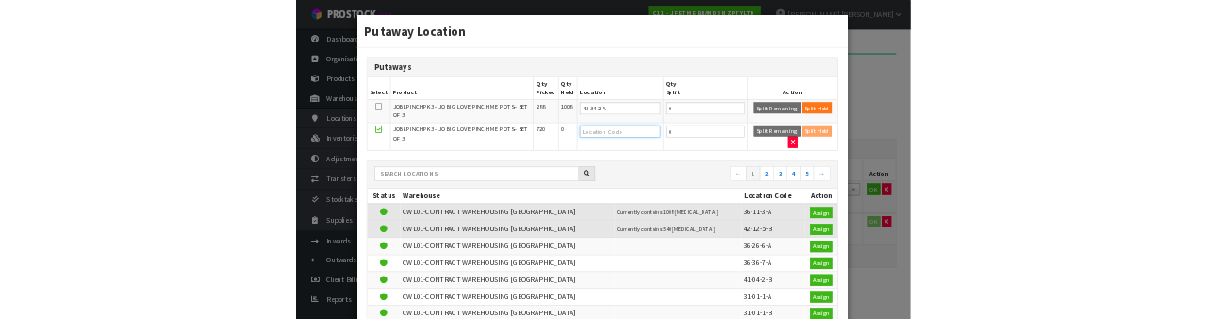
scroll to position [187, 0]
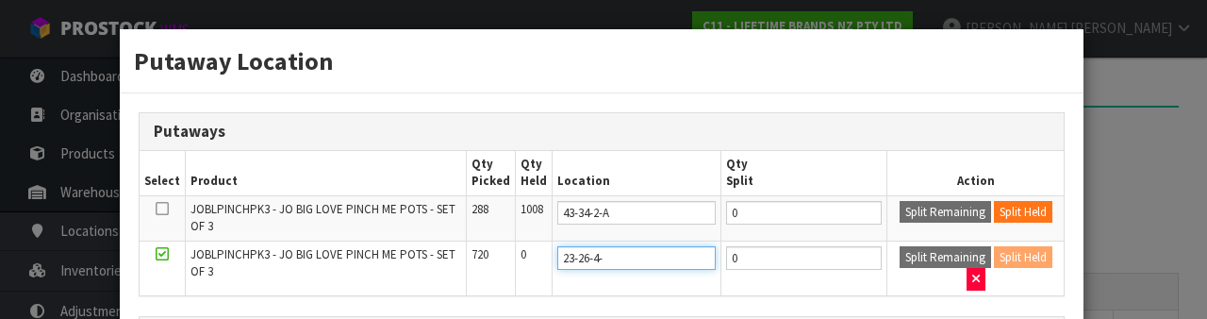
type input "23-26-4-a"
click at [1143, 224] on div "Putaway Location Putaways Select Product Qty Picked Qty Held Location Qty Split…" at bounding box center [603, 159] width 1207 height 319
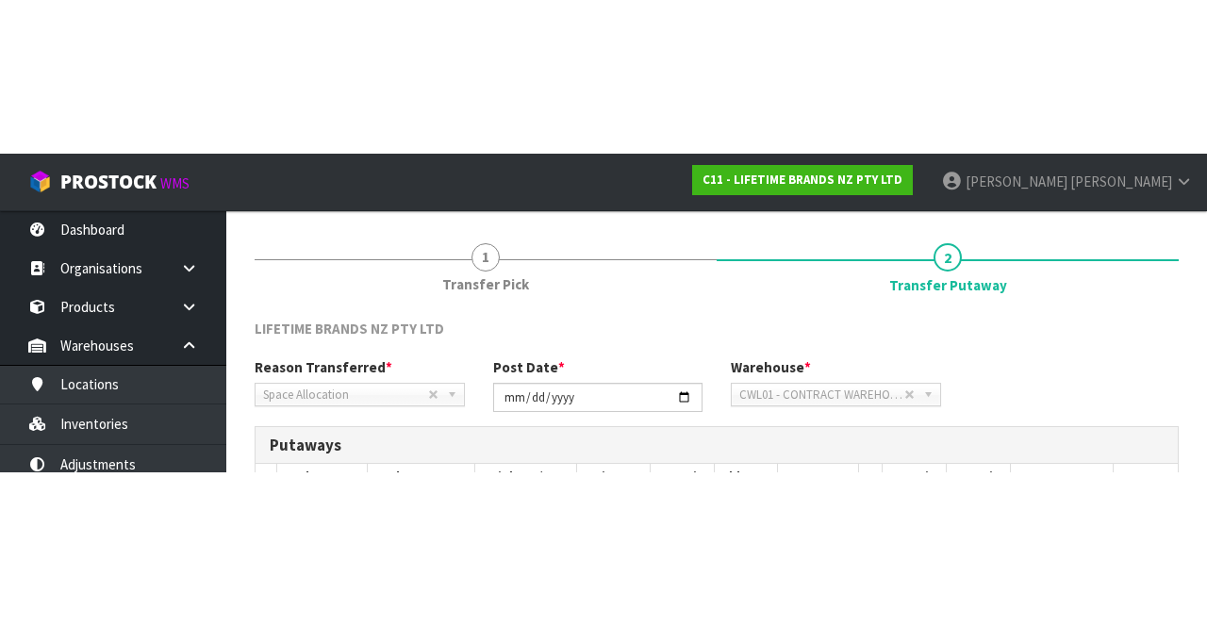
scroll to position [198, 0]
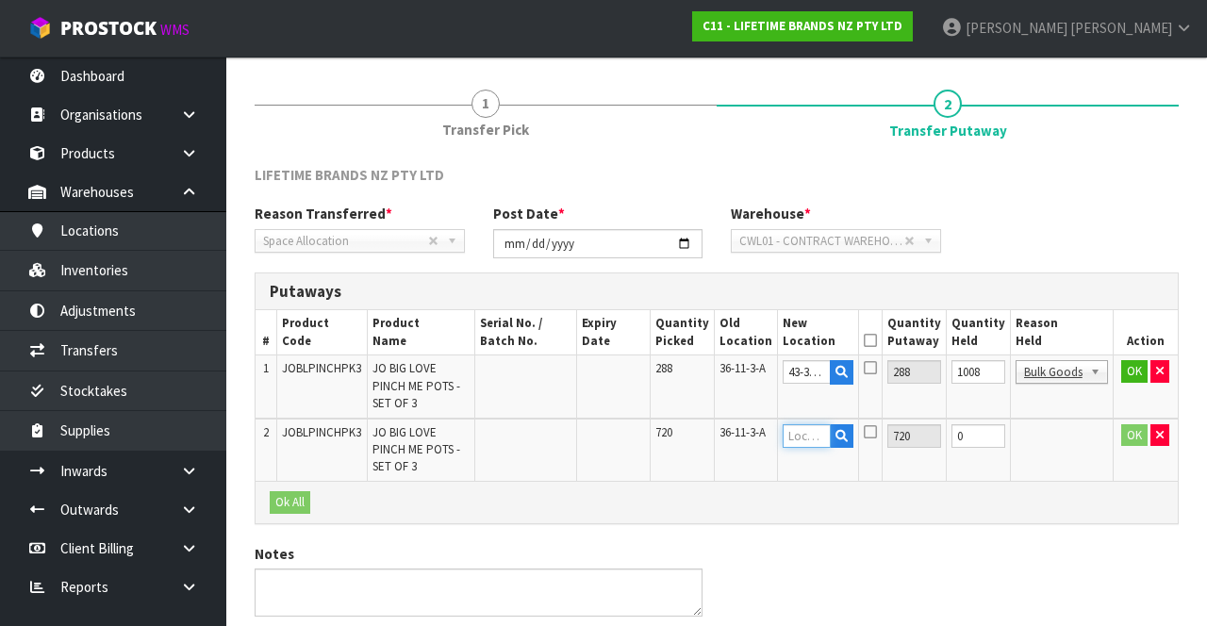
click at [823, 424] on input "text" at bounding box center [807, 436] width 48 height 24
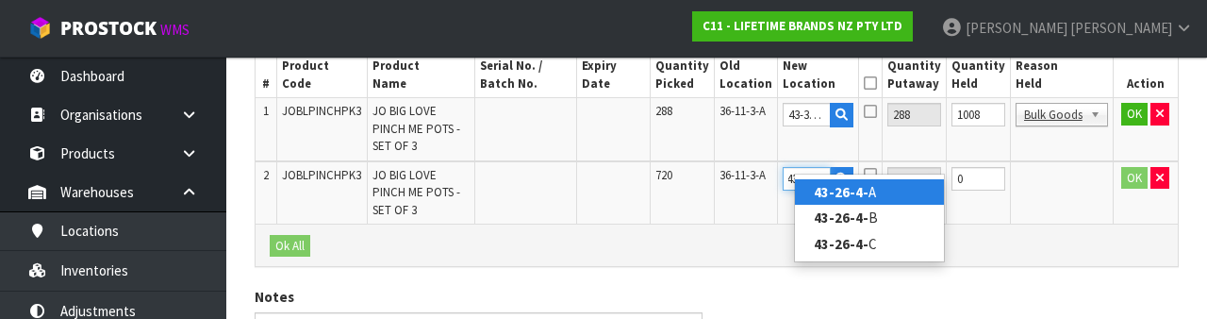
scroll to position [0, 8]
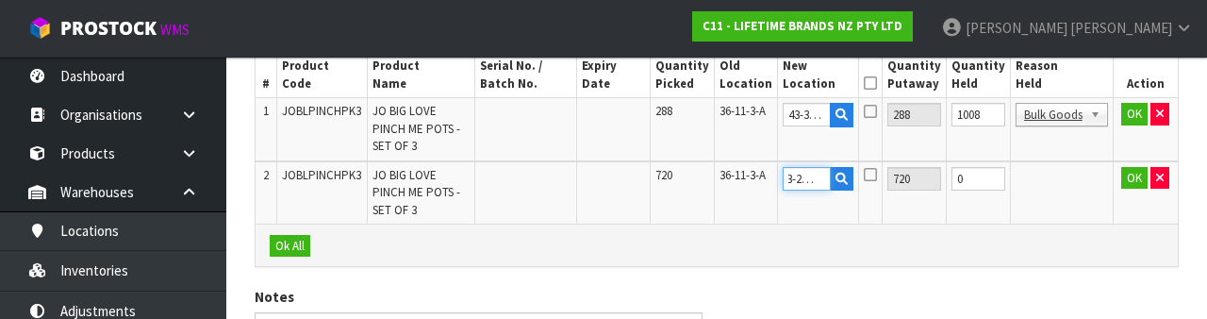
type input "43-26-4-A"
click at [900, 83] on th "Quantity Putaway" at bounding box center [914, 75] width 64 height 44
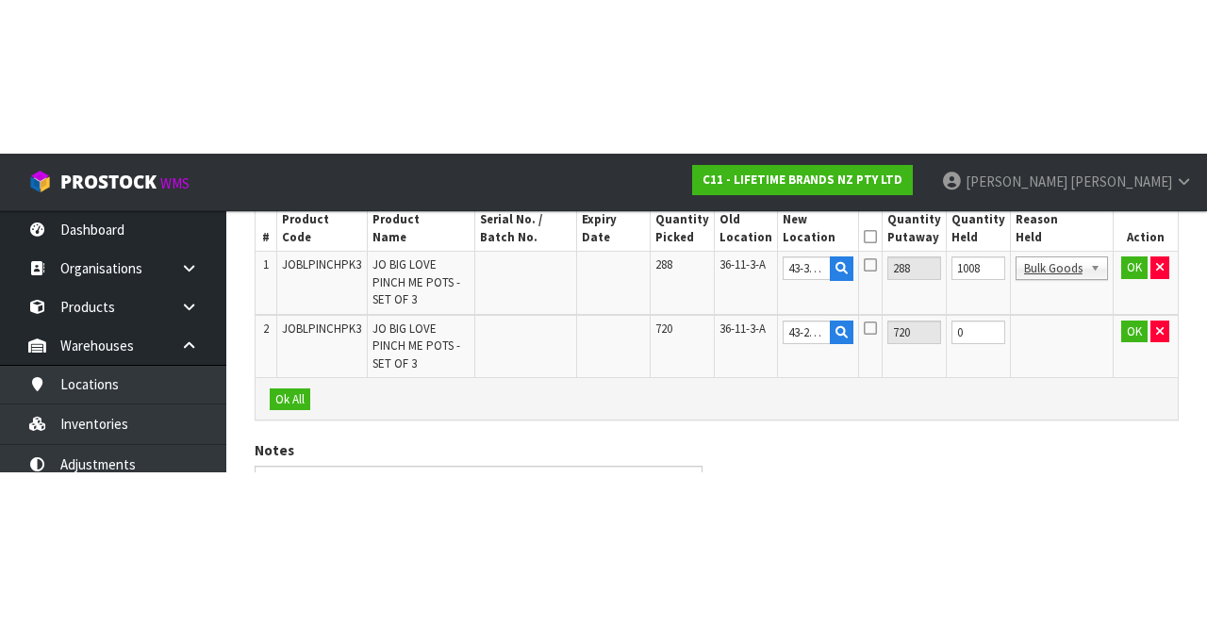
scroll to position [234, 0]
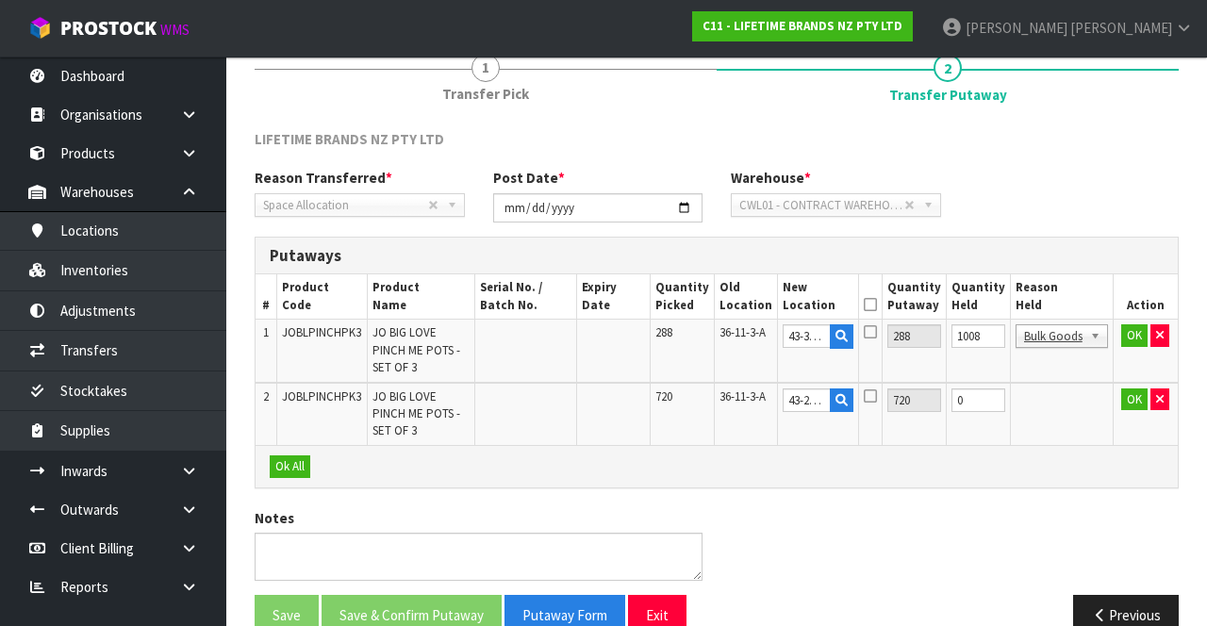
click at [877, 305] on icon at bounding box center [870, 305] width 13 height 1
click at [998, 334] on input "1008" at bounding box center [979, 336] width 54 height 24
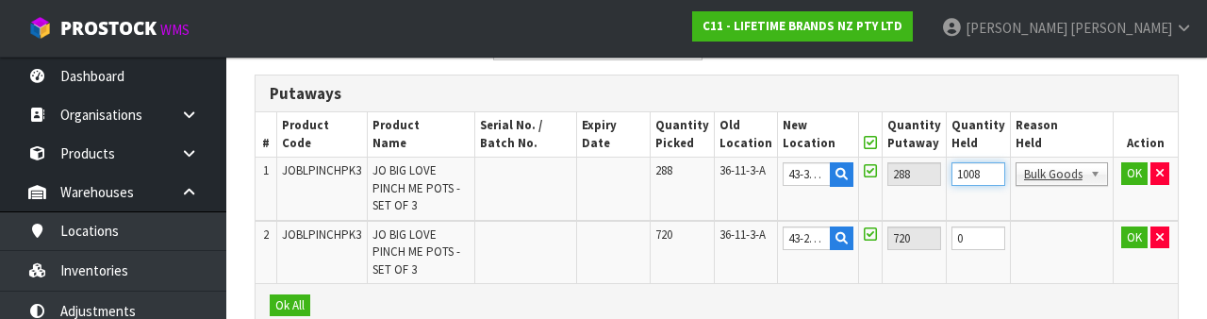
scroll to position [398, 0]
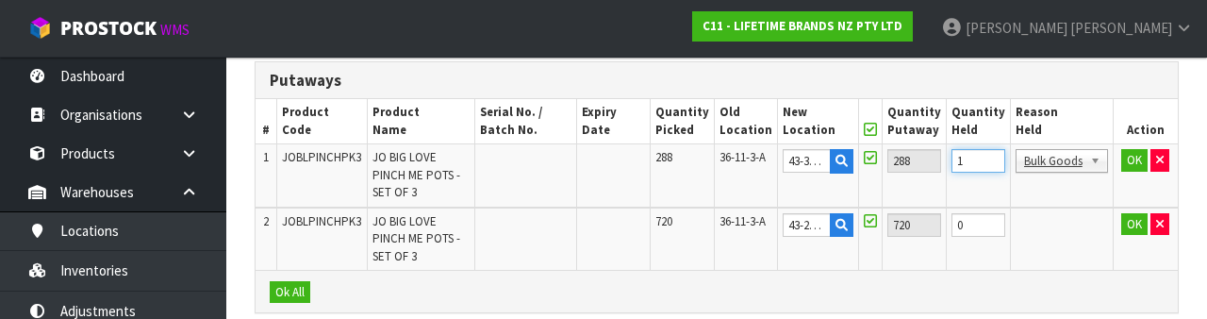
type input "0"
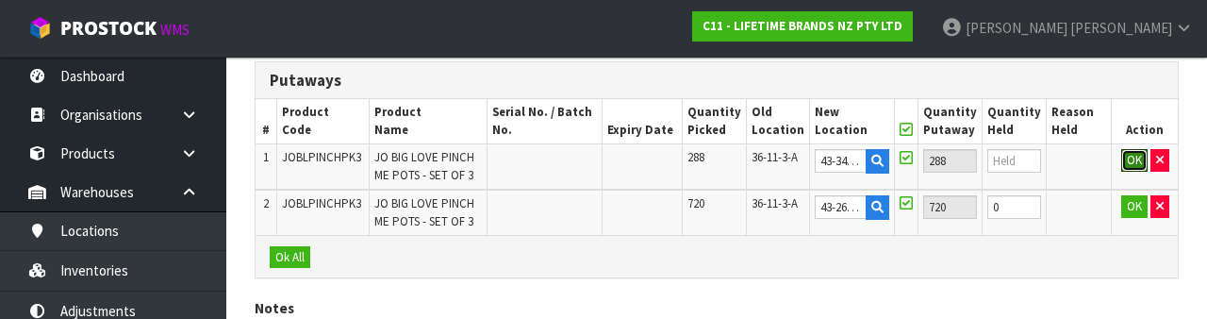
click at [1126, 155] on button "OK" at bounding box center [1135, 160] width 26 height 23
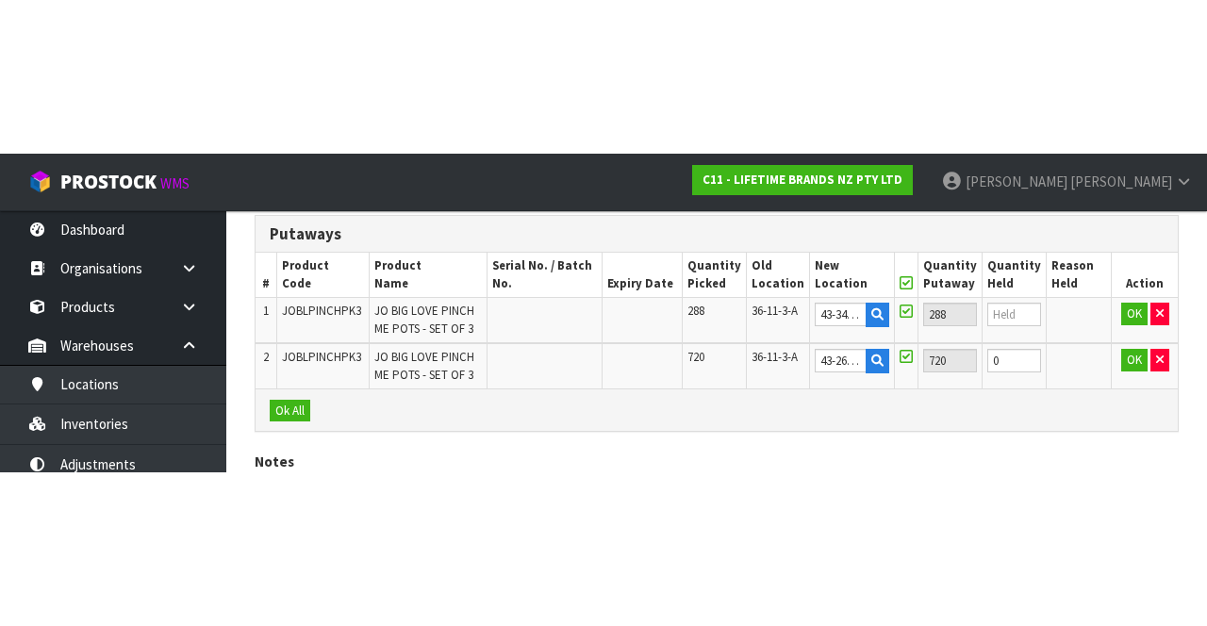
scroll to position [234, 0]
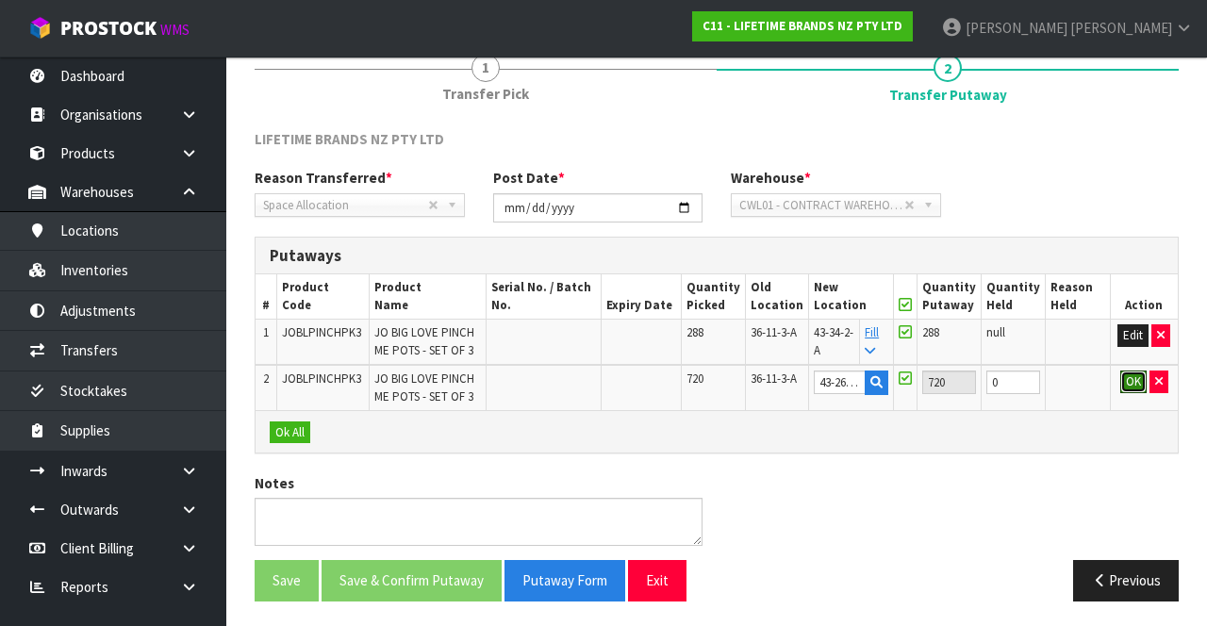
click at [1124, 381] on button "OK" at bounding box center [1134, 382] width 26 height 23
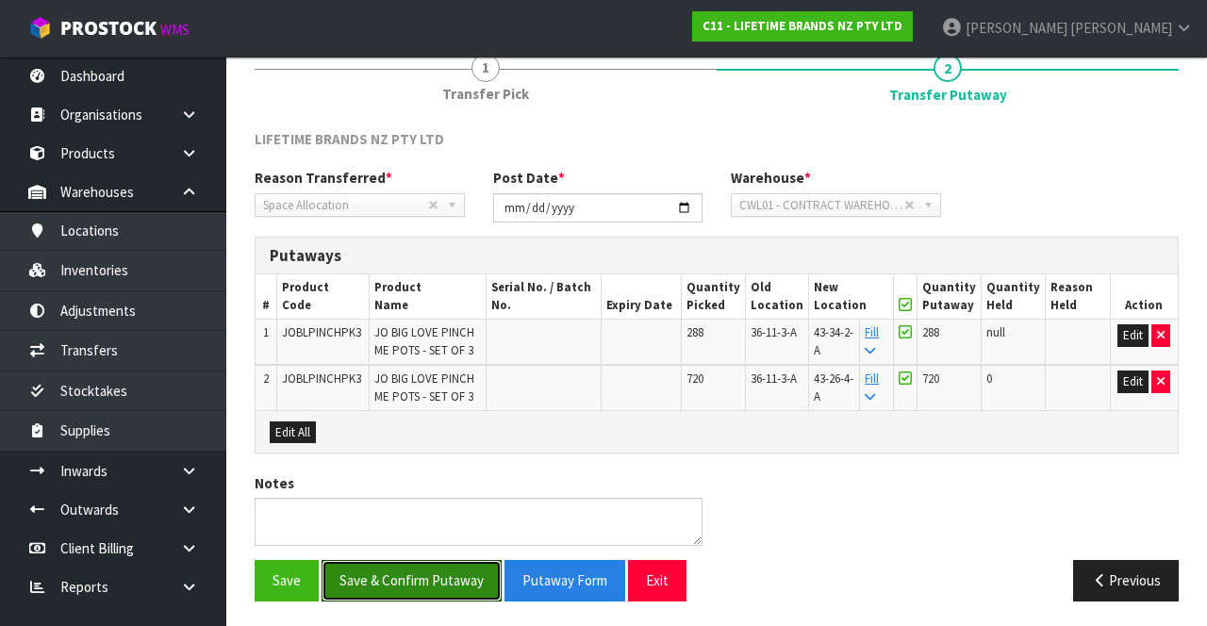
click at [457, 592] on button "Save & Confirm Putaway" at bounding box center [412, 580] width 180 height 41
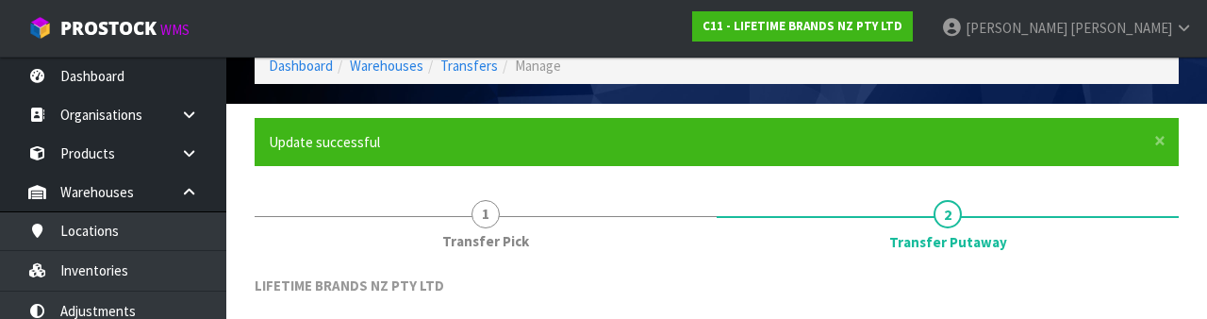
scroll to position [77, 0]
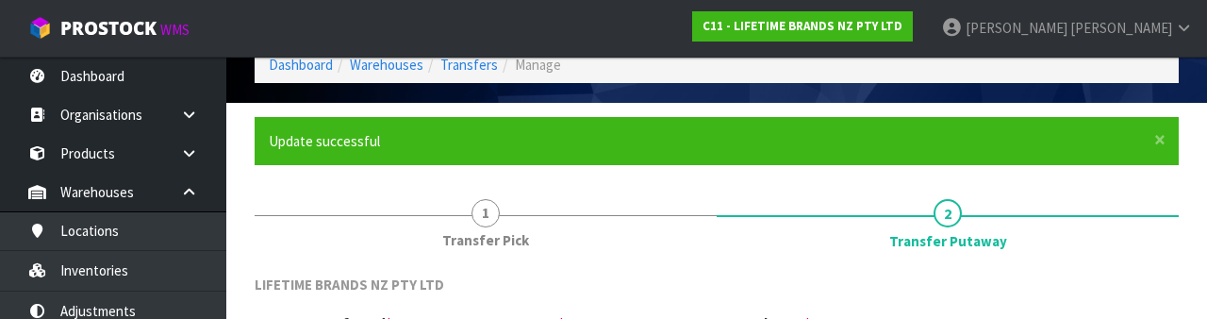
click at [664, 48] on nav "Toggle navigation ProStock WMS C11 - LIFETIME BRANDS NZ PTY LTD [PERSON_NAME] L…" at bounding box center [603, 29] width 1207 height 58
click at [1171, 49] on link "[PERSON_NAME]" at bounding box center [1067, 28] width 280 height 57
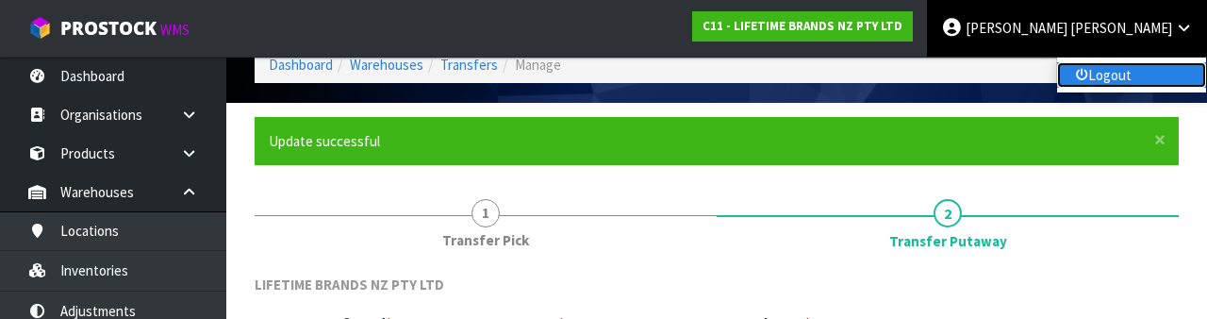
click at [1118, 83] on link "Logout" at bounding box center [1131, 74] width 149 height 25
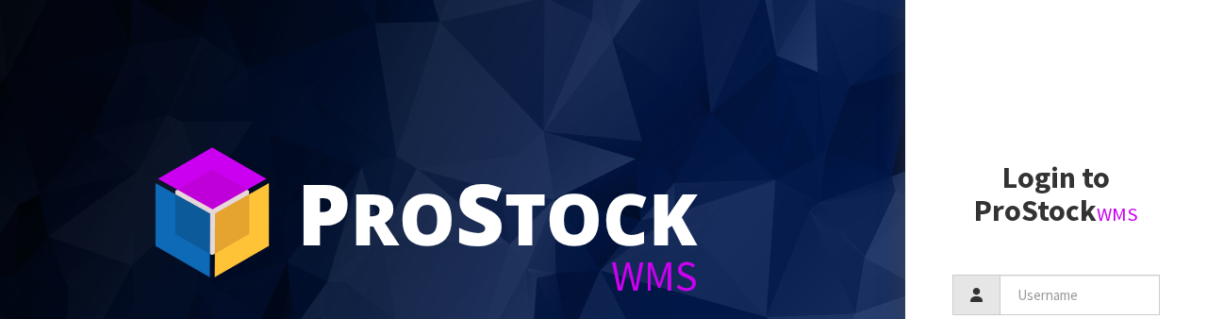
click at [813, 213] on section "P ro S tock WMS" at bounding box center [453, 159] width 906 height 319
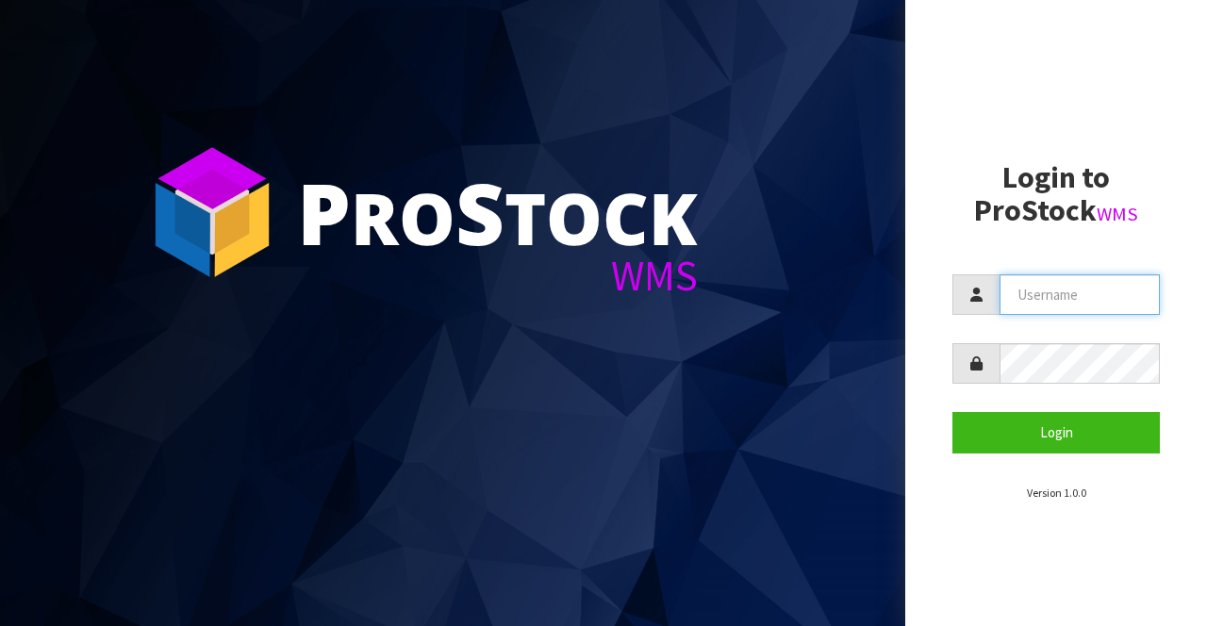
click at [1061, 295] on input "text" at bounding box center [1080, 294] width 160 height 41
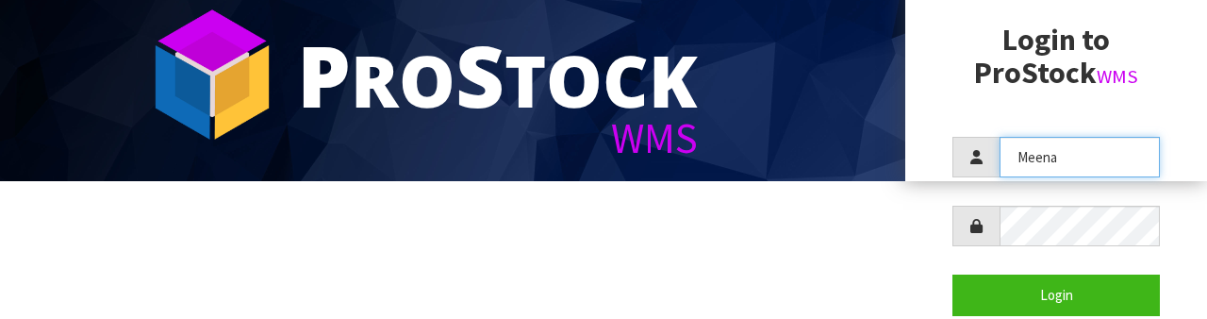
scroll to position [145, 0]
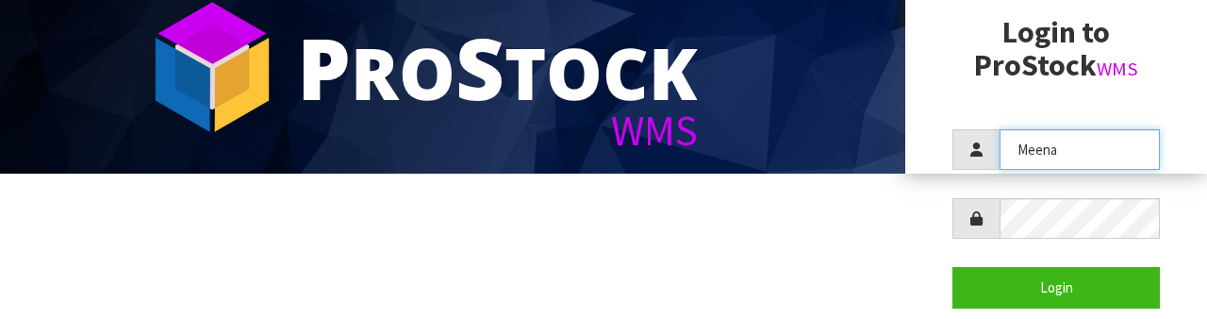
type input "Meena"
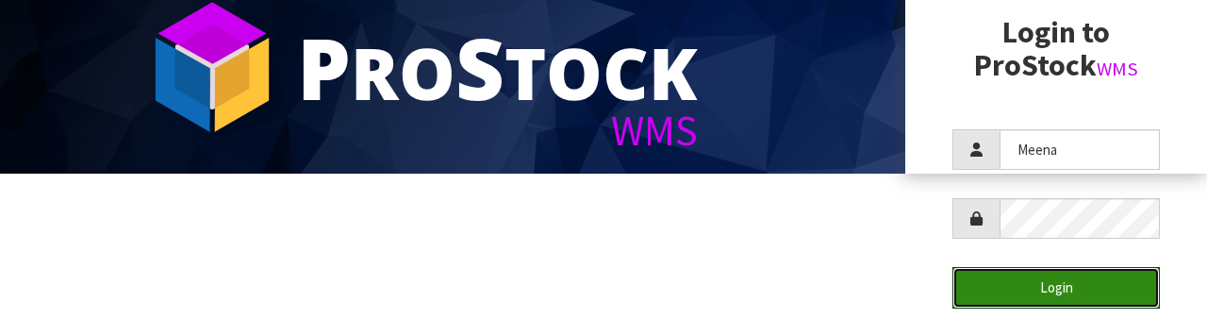
click at [1081, 294] on button "Login" at bounding box center [1057, 287] width 208 height 41
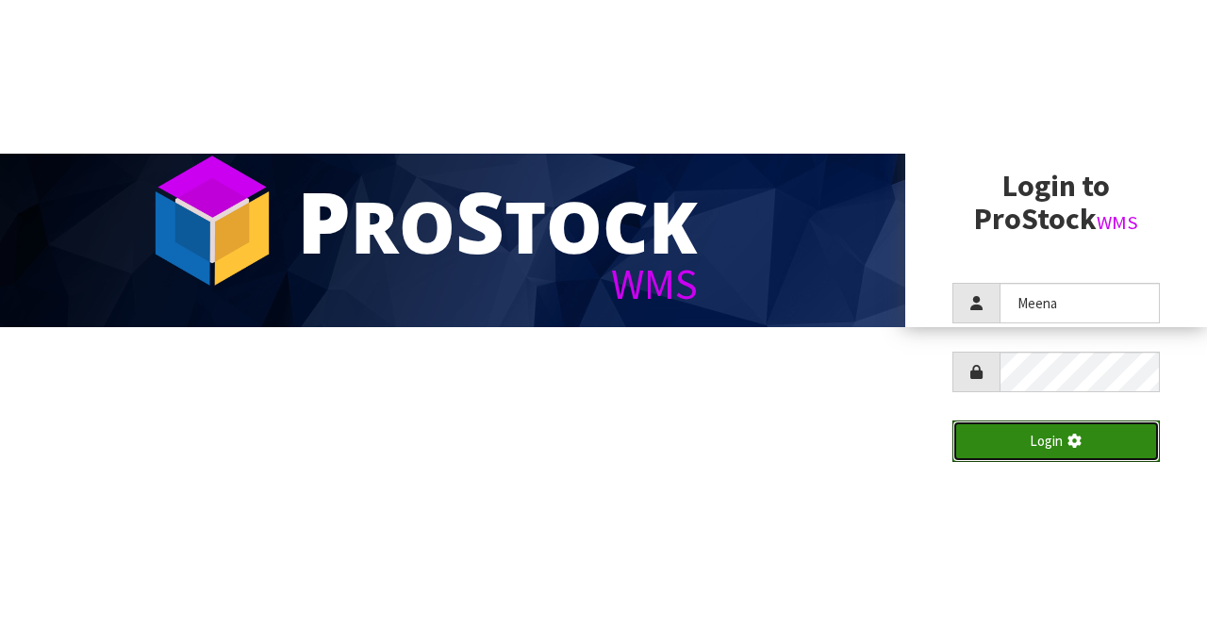
scroll to position [0, 0]
